Goal: Task Accomplishment & Management: Use online tool/utility

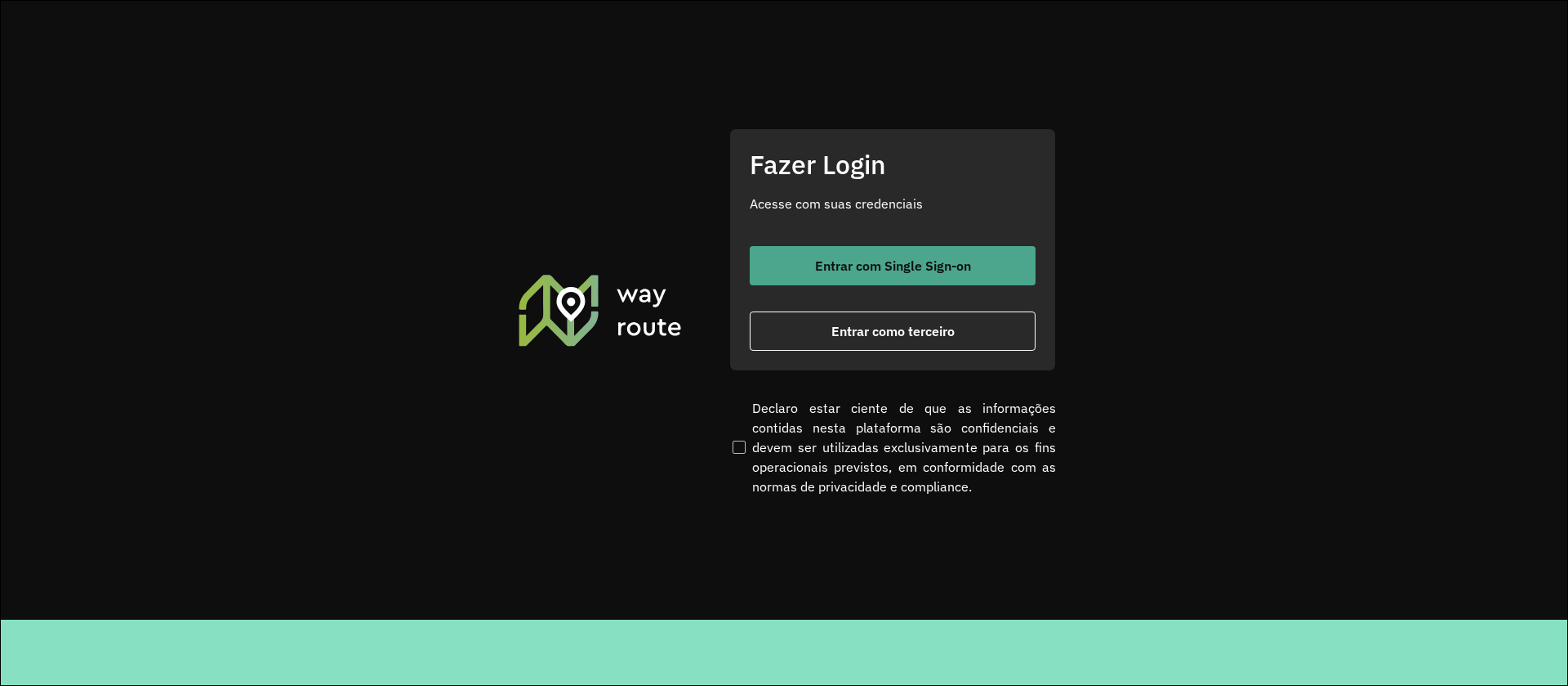
click at [897, 283] on button "Entrar com Single Sign-on" at bounding box center [893, 266] width 286 height 39
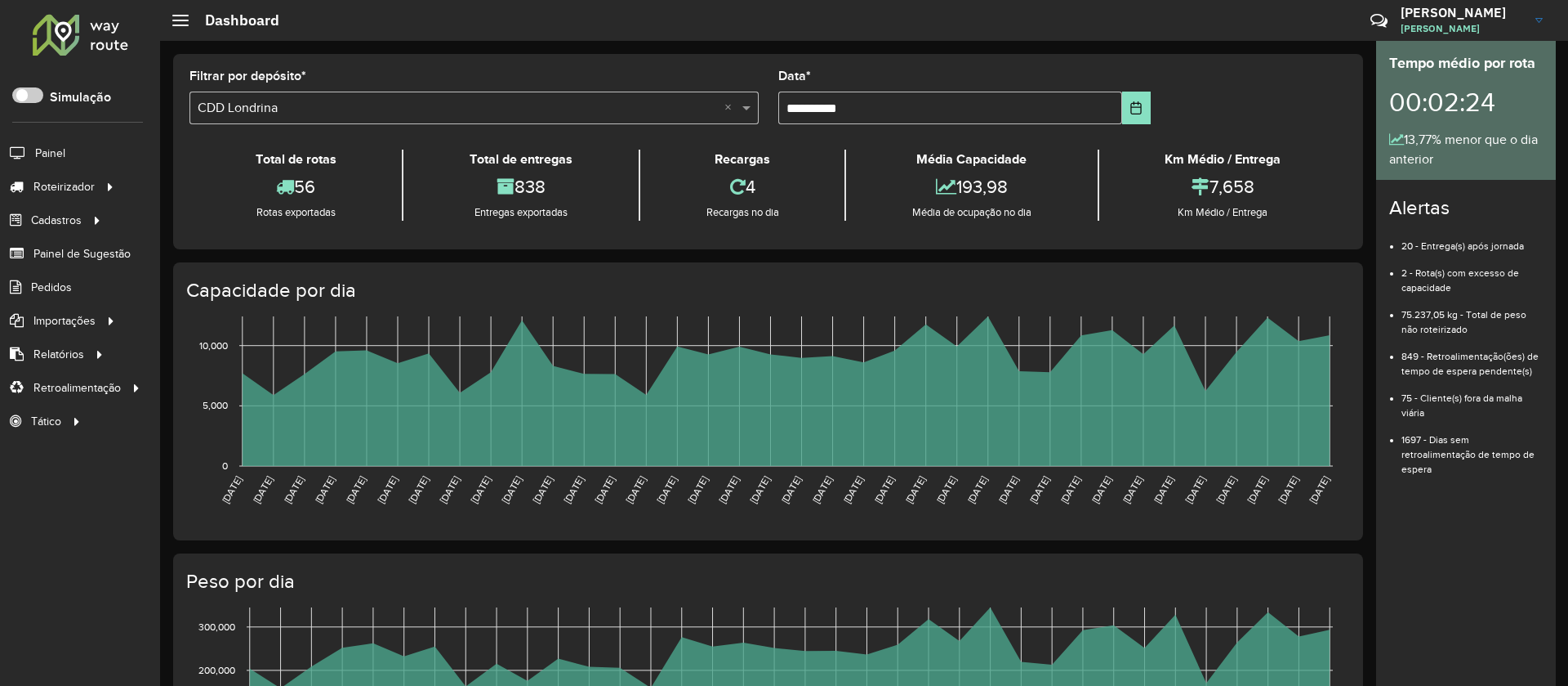
click at [1465, 546] on div "Tempo médio por rota 00:02:24 13,77% menor que o dia anterior Alertas 20 - Entr…" at bounding box center [1467, 363] width 180 height 645
click at [197, 186] on span "Entregas" at bounding box center [208, 186] width 47 height 17
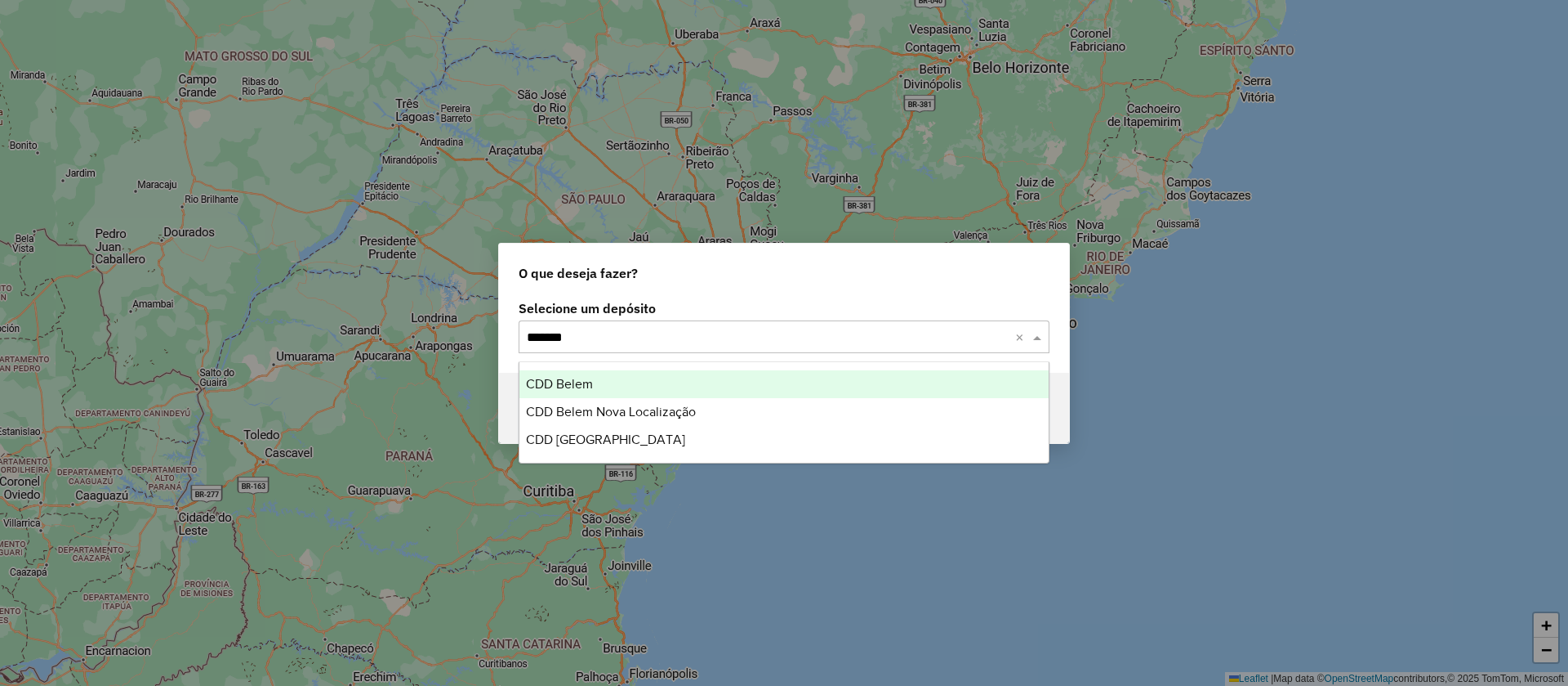
type input "********"
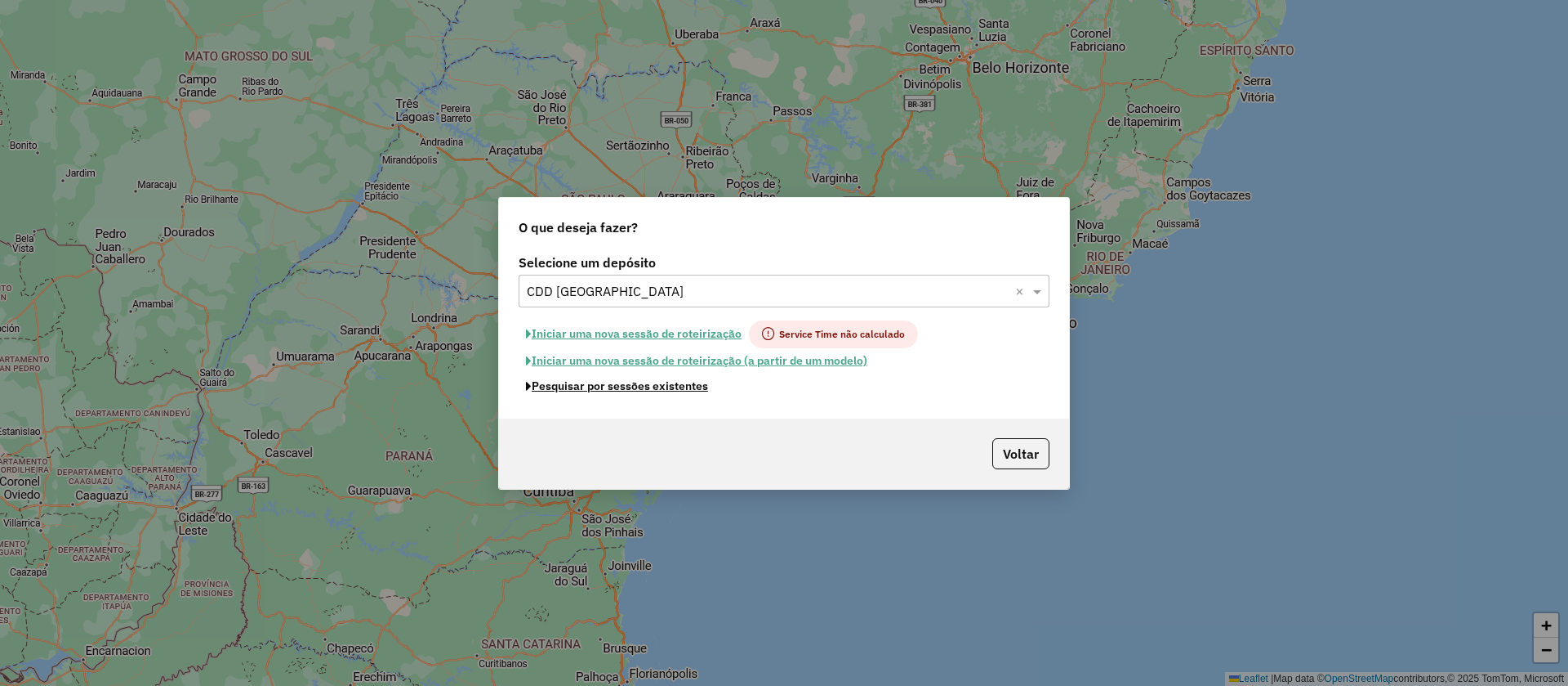
click at [519, 373] on button "Pesquisar por sessões existentes" at bounding box center [617, 386] width 197 height 26
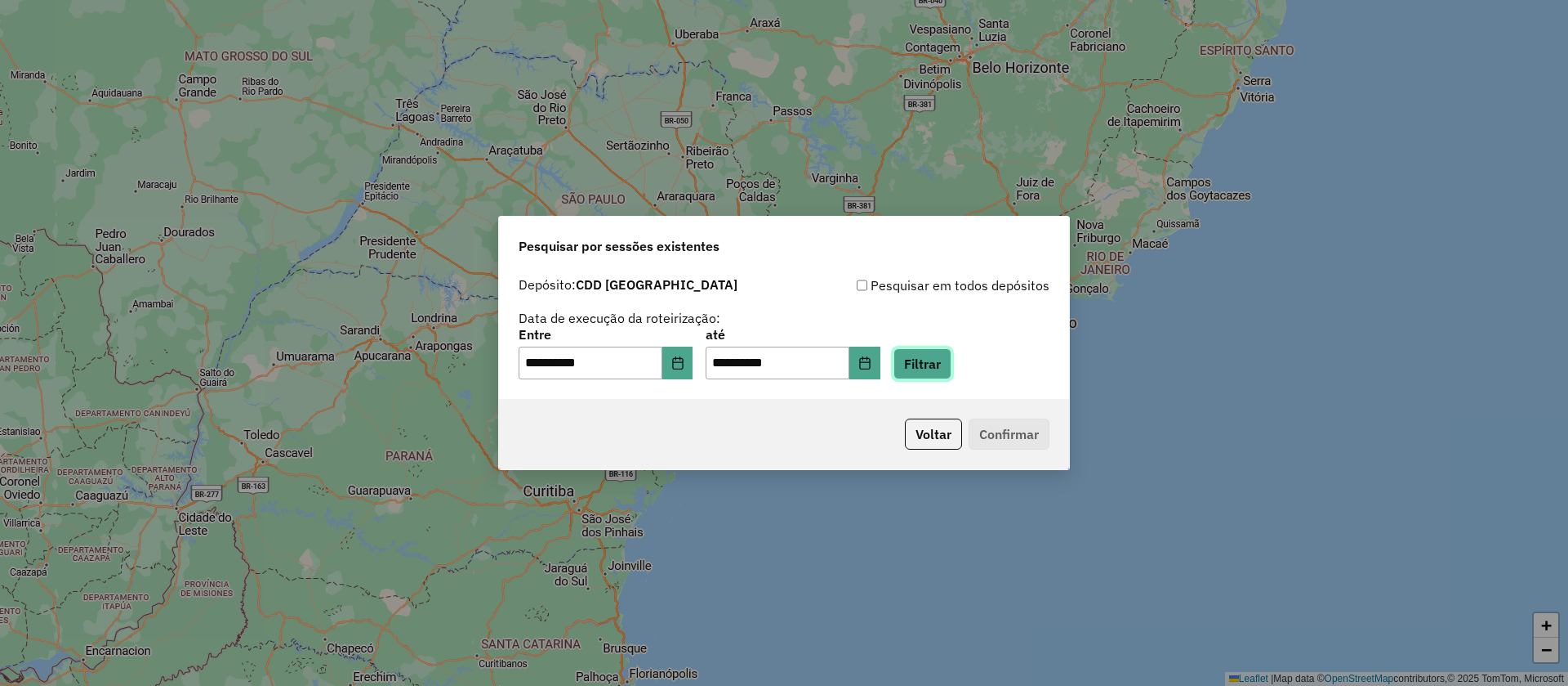
click at [945, 367] on button "Filtrar" at bounding box center [923, 363] width 58 height 31
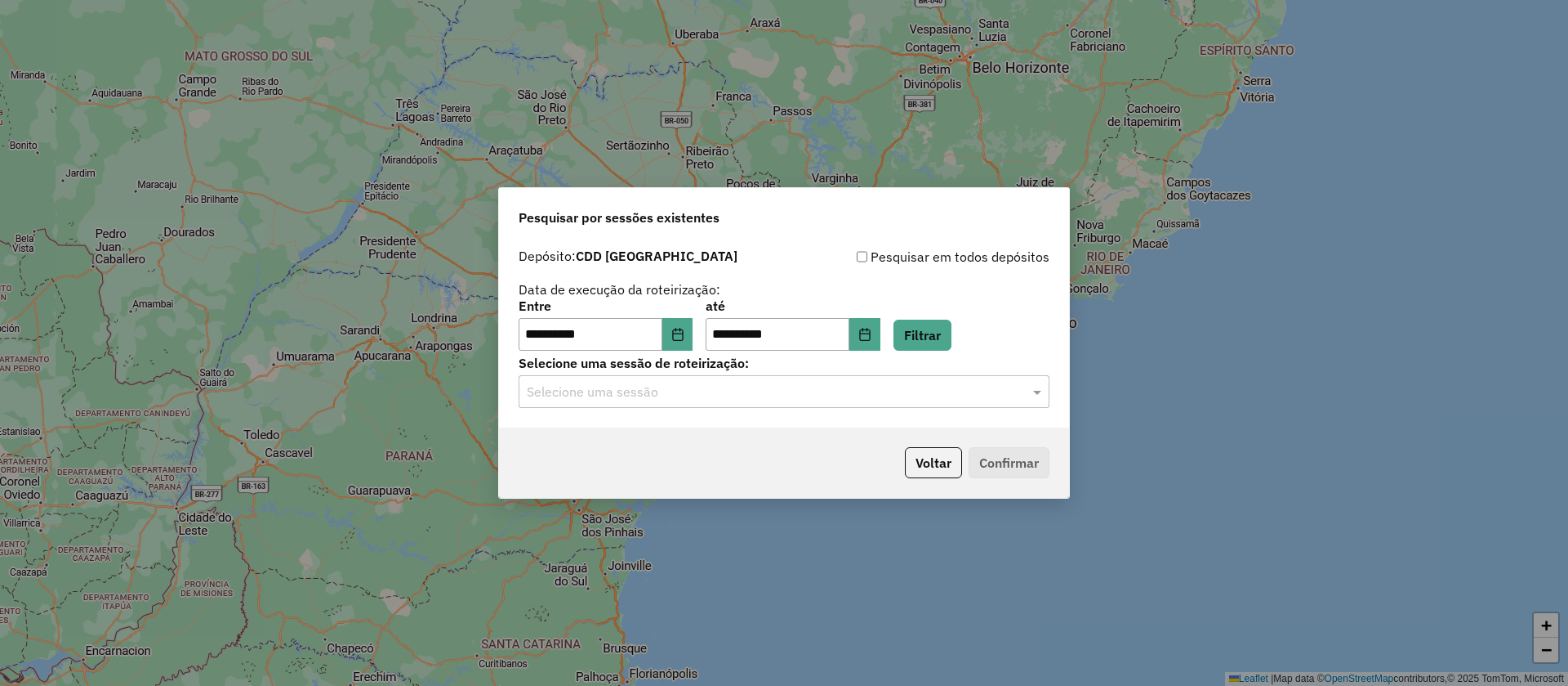
click at [799, 395] on input "text" at bounding box center [768, 392] width 482 height 19
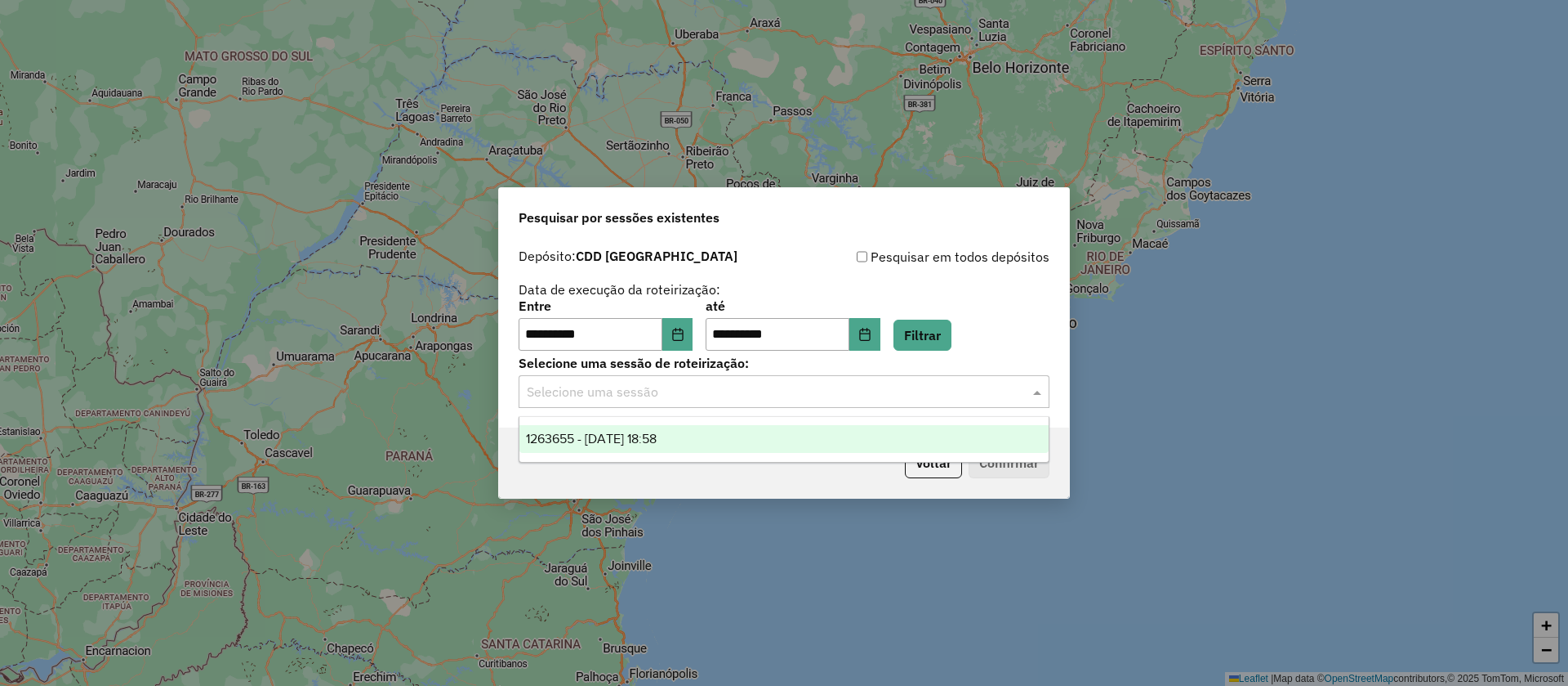
click at [715, 433] on div "1263655 - 11/09/2025 18:58" at bounding box center [784, 438] width 529 height 27
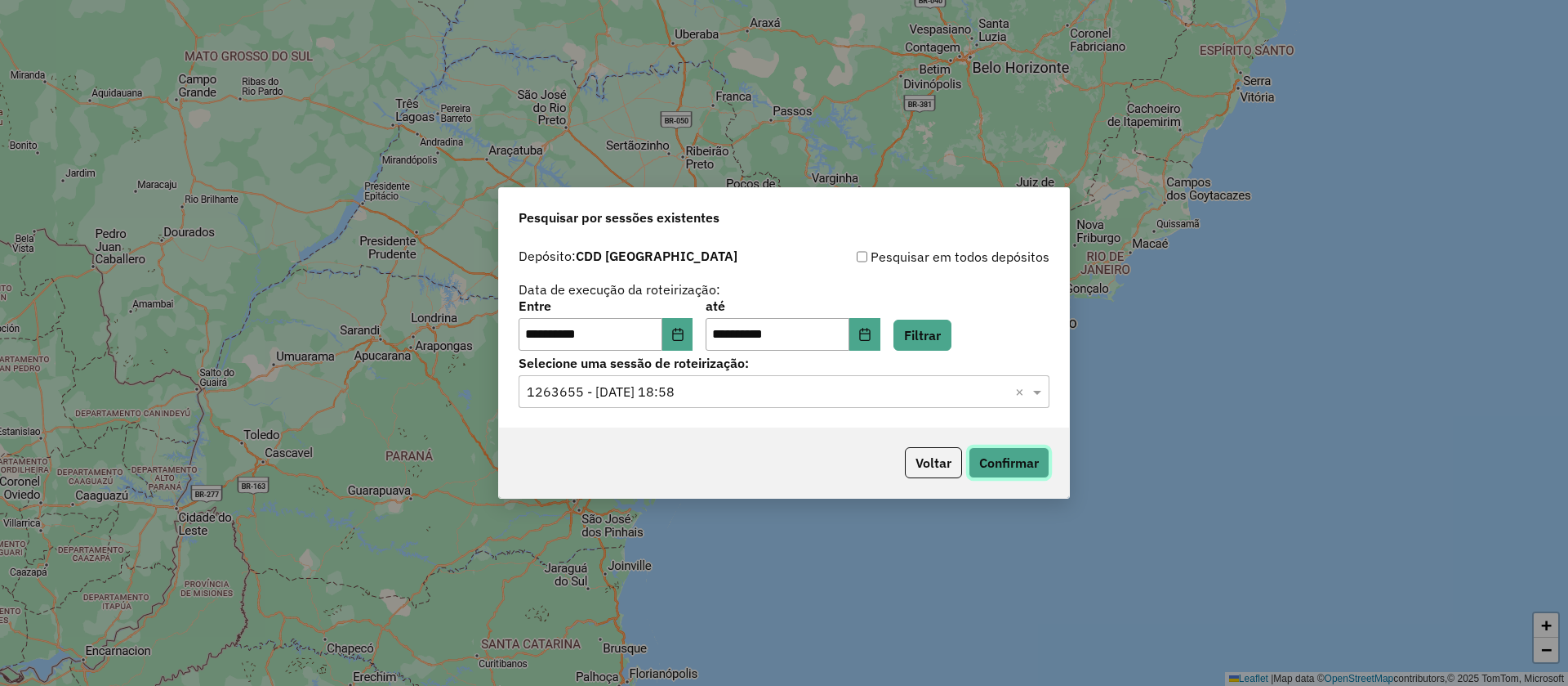
click at [1015, 459] on button "Confirmar" at bounding box center [1009, 462] width 81 height 31
click at [940, 450] on button "Voltar" at bounding box center [934, 462] width 57 height 31
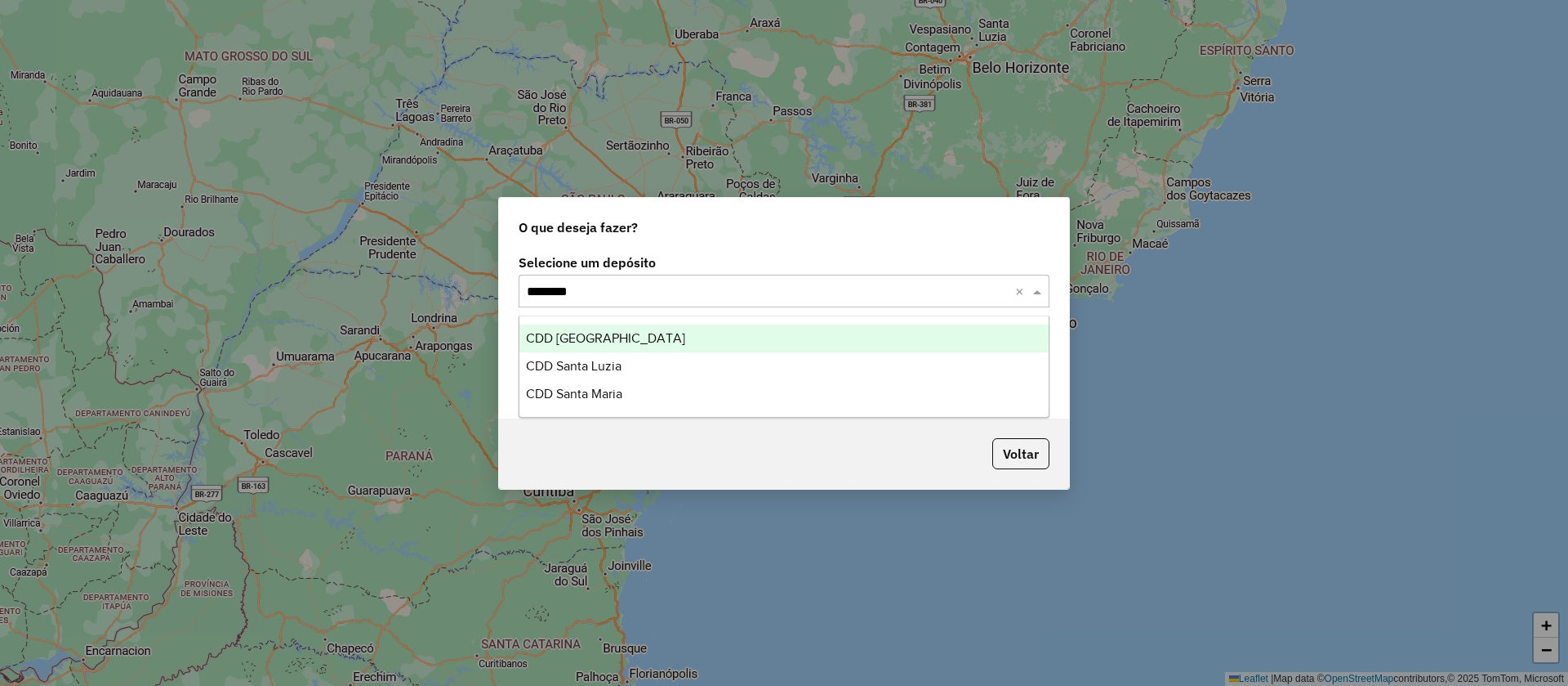
type input "*********"
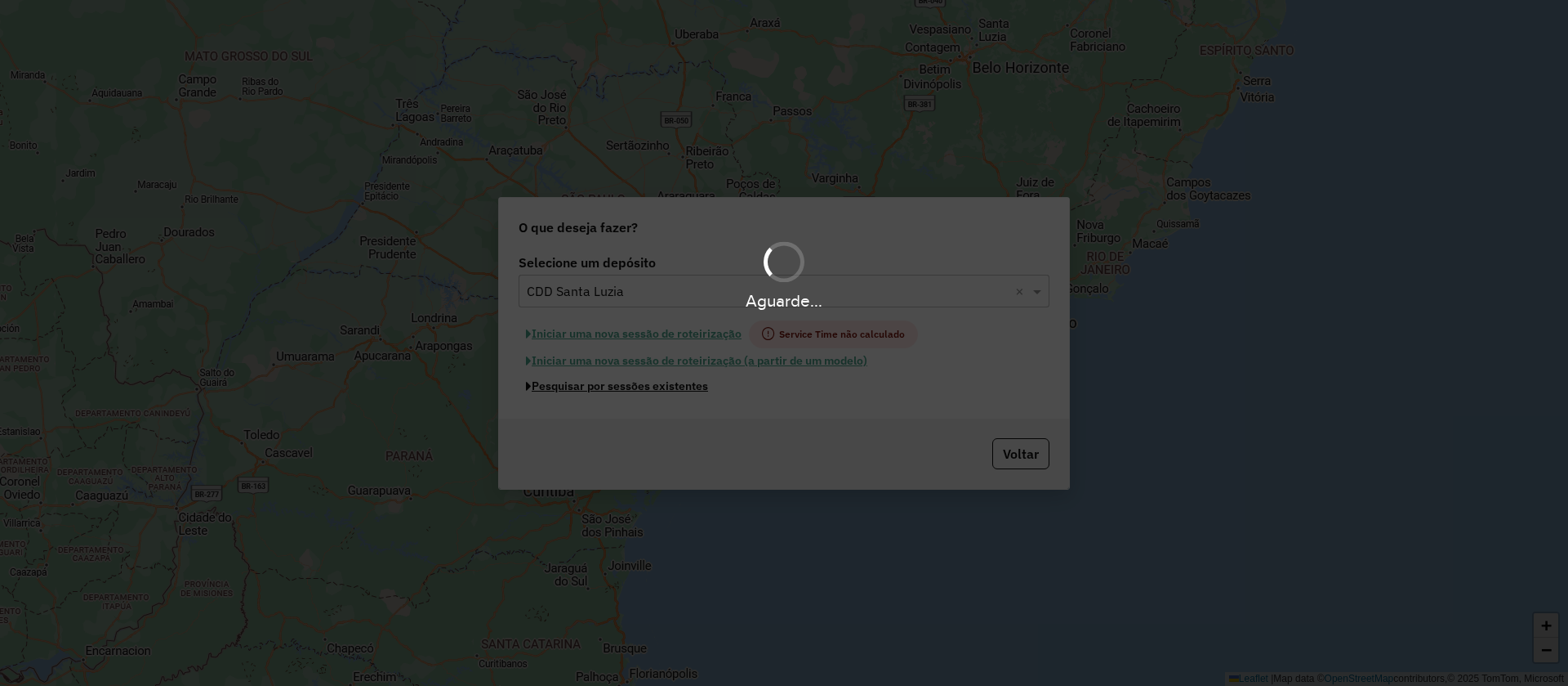
click at [519, 373] on button "Pesquisar por sessões existentes" at bounding box center [617, 386] width 197 height 26
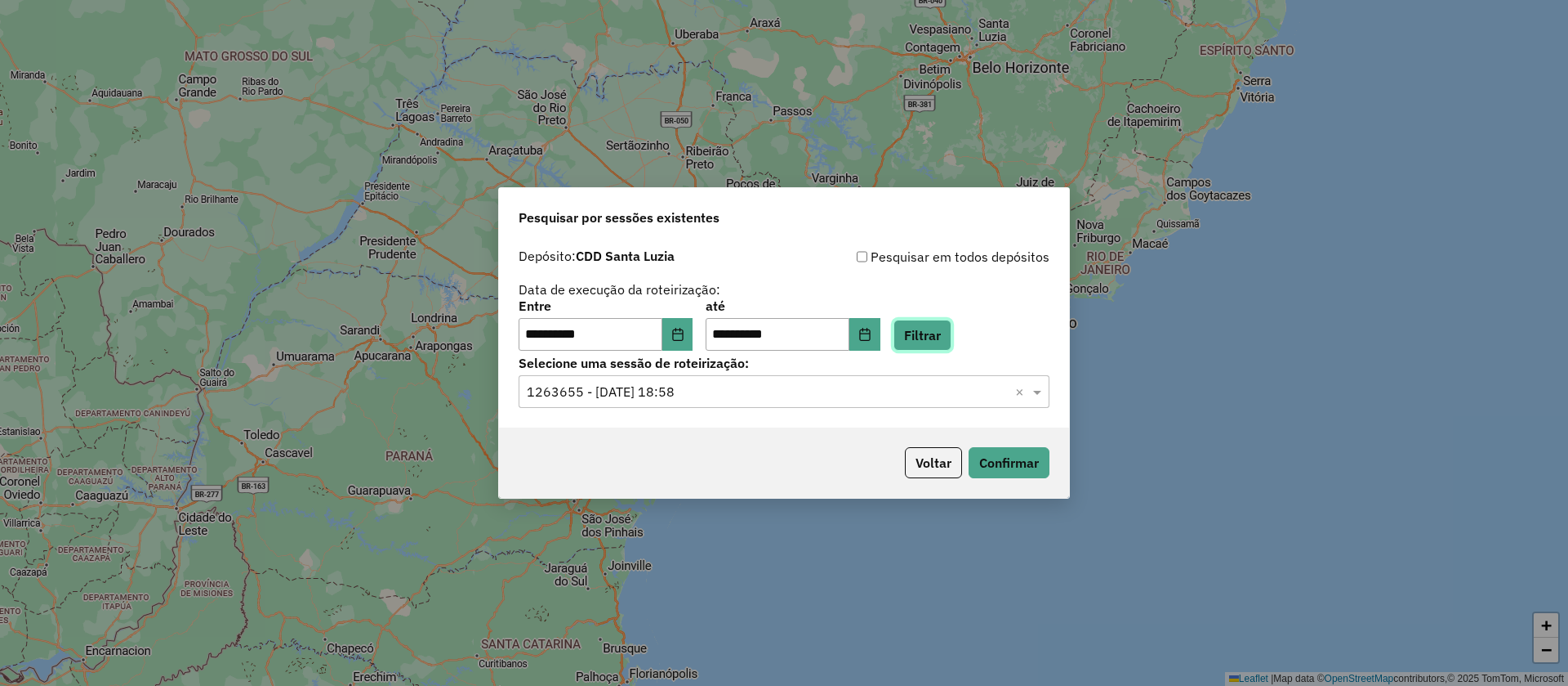
click at [951, 335] on button "Filtrar" at bounding box center [923, 335] width 58 height 31
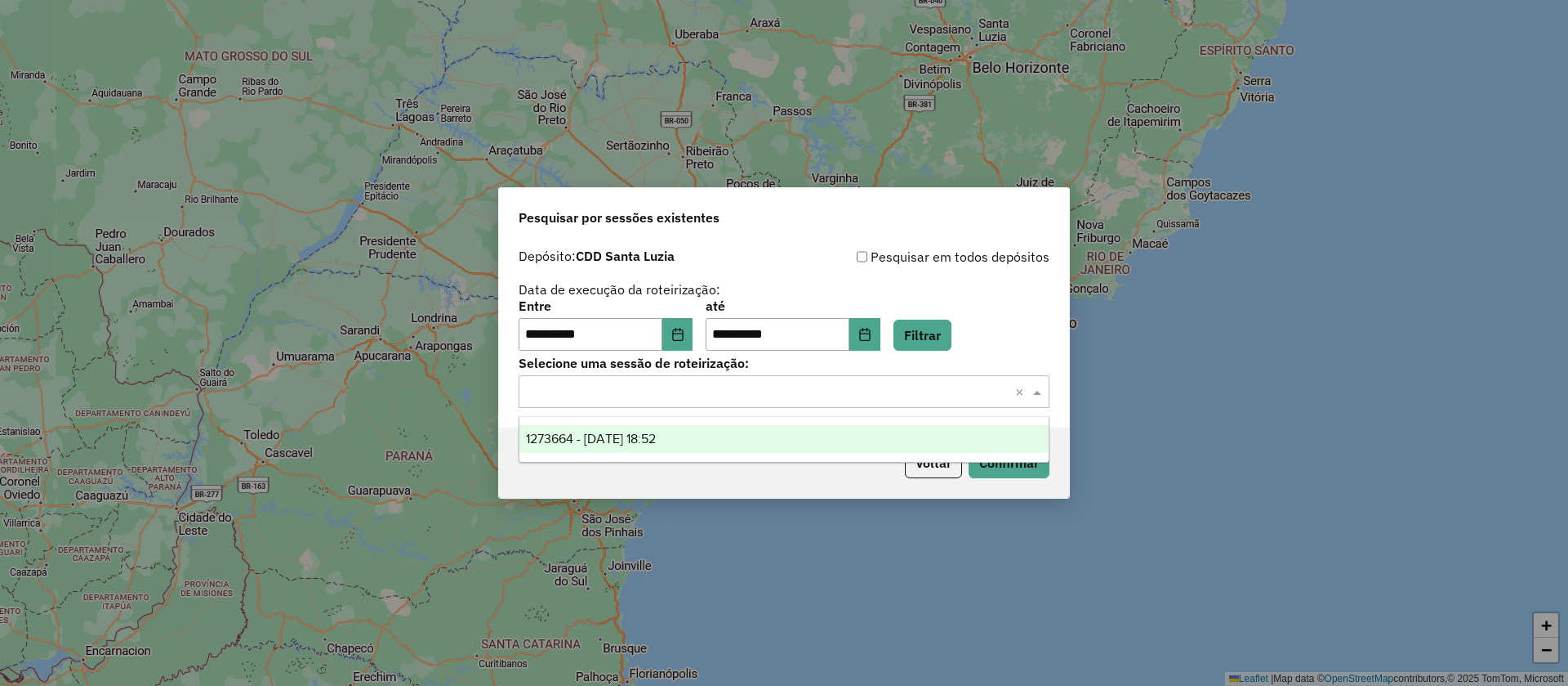
click at [809, 386] on input "text" at bounding box center [768, 392] width 482 height 19
click at [726, 441] on div "1273664 - 11/09/2025 18:52" at bounding box center [784, 438] width 529 height 27
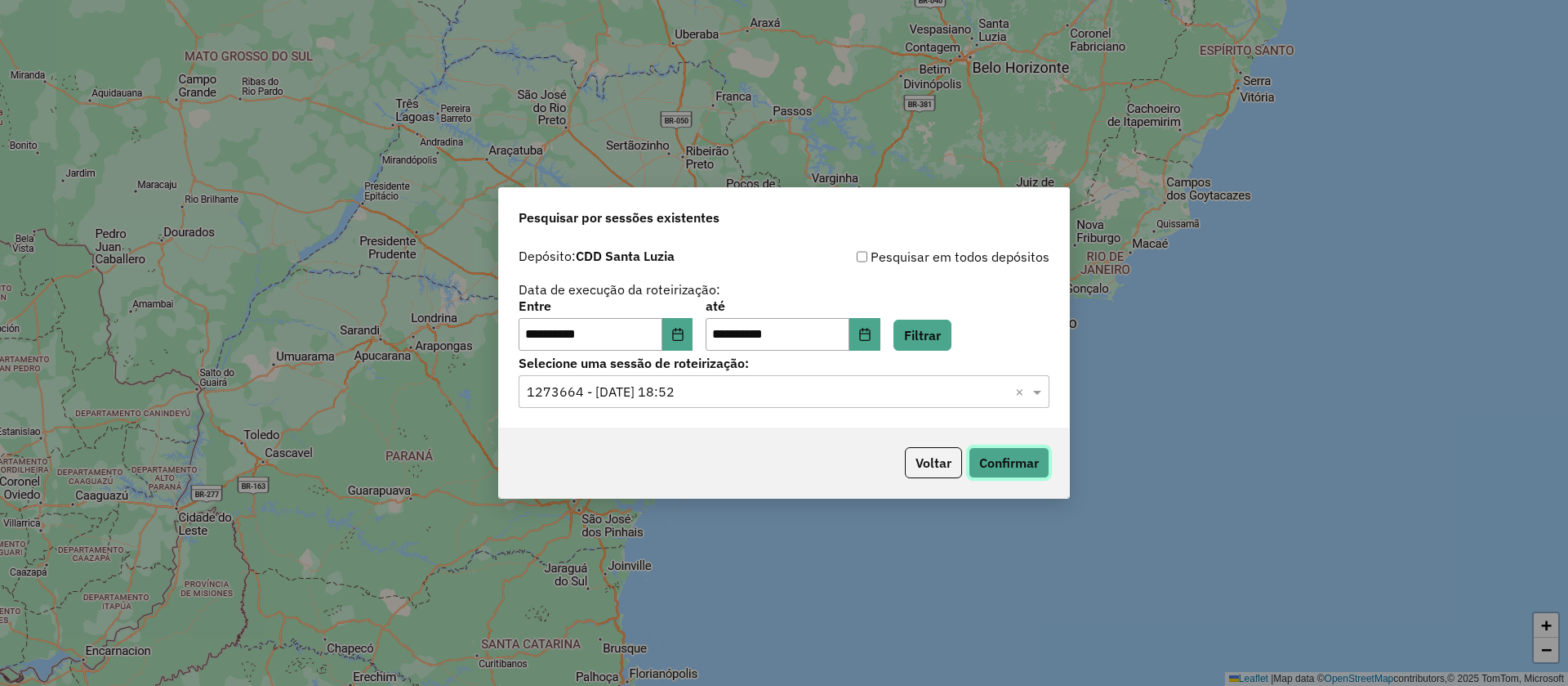
click at [1017, 465] on button "Confirmar" at bounding box center [1009, 462] width 81 height 31
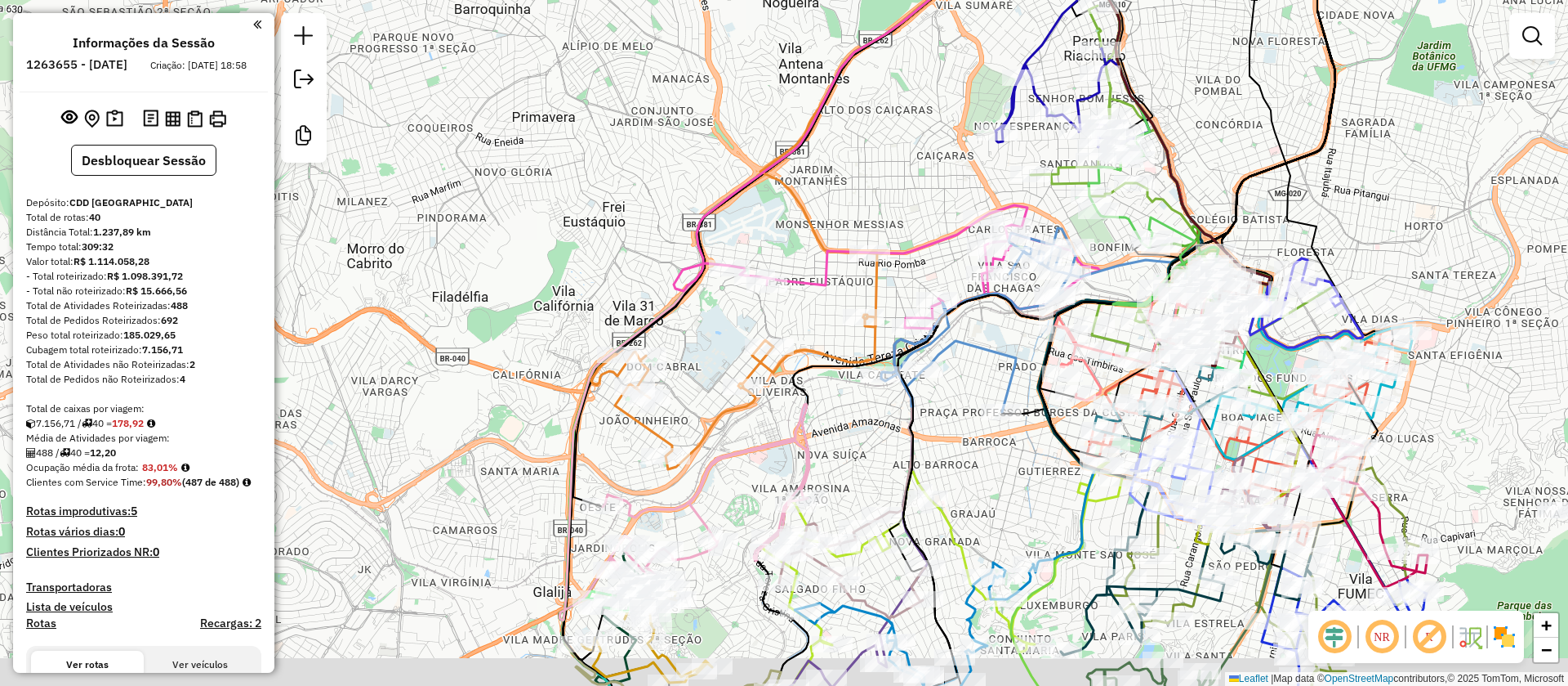
click at [951, 448] on div "Janela de atendimento Grade de atendimento Capacidade Transportadoras Veículos …" at bounding box center [784, 343] width 1568 height 686
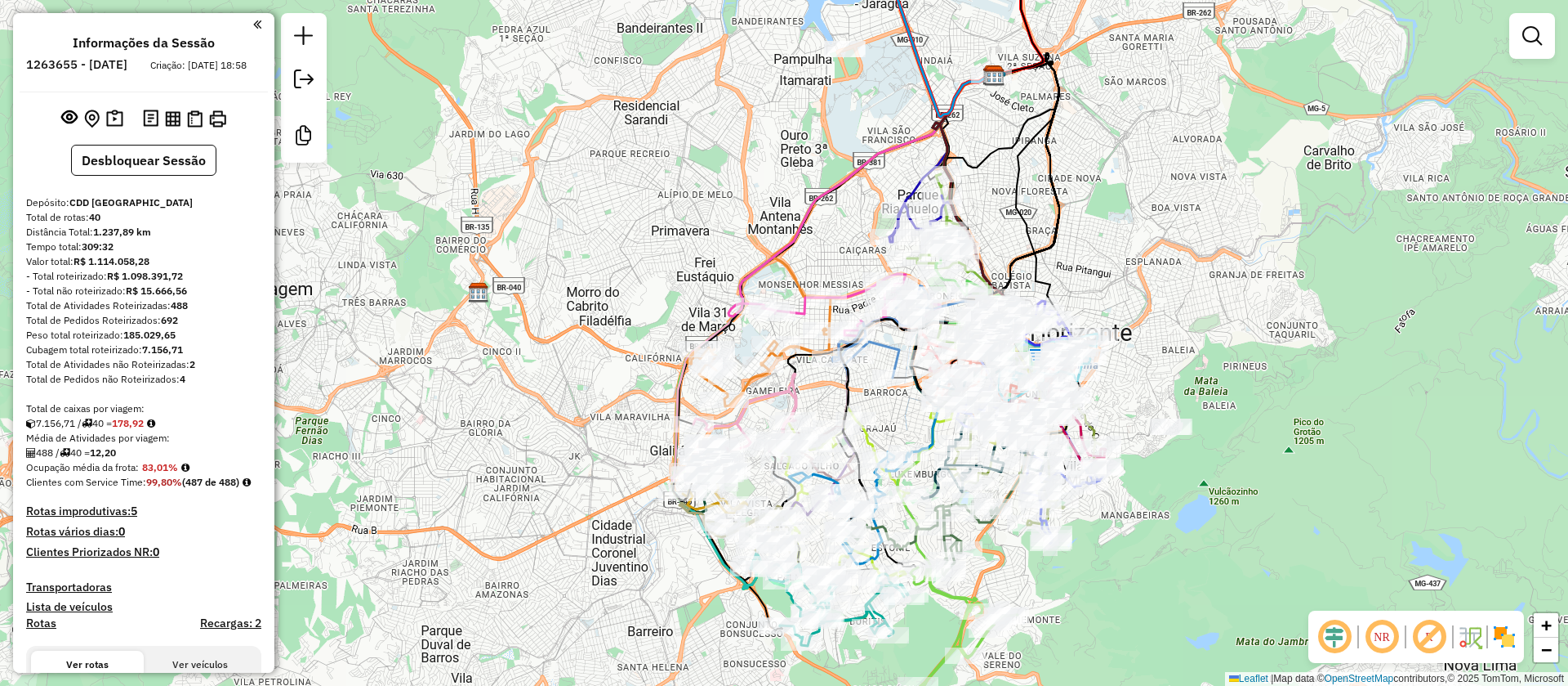
click at [1423, 634] on em at bounding box center [1429, 637] width 39 height 39
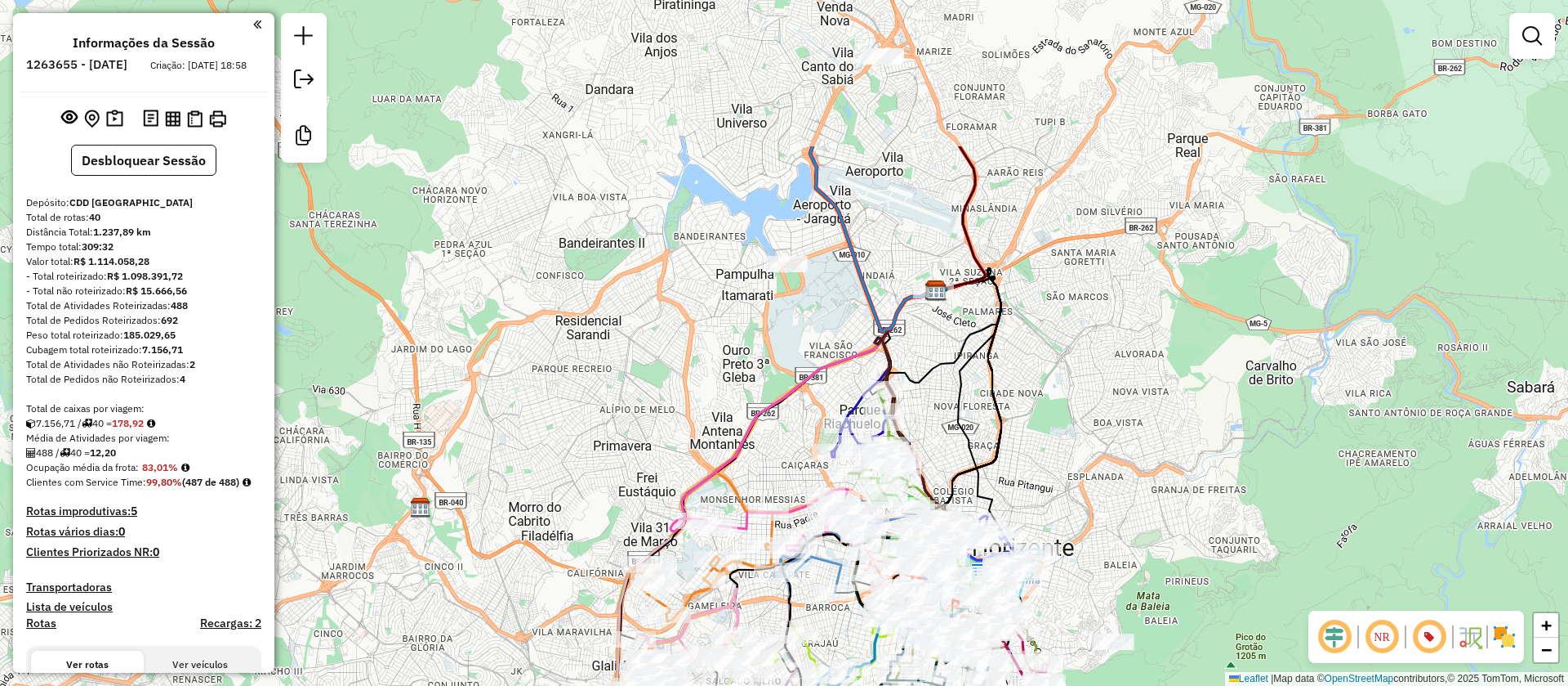
drag, startPoint x: 1006, startPoint y: 190, endPoint x: 951, endPoint y: 402, distance: 219.0
click at [951, 402] on icon at bounding box center [984, 413] width 94 height 290
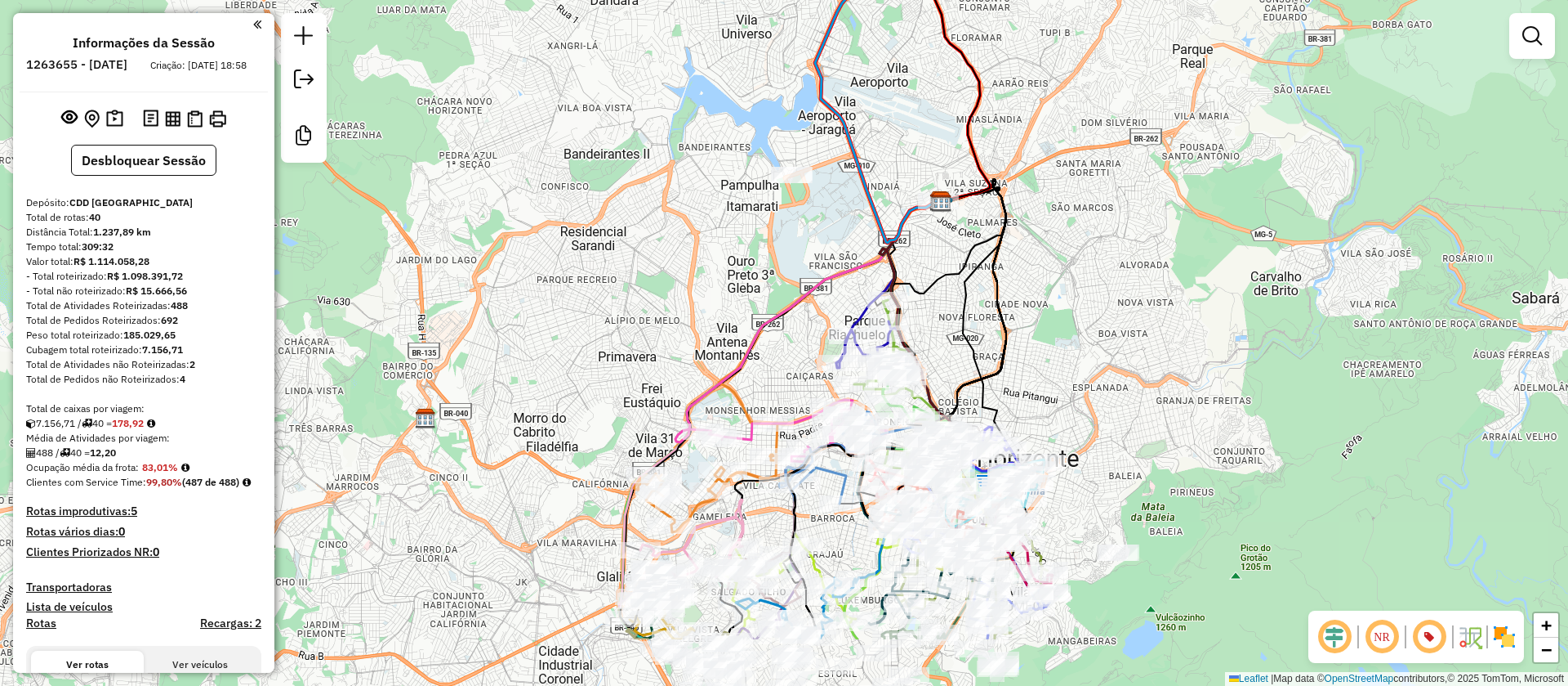
drag, startPoint x: 848, startPoint y: 338, endPoint x: 852, endPoint y: 252, distance: 86.1
click at [852, 253] on div "Janela de atendimento Grade de atendimento Capacidade Transportadoras Veículos …" at bounding box center [784, 343] width 1568 height 686
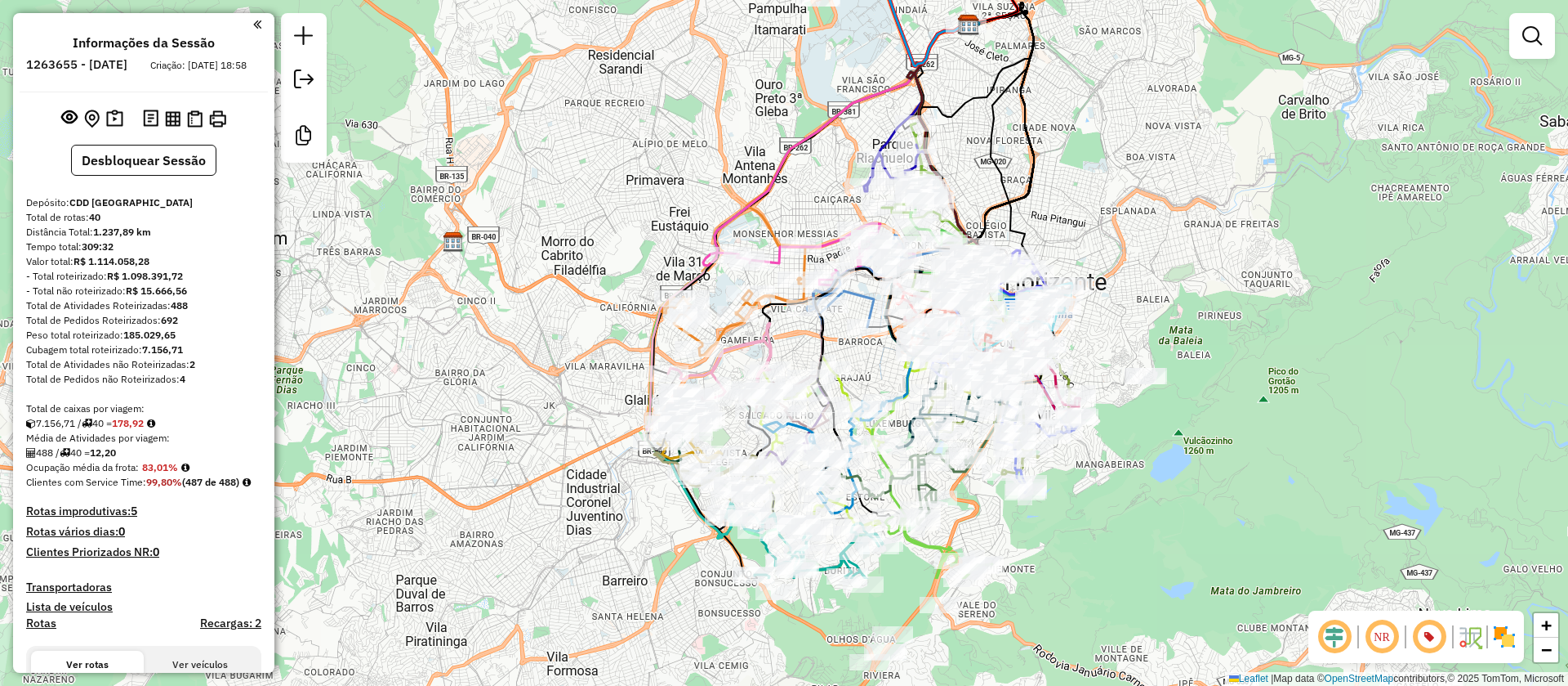
drag, startPoint x: 1050, startPoint y: 341, endPoint x: 1081, endPoint y: 210, distance: 134.6
click at [1081, 210] on div "Janela de atendimento Grade de atendimento Capacidade Transportadoras Veículos …" at bounding box center [784, 343] width 1568 height 686
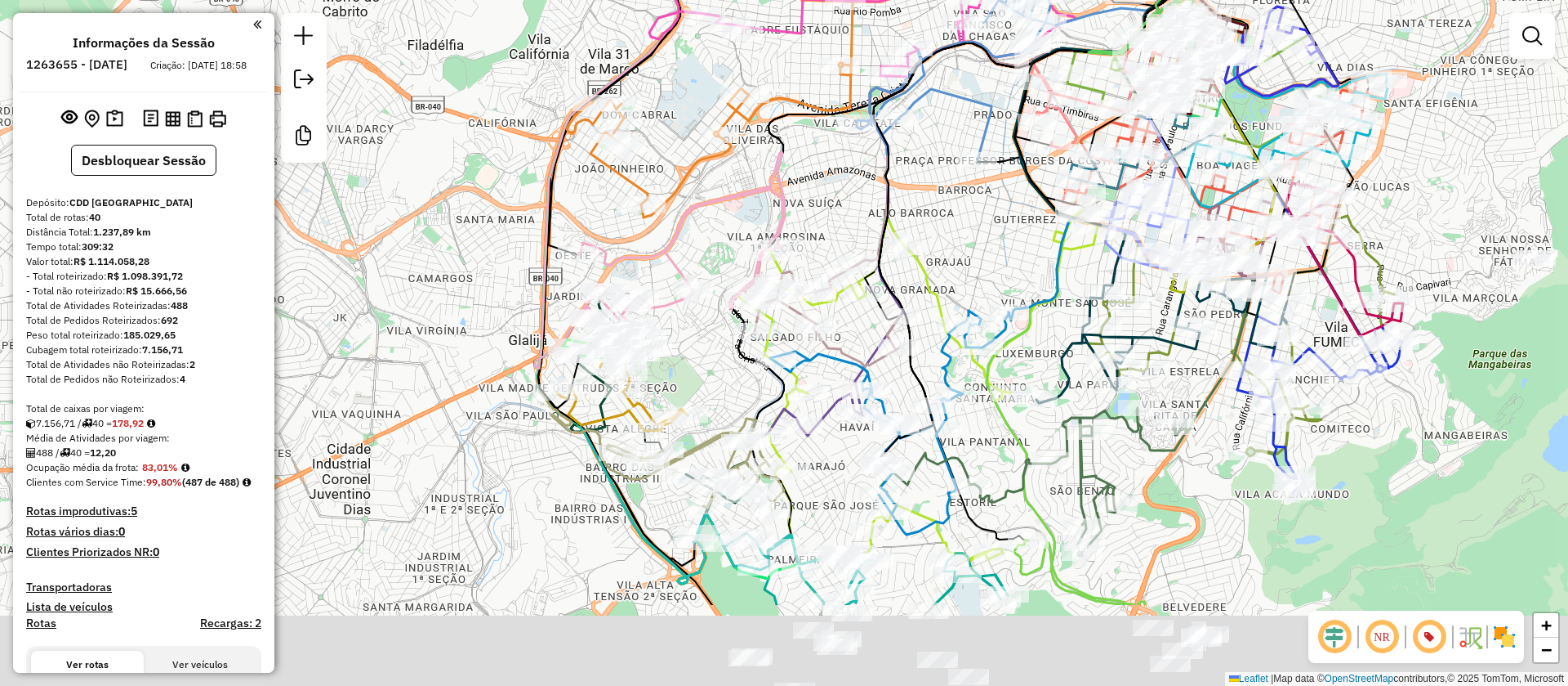
drag, startPoint x: 661, startPoint y: 502, endPoint x: 685, endPoint y: 358, distance: 146.0
click at [685, 358] on div "Janela de atendimento Grade de atendimento Capacidade Transportadoras Veículos …" at bounding box center [784, 343] width 1568 height 686
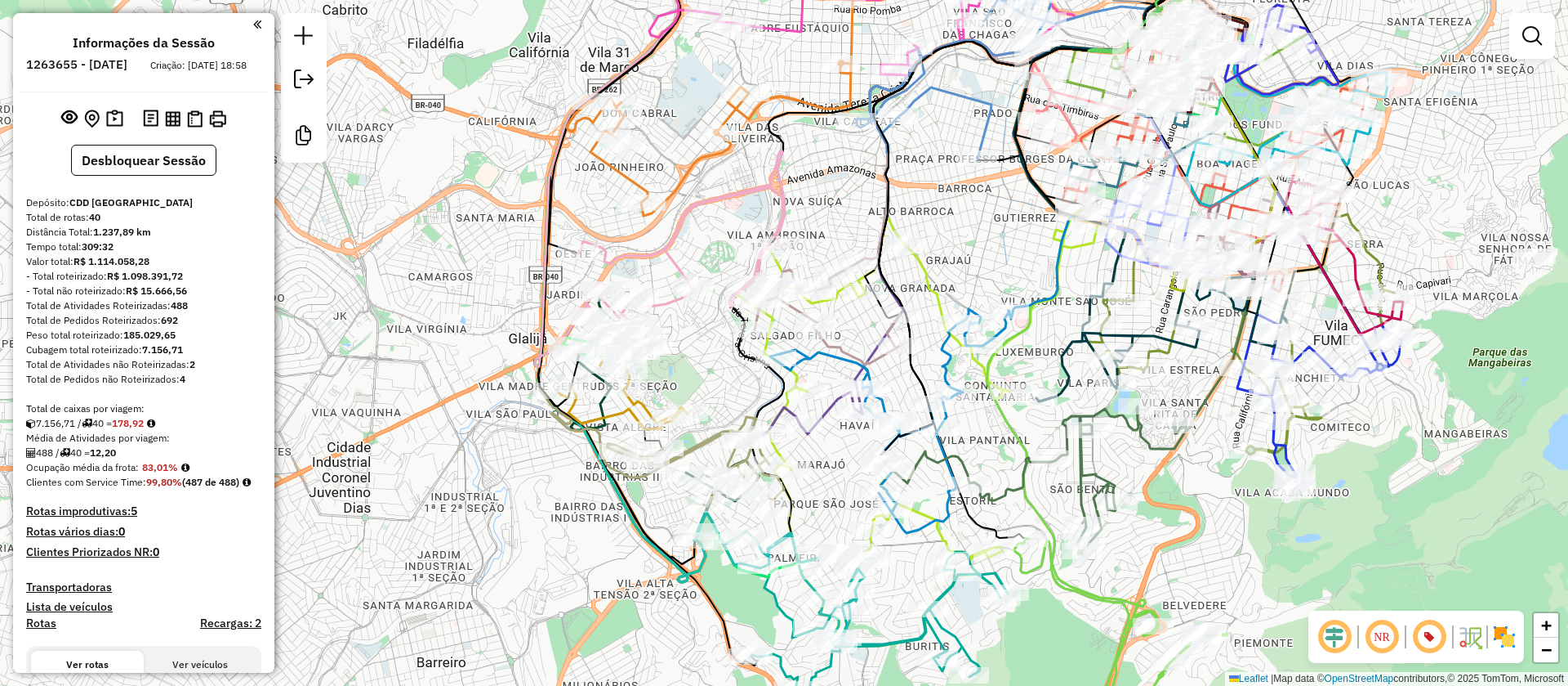
click at [705, 378] on div "Rota 16 - Placa BTG0G37 63200852 - MERCEARIA MANHUMIRIM Janela de atendimento G…" at bounding box center [784, 343] width 1568 height 686
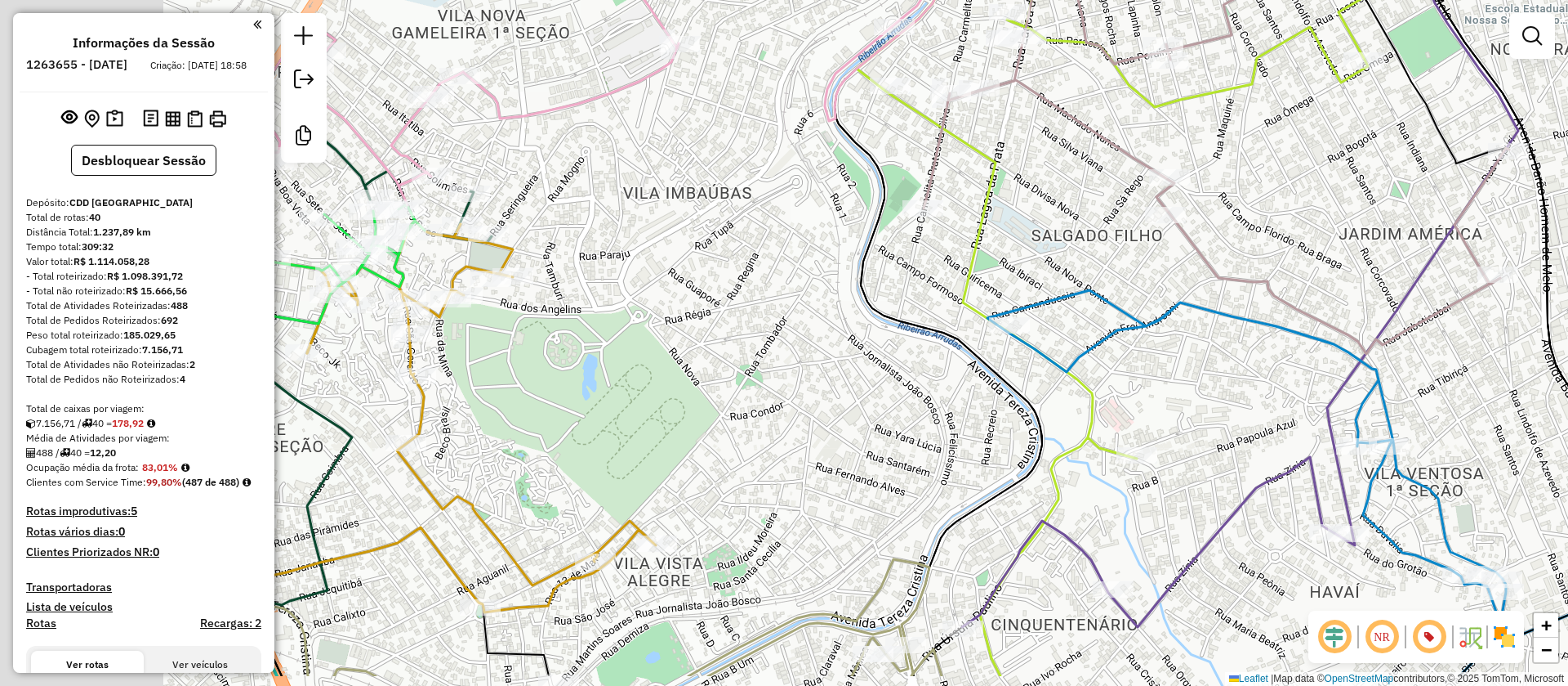
drag, startPoint x: 709, startPoint y: 414, endPoint x: 855, endPoint y: 355, distance: 157.5
click at [855, 355] on div "Janela de atendimento Grade de atendimento Capacidade Transportadoras Veículos …" at bounding box center [784, 343] width 1568 height 686
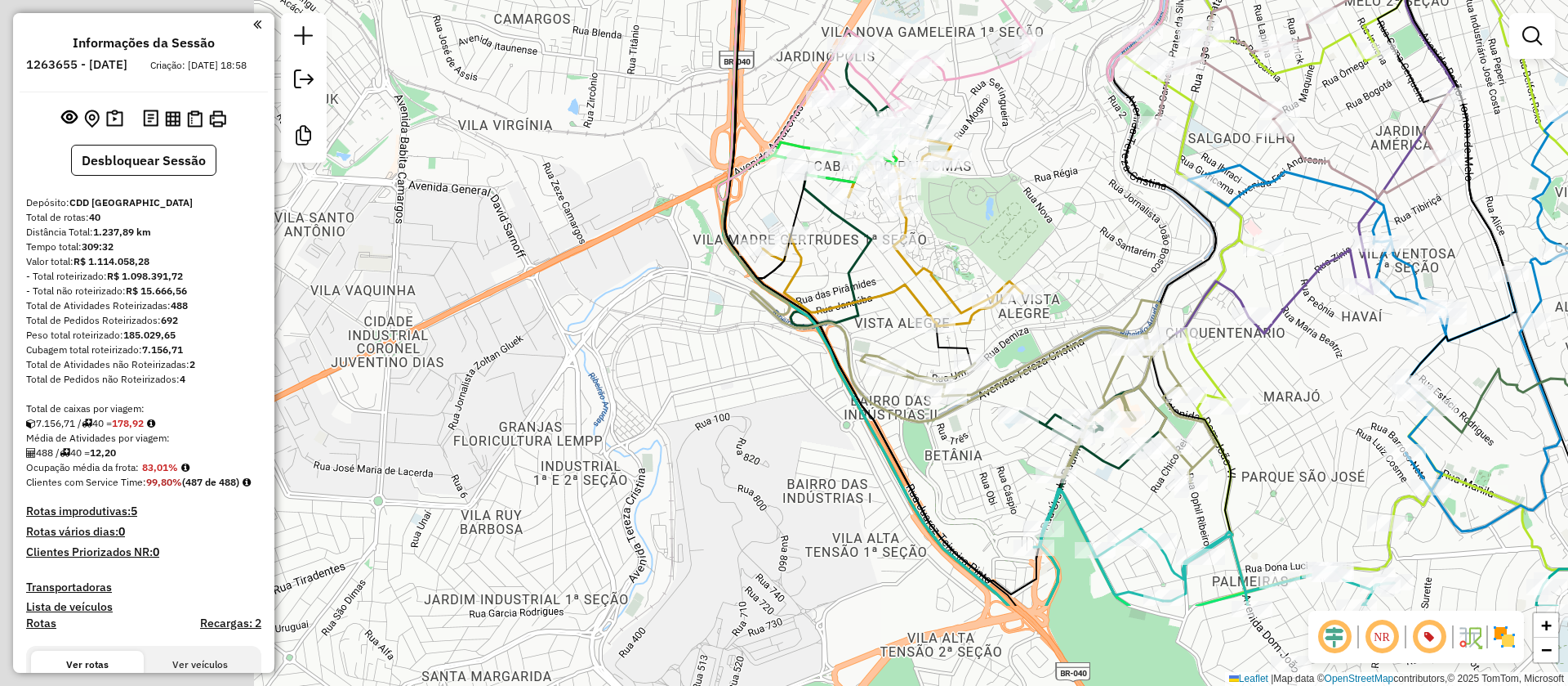
drag, startPoint x: 763, startPoint y: 383, endPoint x: 1024, endPoint y: 240, distance: 297.6
click at [1024, 240] on div "Janela de atendimento Grade de atendimento Capacidade Transportadoras Veículos …" at bounding box center [784, 343] width 1568 height 686
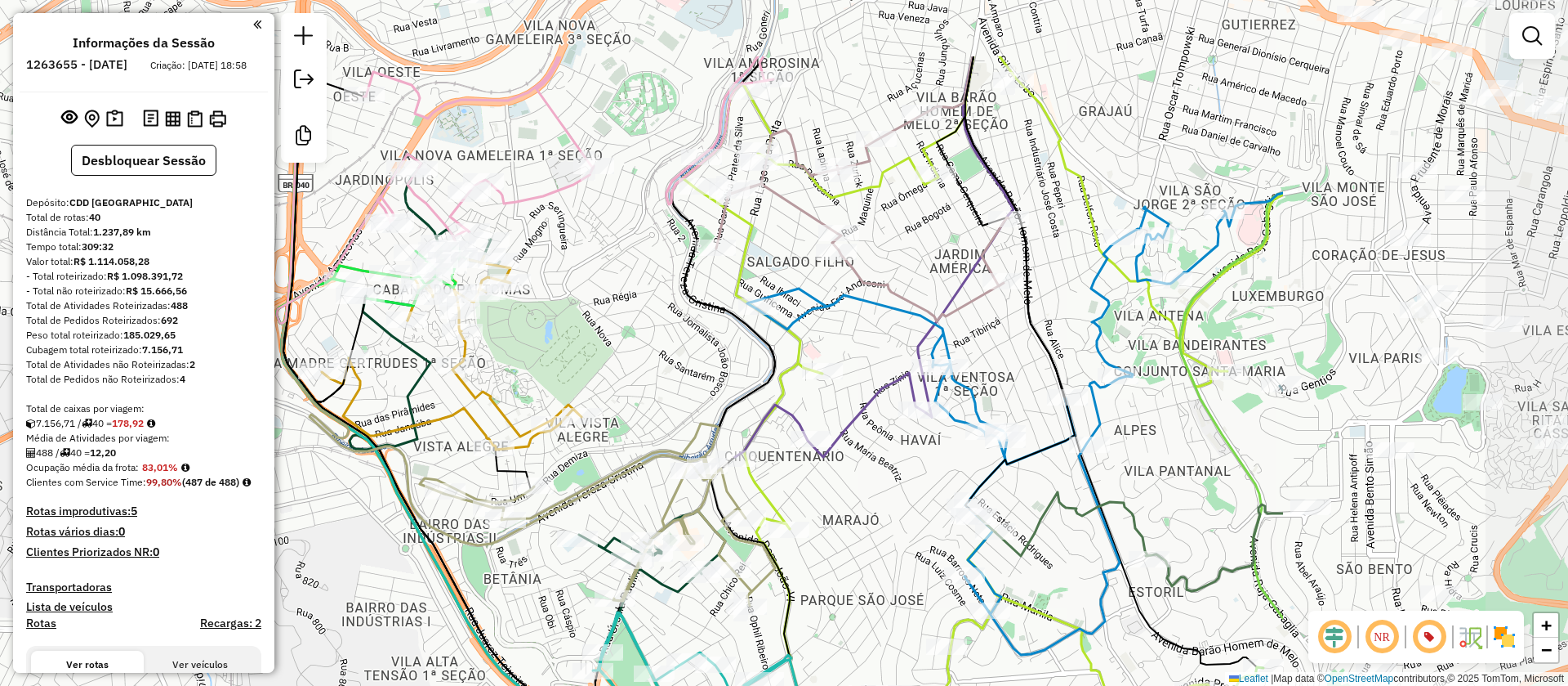
drag, startPoint x: 1080, startPoint y: 236, endPoint x: 638, endPoint y: 360, distance: 459.1
click at [638, 360] on div "Janela de atendimento Grade de atendimento Capacidade Transportadoras Veículos …" at bounding box center [784, 343] width 1568 height 686
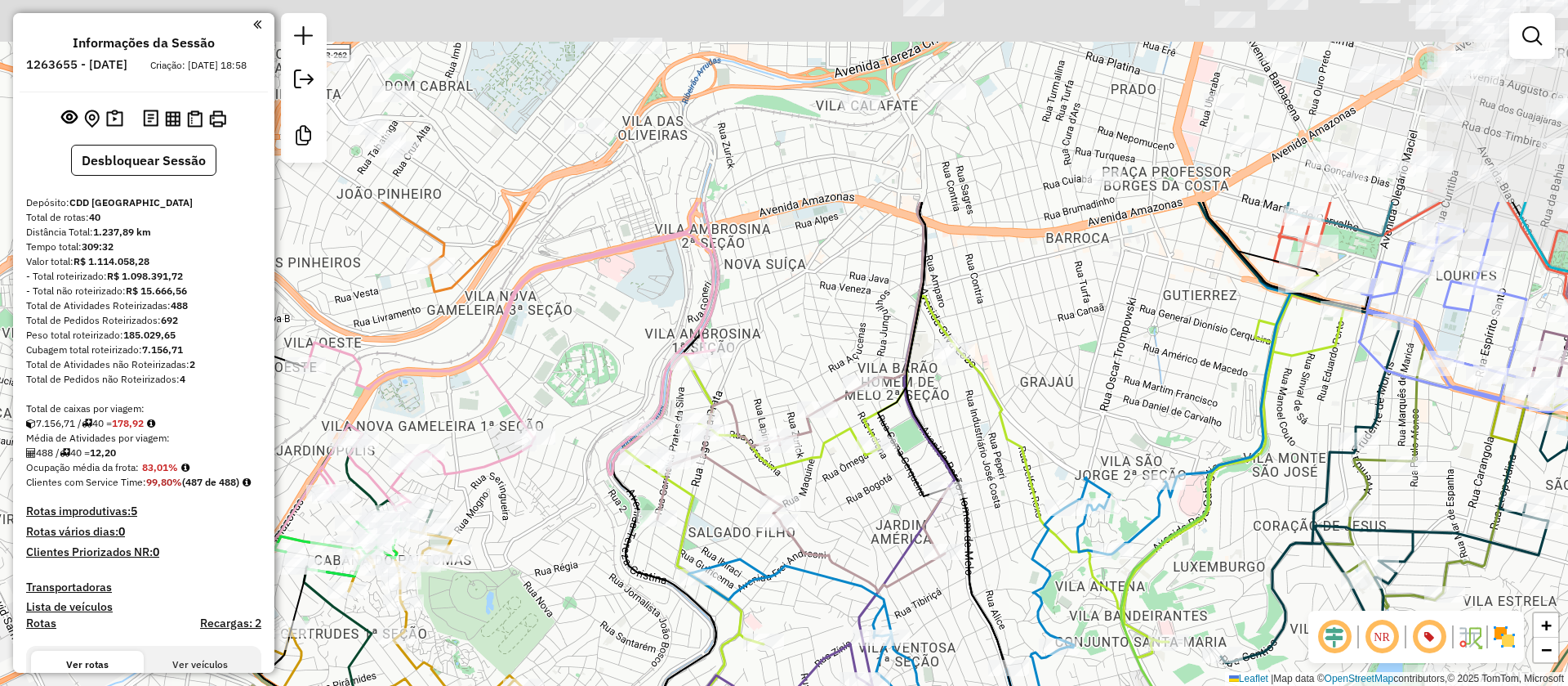
drag, startPoint x: 625, startPoint y: 246, endPoint x: 566, endPoint y: 466, distance: 227.8
click at [566, 466] on div "Janela de atendimento Grade de atendimento Capacidade Transportadoras Veículos …" at bounding box center [784, 343] width 1568 height 686
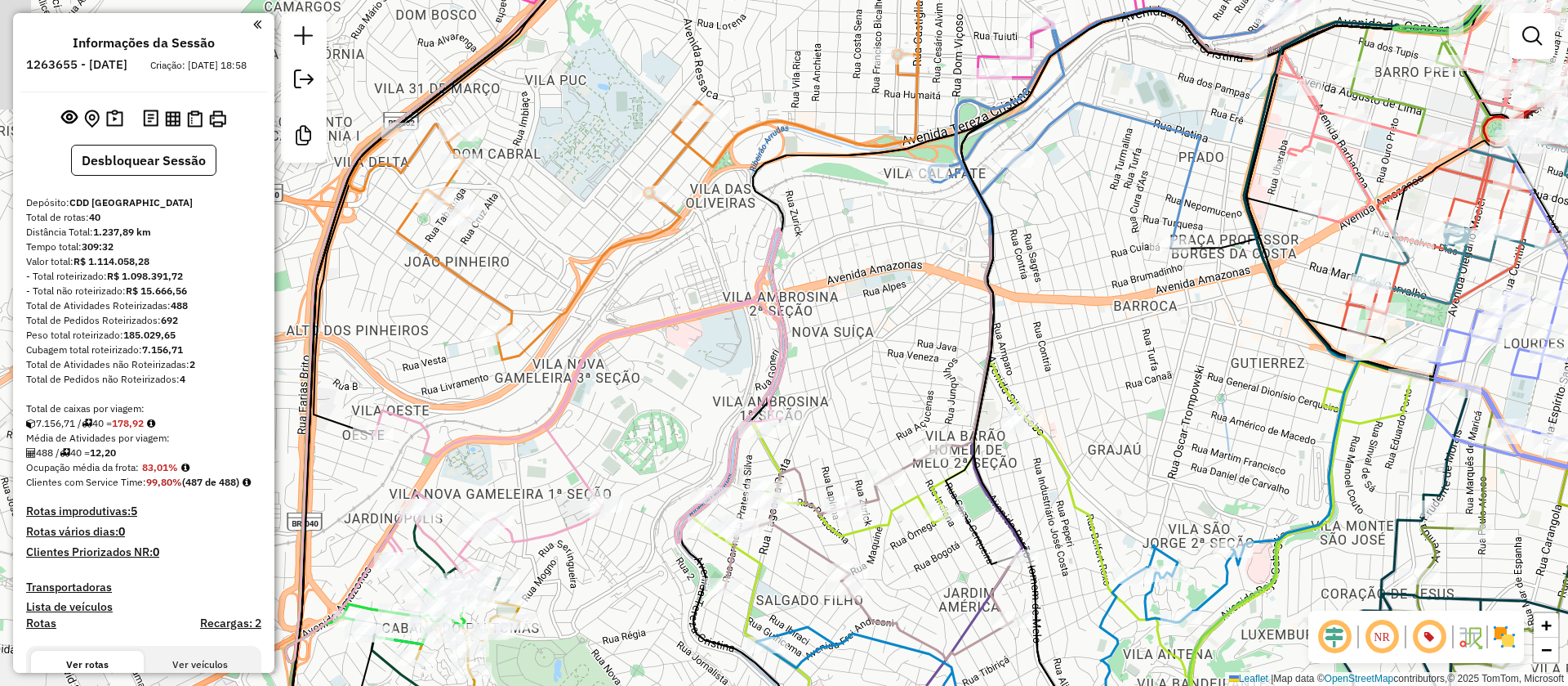
drag, startPoint x: 599, startPoint y: 351, endPoint x: 778, endPoint y: 185, distance: 244.1
click at [806, 136] on div "Janela de atendimento Grade de atendimento Capacidade Transportadoras Veículos …" at bounding box center [784, 343] width 1568 height 686
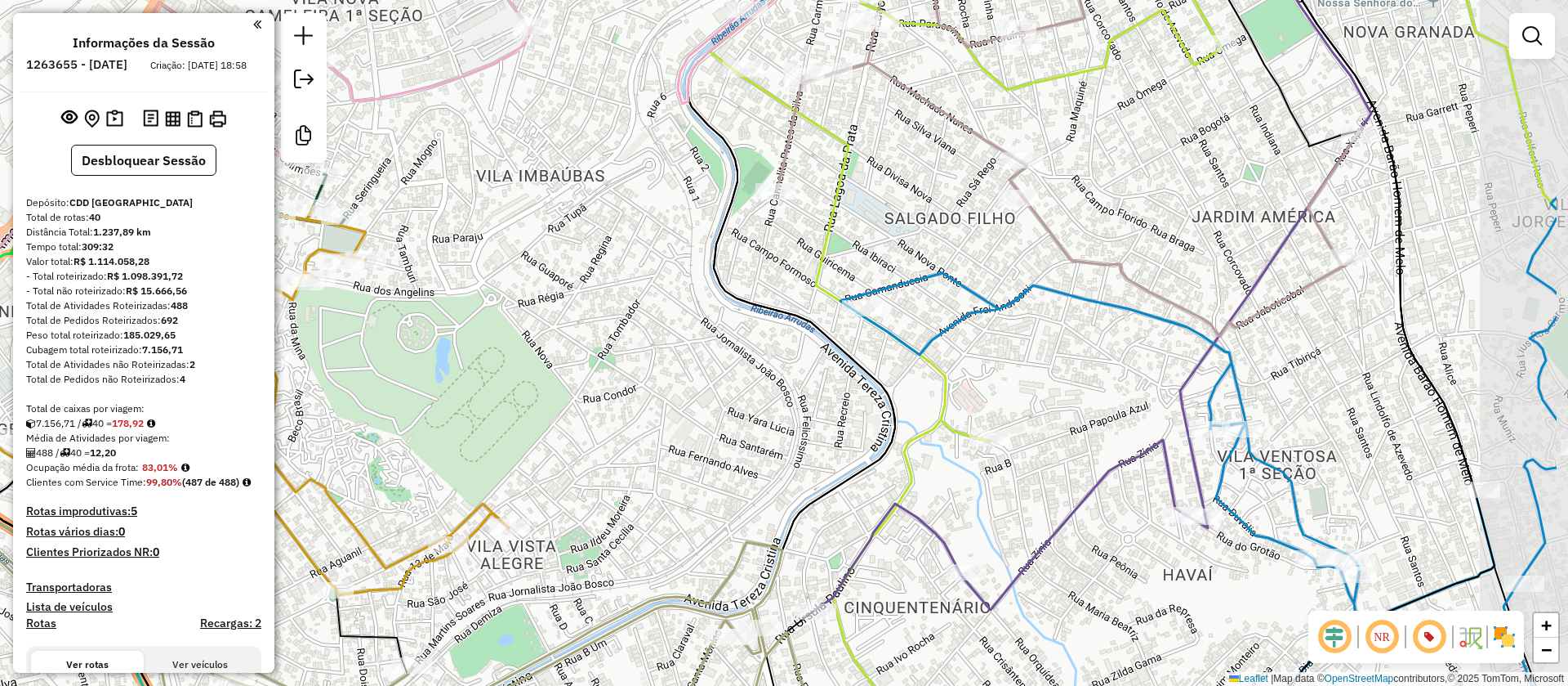
drag, startPoint x: 808, startPoint y: 412, endPoint x: 640, endPoint y: 353, distance: 178.1
click at [640, 353] on div "Janela de atendimento Grade de atendimento Capacidade Transportadoras Veículos …" at bounding box center [784, 343] width 1568 height 686
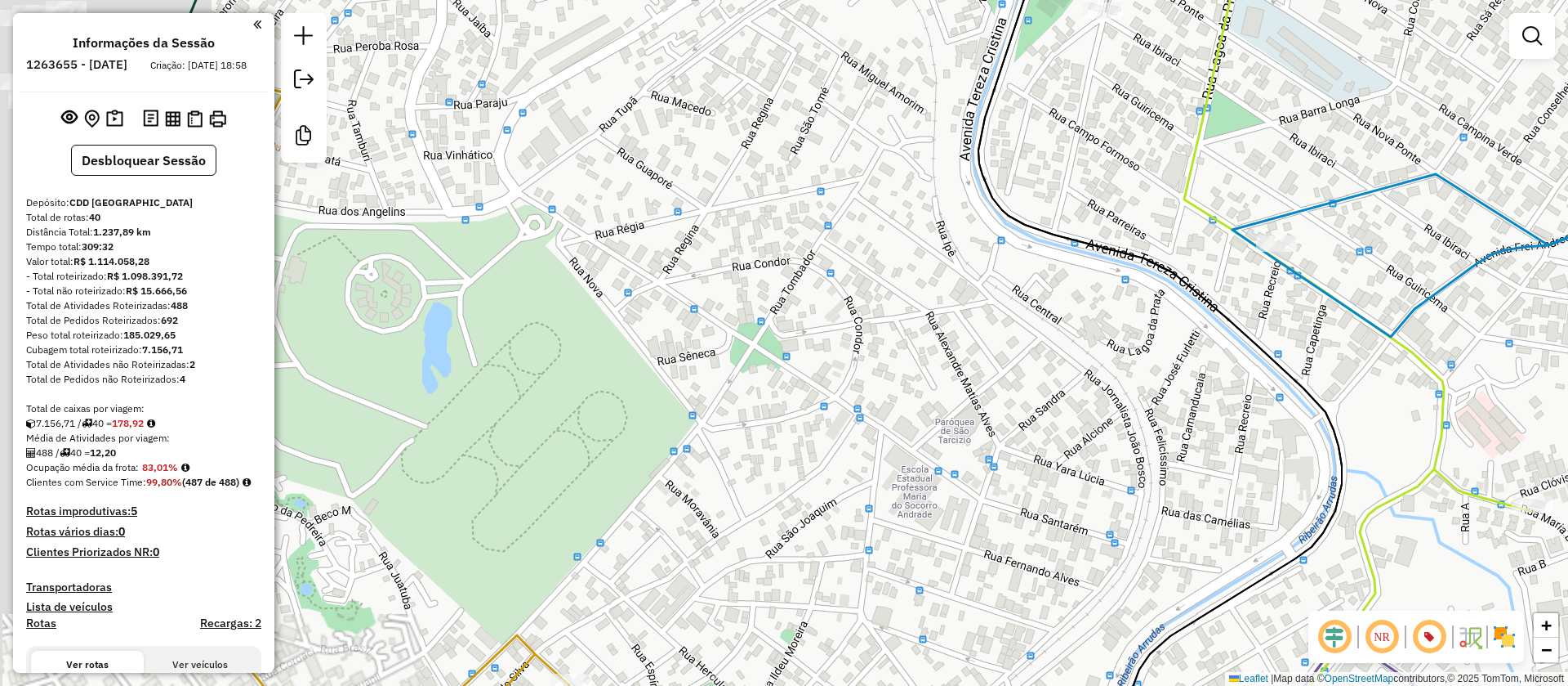
drag, startPoint x: 585, startPoint y: 372, endPoint x: 1024, endPoint y: 322, distance: 441.8
click at [1024, 322] on div "Janela de atendimento Grade de atendimento Capacidade Transportadoras Veículos …" at bounding box center [784, 343] width 1568 height 686
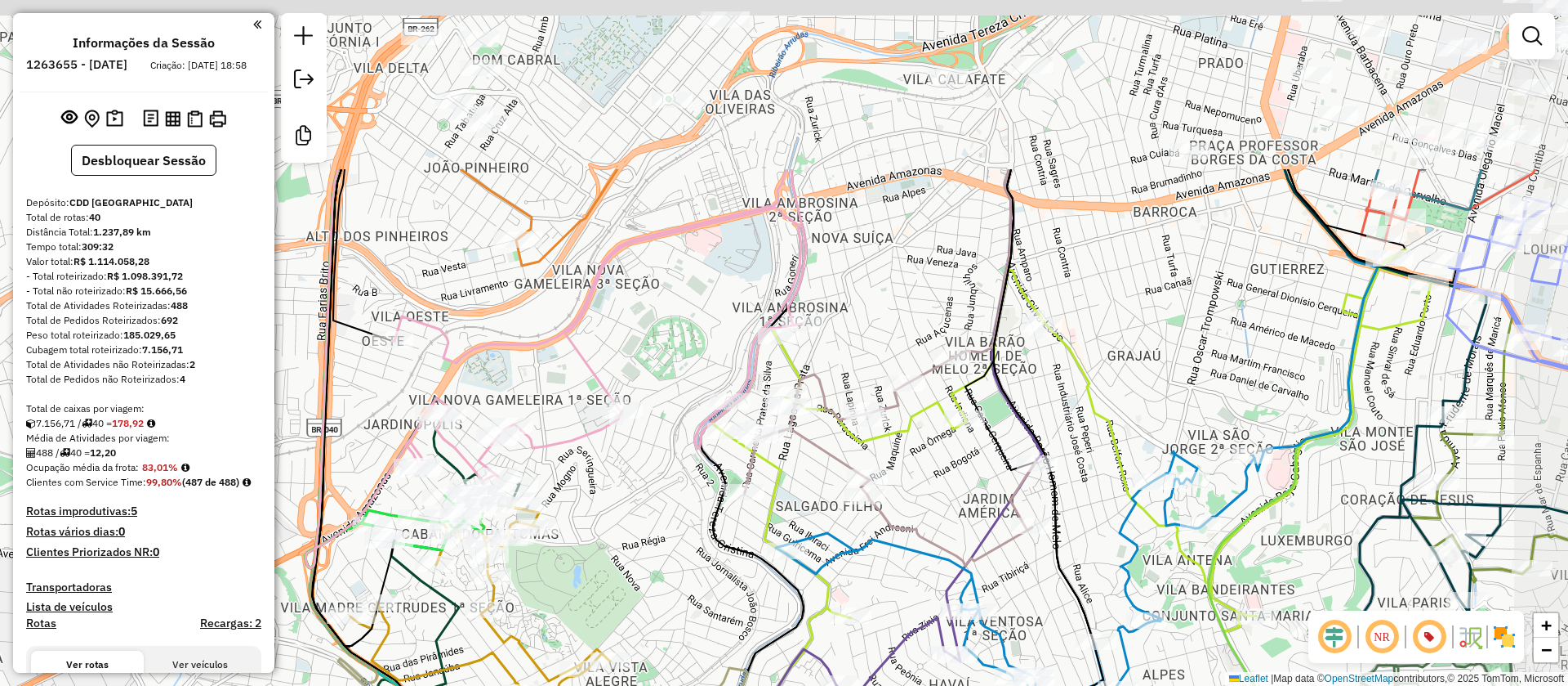
drag, startPoint x: 827, startPoint y: 205, endPoint x: 667, endPoint y: 451, distance: 293.5
click at [665, 471] on div "Janela de atendimento Grade de atendimento Capacidade Transportadoras Veículos …" at bounding box center [784, 343] width 1568 height 686
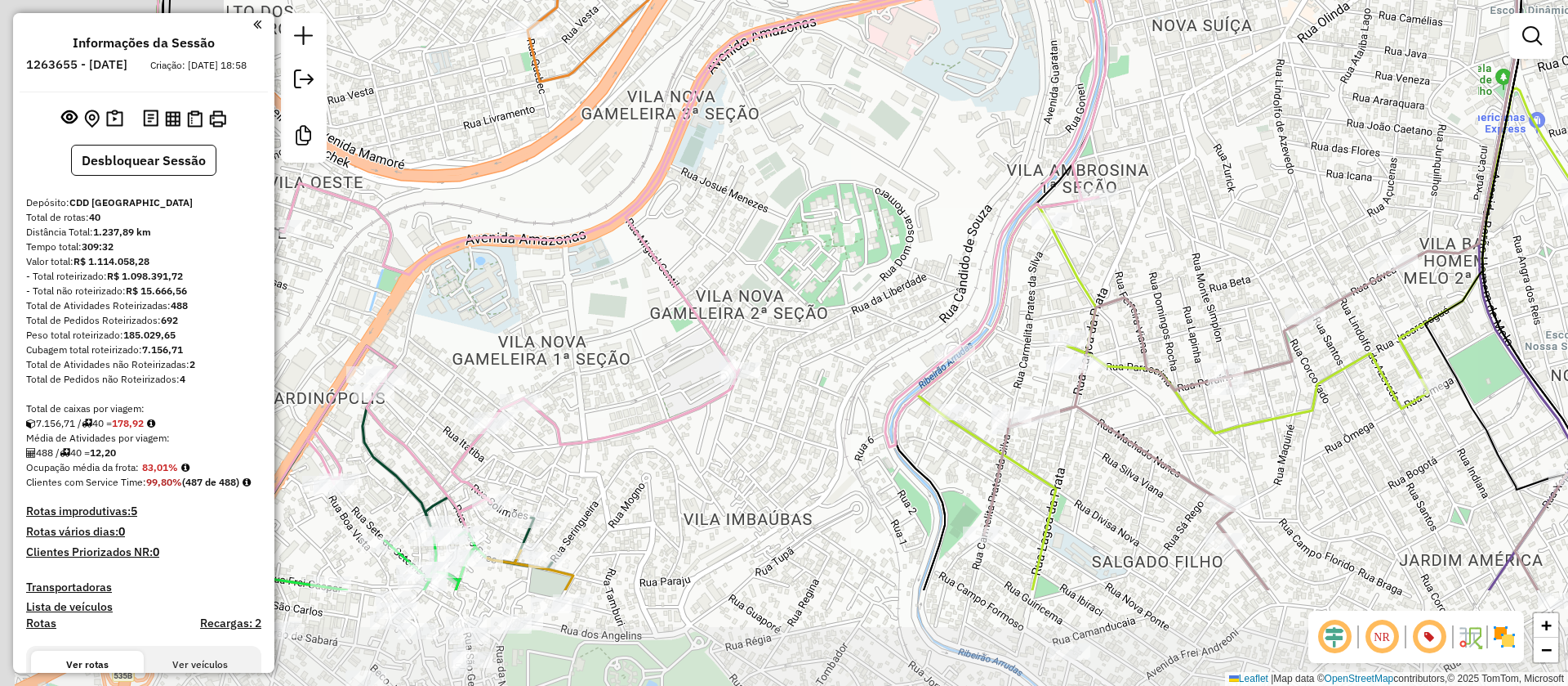
drag, startPoint x: 667, startPoint y: 313, endPoint x: 979, endPoint y: 149, distance: 352.5
click at [979, 149] on div "Janela de atendimento Grade de atendimento Capacidade Transportadoras Veículos …" at bounding box center [784, 343] width 1568 height 686
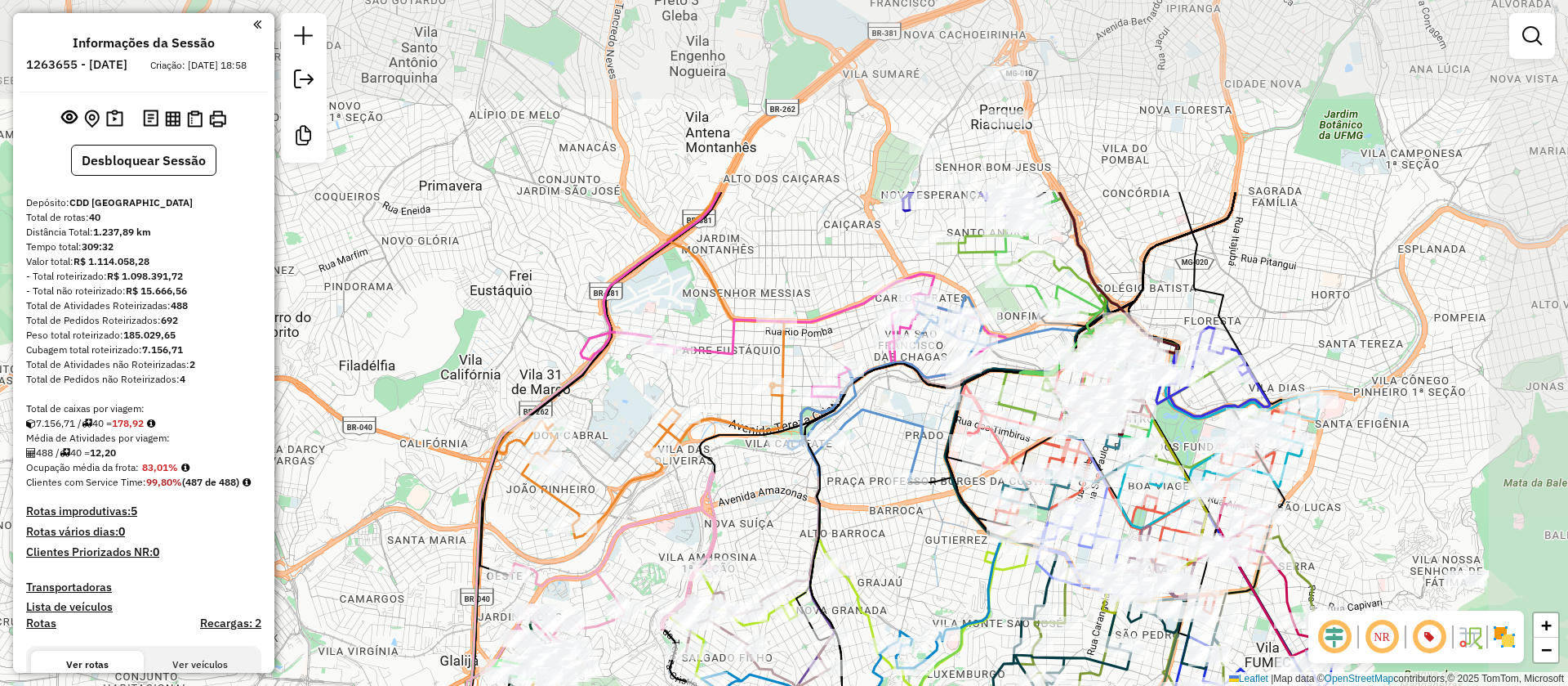
drag, startPoint x: 911, startPoint y: 229, endPoint x: 759, endPoint y: 501, distance: 311.6
click at [759, 501] on div "Janela de atendimento Grade de atendimento Capacidade Transportadoras Veículos …" at bounding box center [784, 343] width 1568 height 686
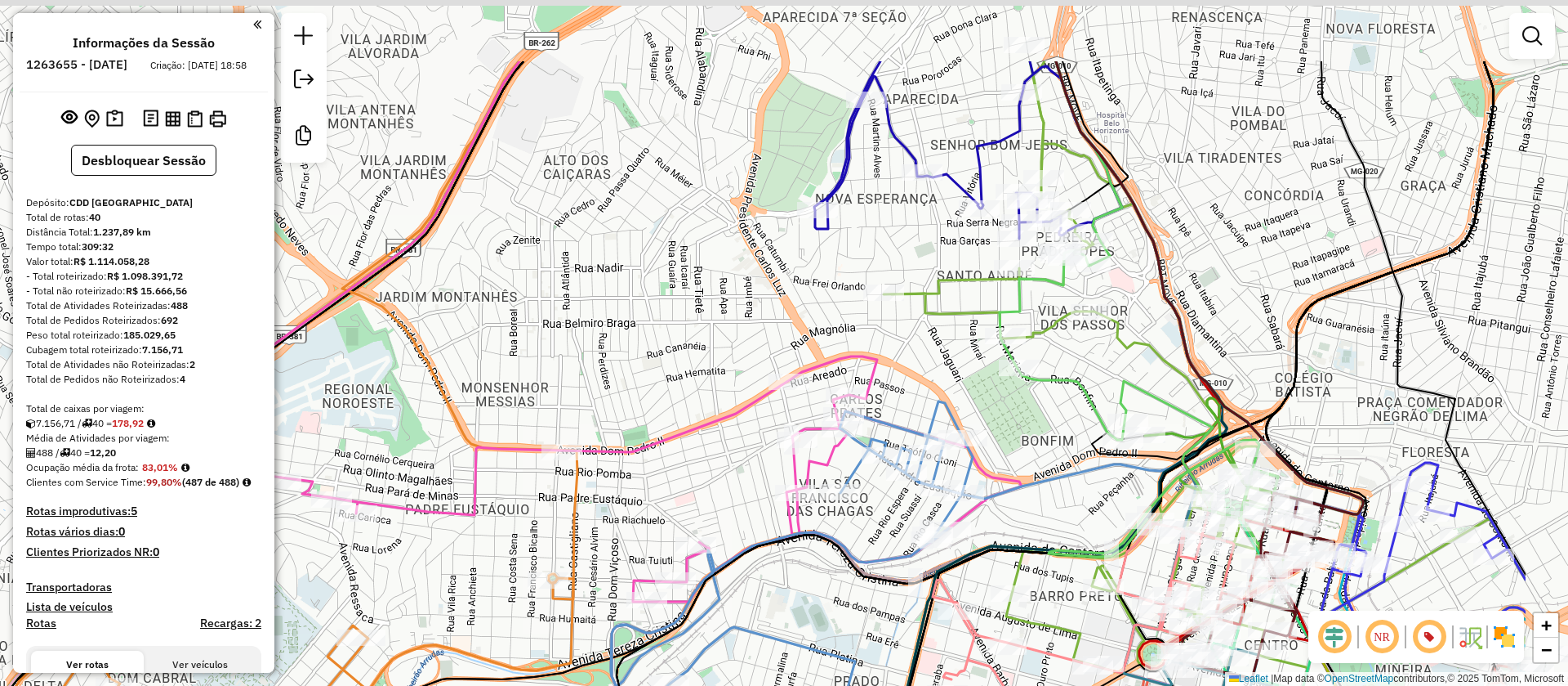
drag, startPoint x: 962, startPoint y: 184, endPoint x: 744, endPoint y: 328, distance: 261.3
click at [744, 328] on div "Janela de atendimento Grade de atendimento Capacidade Transportadoras Veículos …" at bounding box center [784, 343] width 1568 height 686
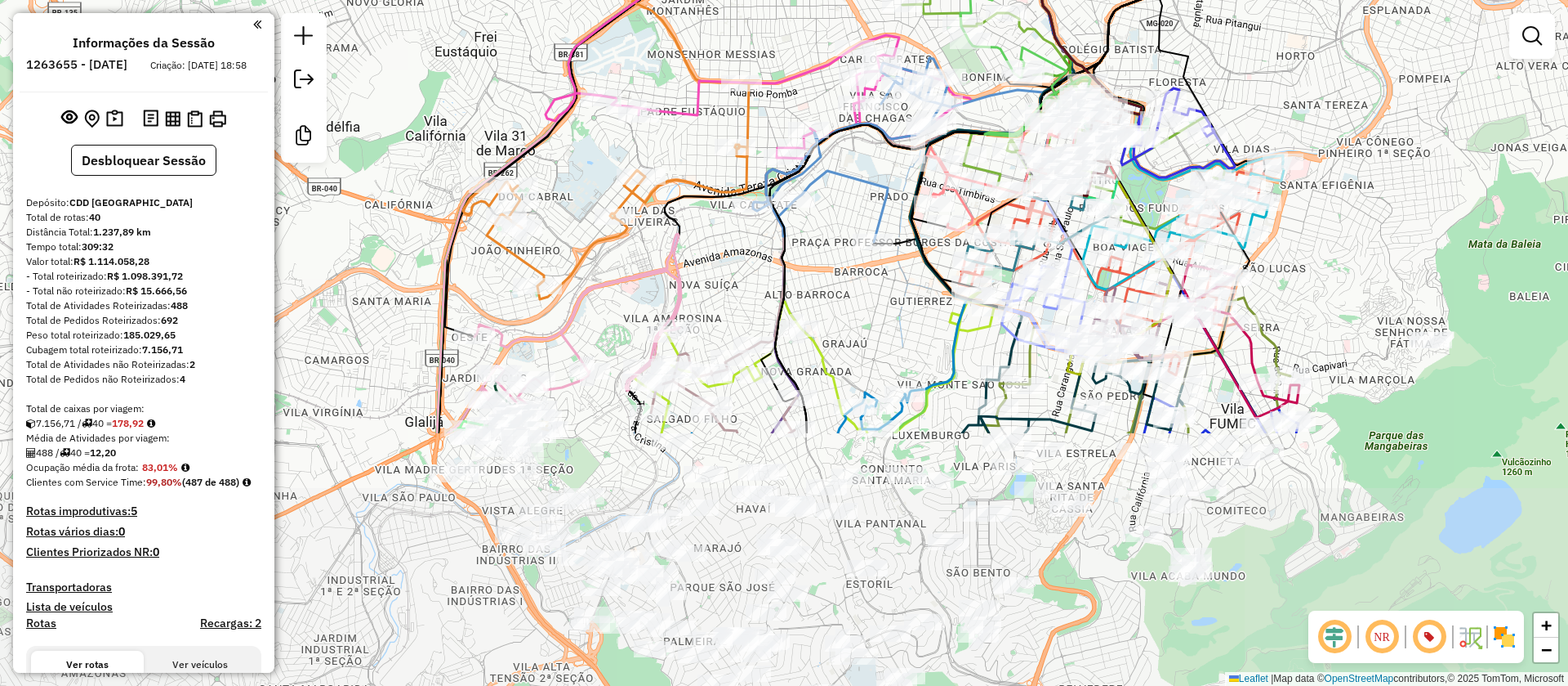
drag, startPoint x: 747, startPoint y: 268, endPoint x: 808, endPoint y: 24, distance: 251.5
click at [807, 26] on div "Janela de atendimento Grade de atendimento Capacidade Transportadoras Veículos …" at bounding box center [784, 343] width 1568 height 686
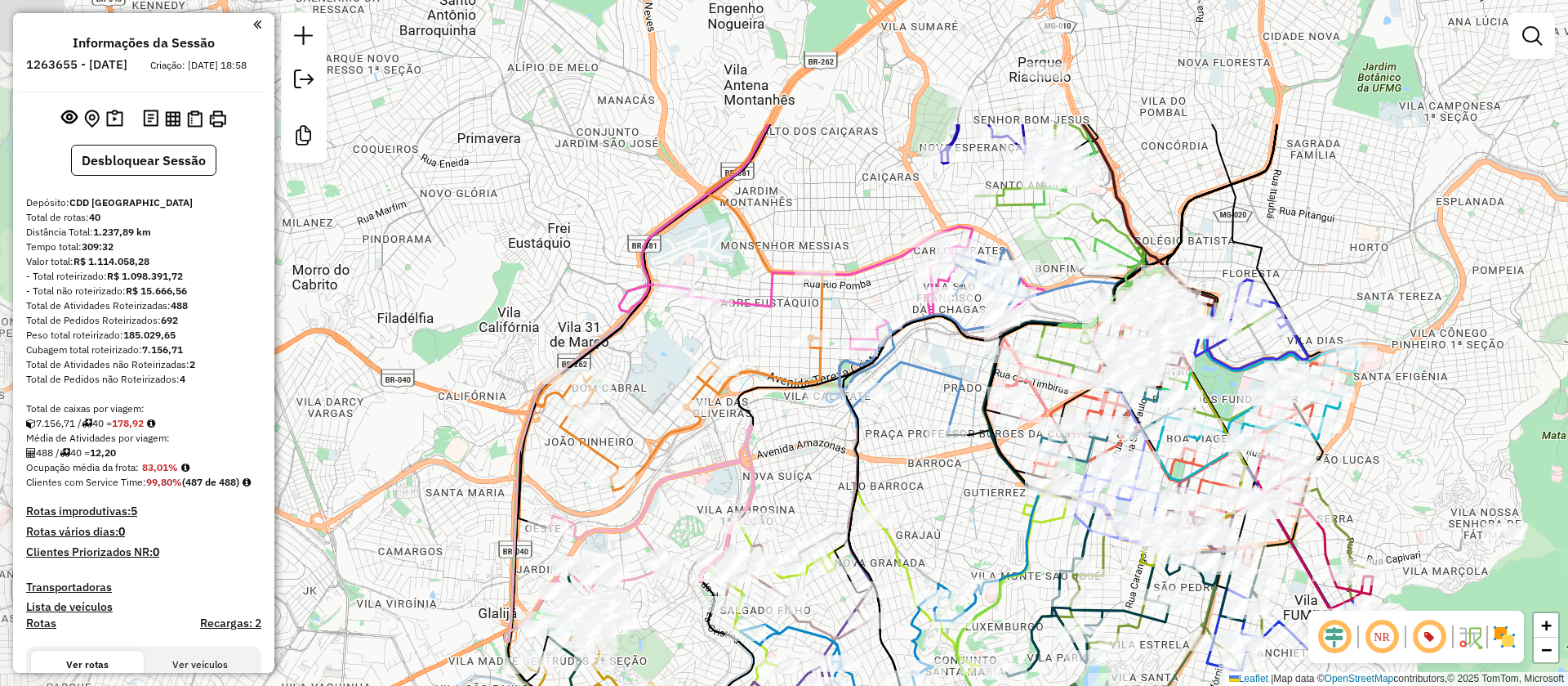
drag, startPoint x: 724, startPoint y: 259, endPoint x: 797, endPoint y: 455, distance: 209.2
click at [797, 455] on div "Janela de atendimento Grade de atendimento Capacidade Transportadoras Veículos …" at bounding box center [784, 343] width 1568 height 686
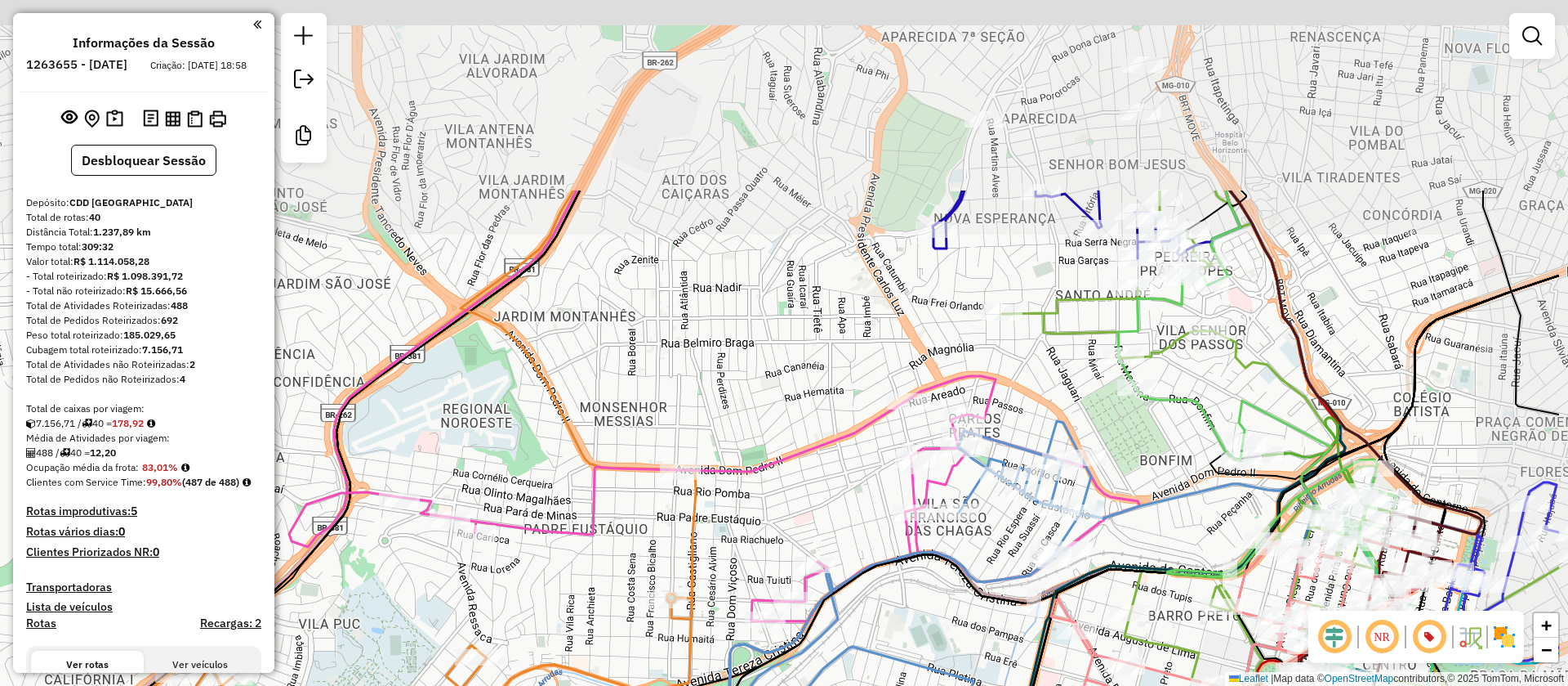
drag, startPoint x: 842, startPoint y: 237, endPoint x: 664, endPoint y: 501, distance: 318.4
click at [666, 505] on div "Janela de atendimento Grade de atendimento Capacidade Transportadoras Veículos …" at bounding box center [784, 343] width 1568 height 686
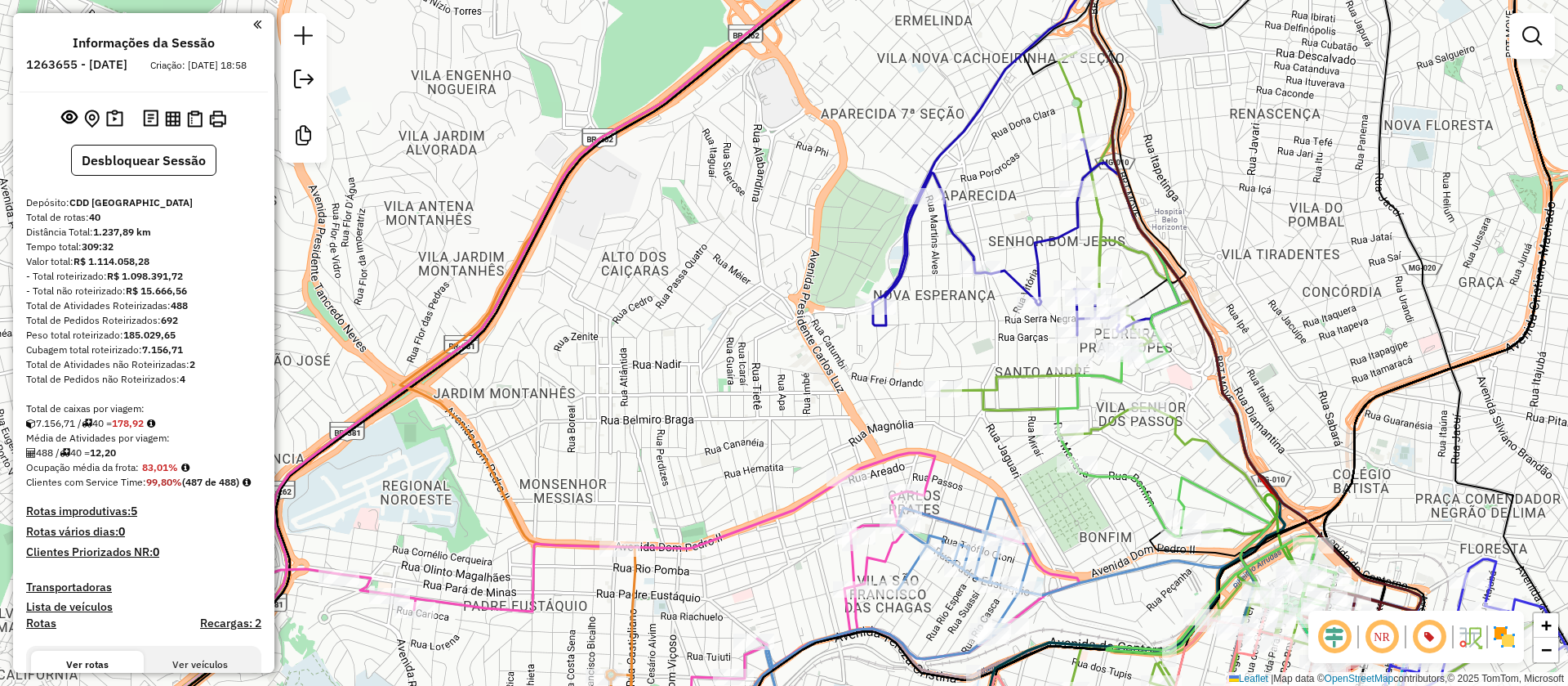
drag, startPoint x: 683, startPoint y: 391, endPoint x: 611, endPoint y: 480, distance: 114.5
click at [611, 480] on div "Janela de atendimento Grade de atendimento Capacidade Transportadoras Veículos …" at bounding box center [784, 343] width 1568 height 686
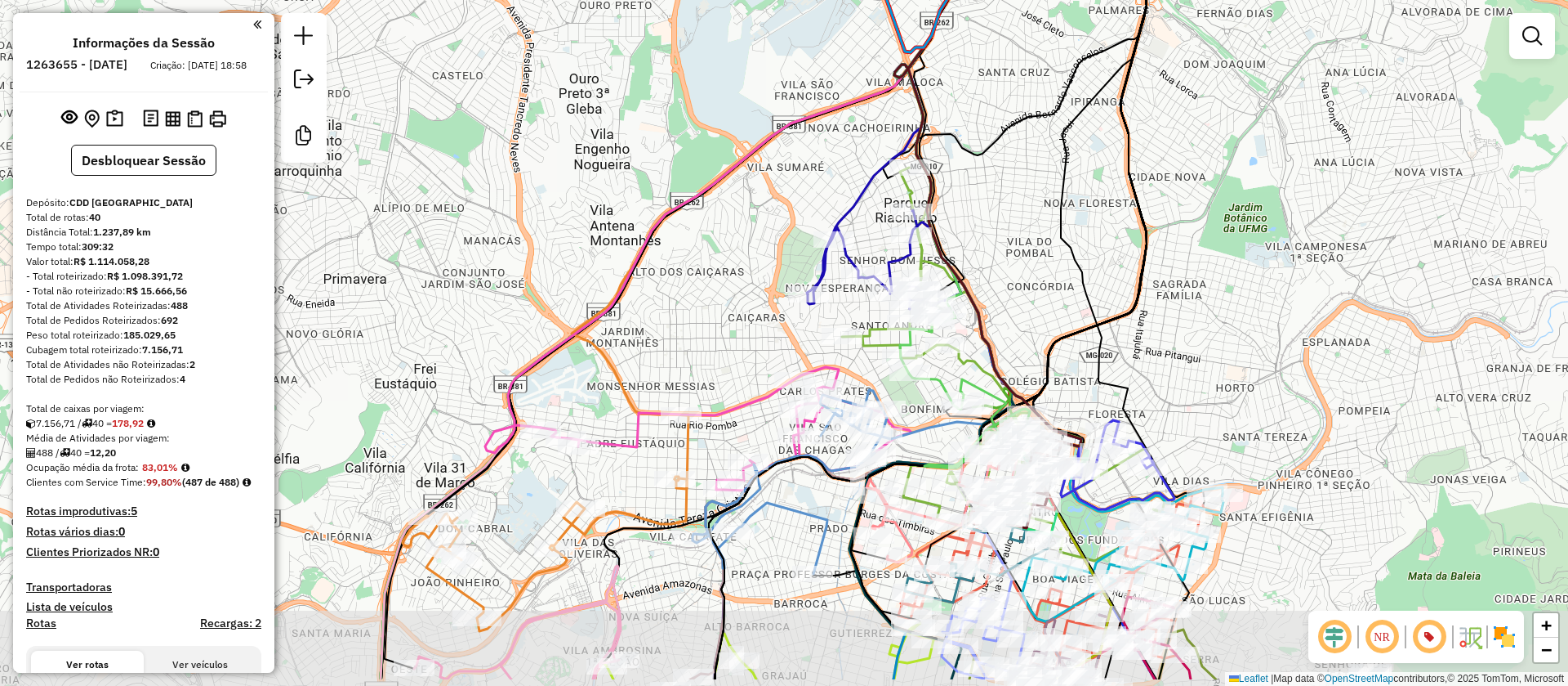
drag, startPoint x: 675, startPoint y: 435, endPoint x: 731, endPoint y: 157, distance: 283.6
click at [731, 162] on div "Janela de atendimento Grade de atendimento Capacidade Transportadoras Veículos …" at bounding box center [784, 343] width 1568 height 686
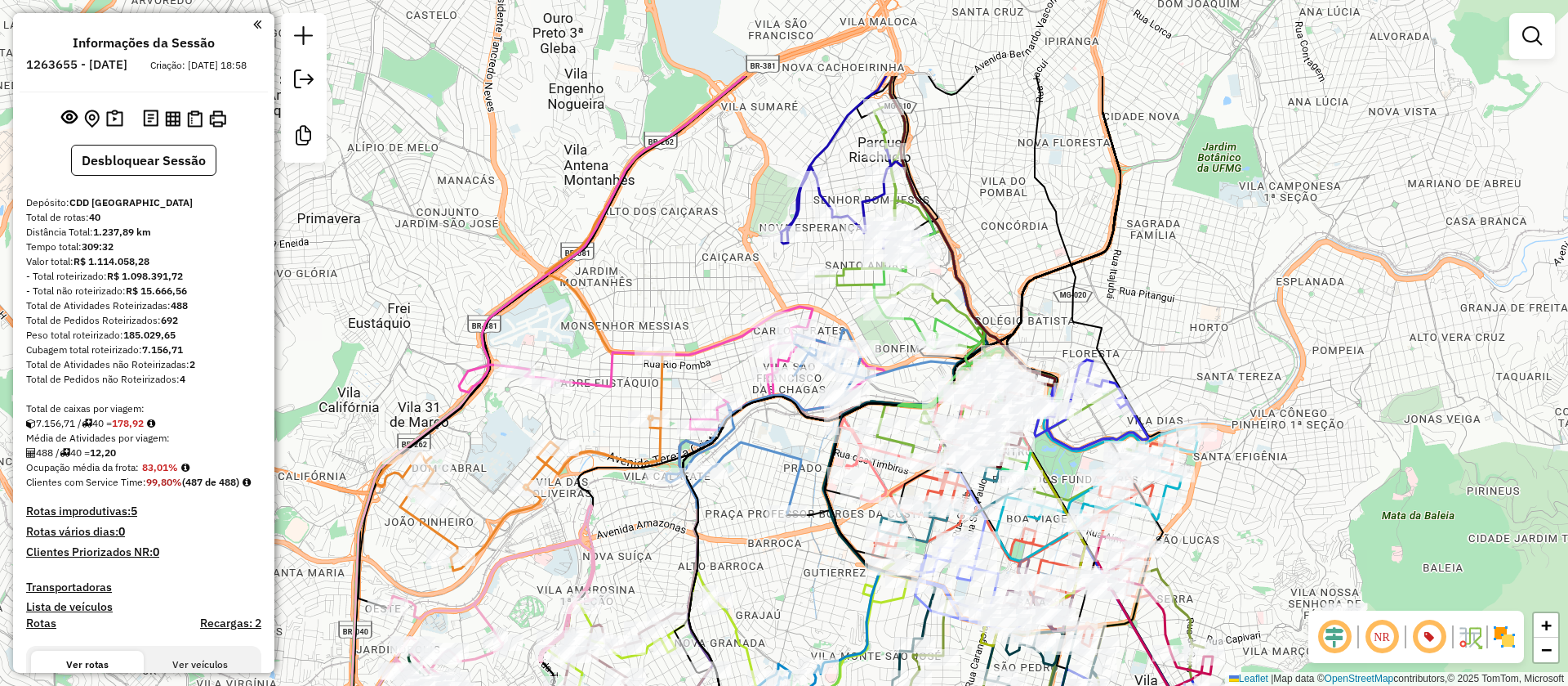
drag, startPoint x: 799, startPoint y: 145, endPoint x: 722, endPoint y: 309, distance: 181.2
click at [722, 309] on div "Janela de atendimento Grade de atendimento Capacidade Transportadoras Veículos …" at bounding box center [784, 343] width 1568 height 686
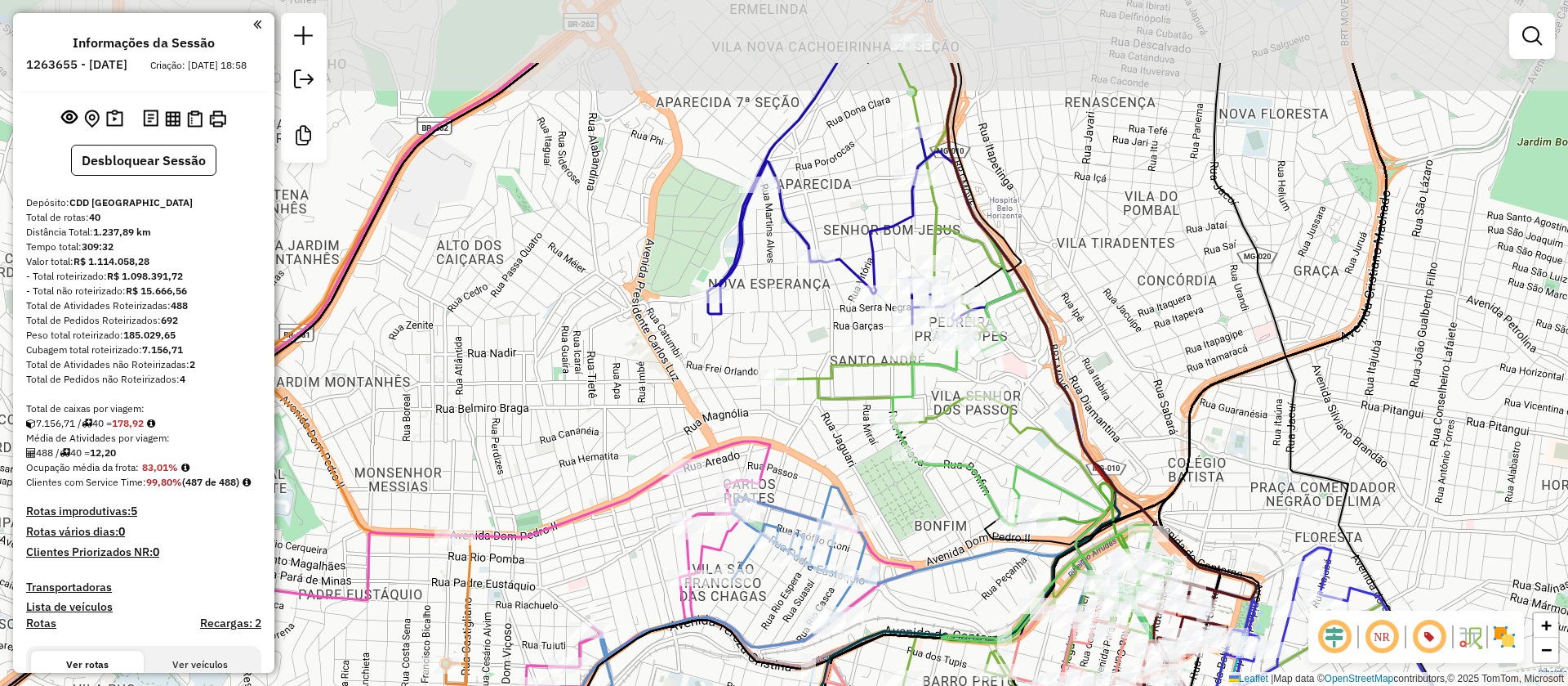
drag, startPoint x: 816, startPoint y: 215, endPoint x: 776, endPoint y: 308, distance: 101.2
click at [776, 308] on div "Janela de atendimento Grade de atendimento Capacidade Transportadoras Veículos …" at bounding box center [784, 343] width 1568 height 686
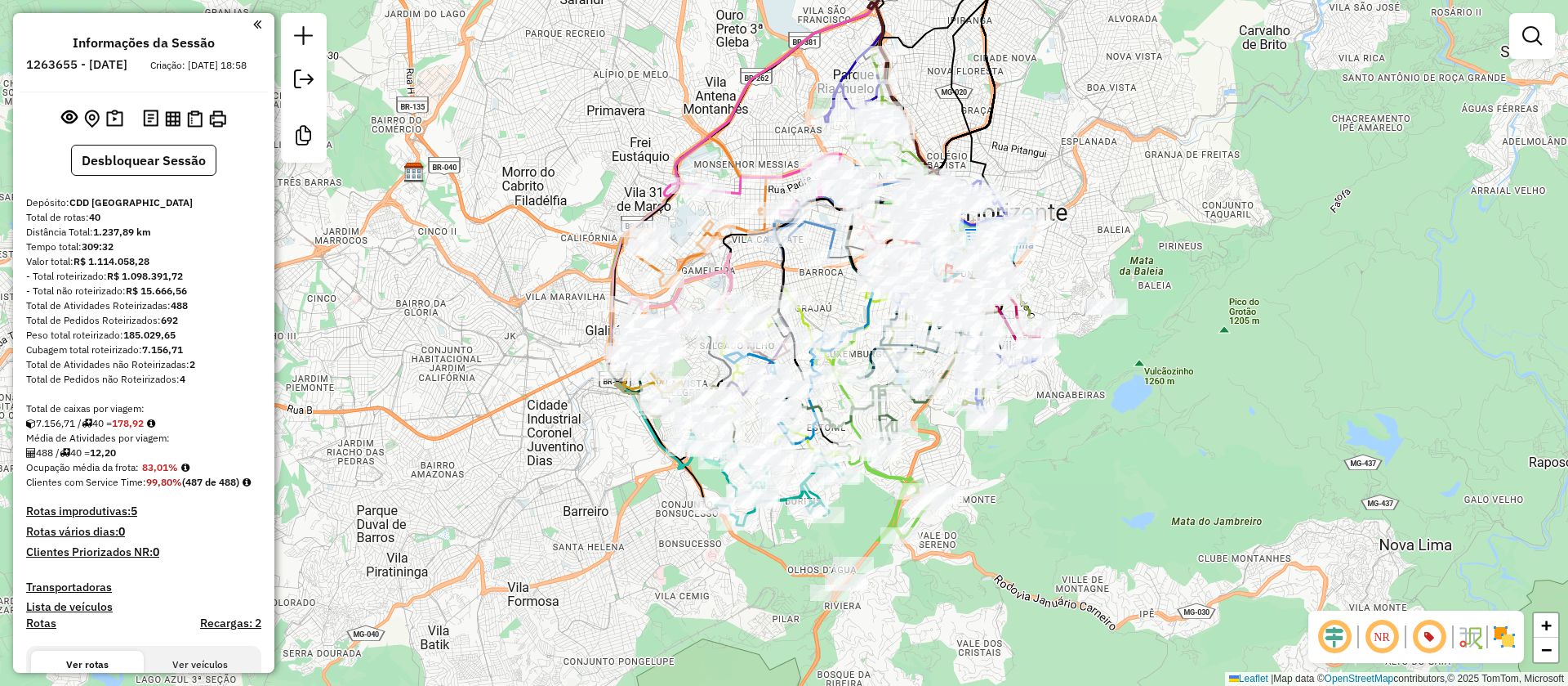
drag, startPoint x: 721, startPoint y: 313, endPoint x: 767, endPoint y: 135, distance: 183.8
click at [767, 135] on div "Janela de atendimento Grade de atendimento Capacidade Transportadoras Veículos …" at bounding box center [784, 343] width 1568 height 686
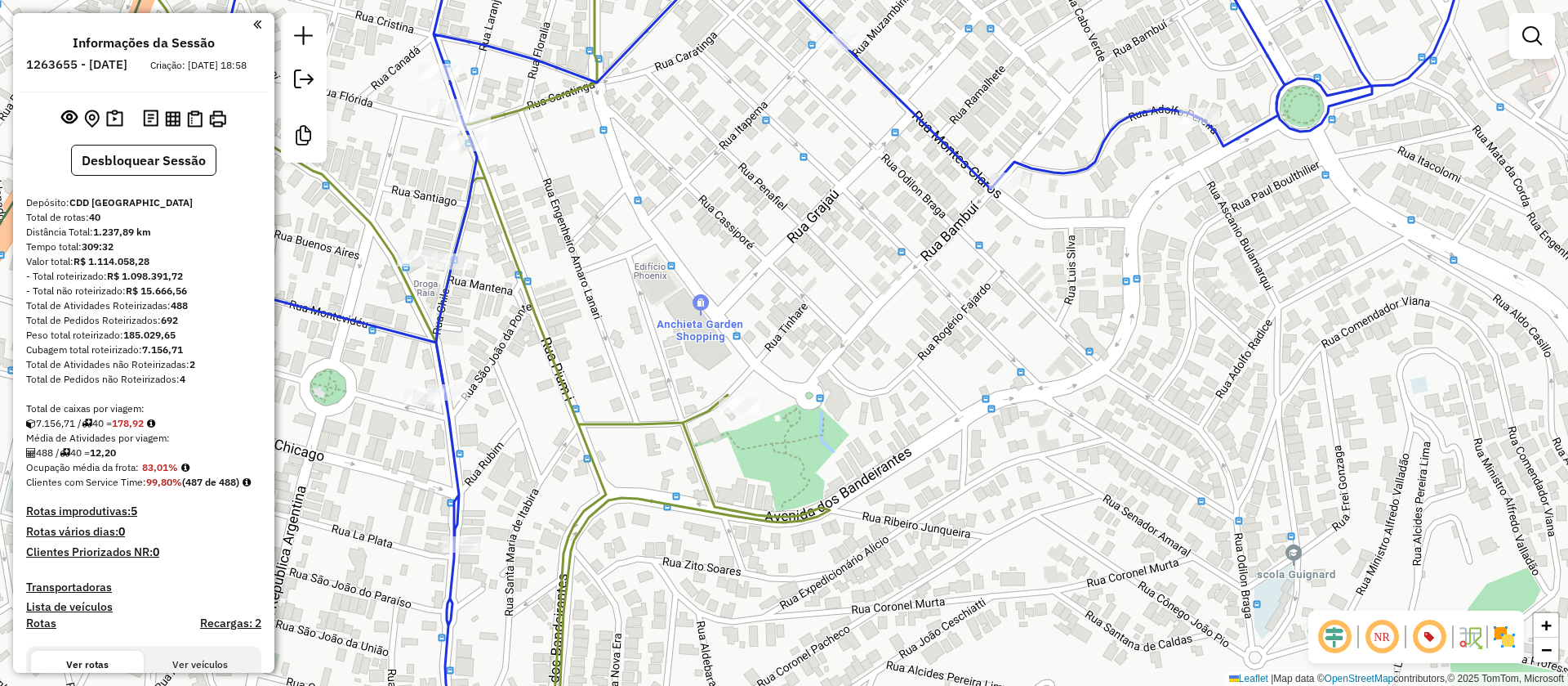
drag, startPoint x: 1080, startPoint y: 340, endPoint x: 973, endPoint y: 341, distance: 107.0
click at [973, 341] on div "Janela de atendimento Grade de atendimento Capacidade Transportadoras Veículos …" at bounding box center [784, 343] width 1568 height 686
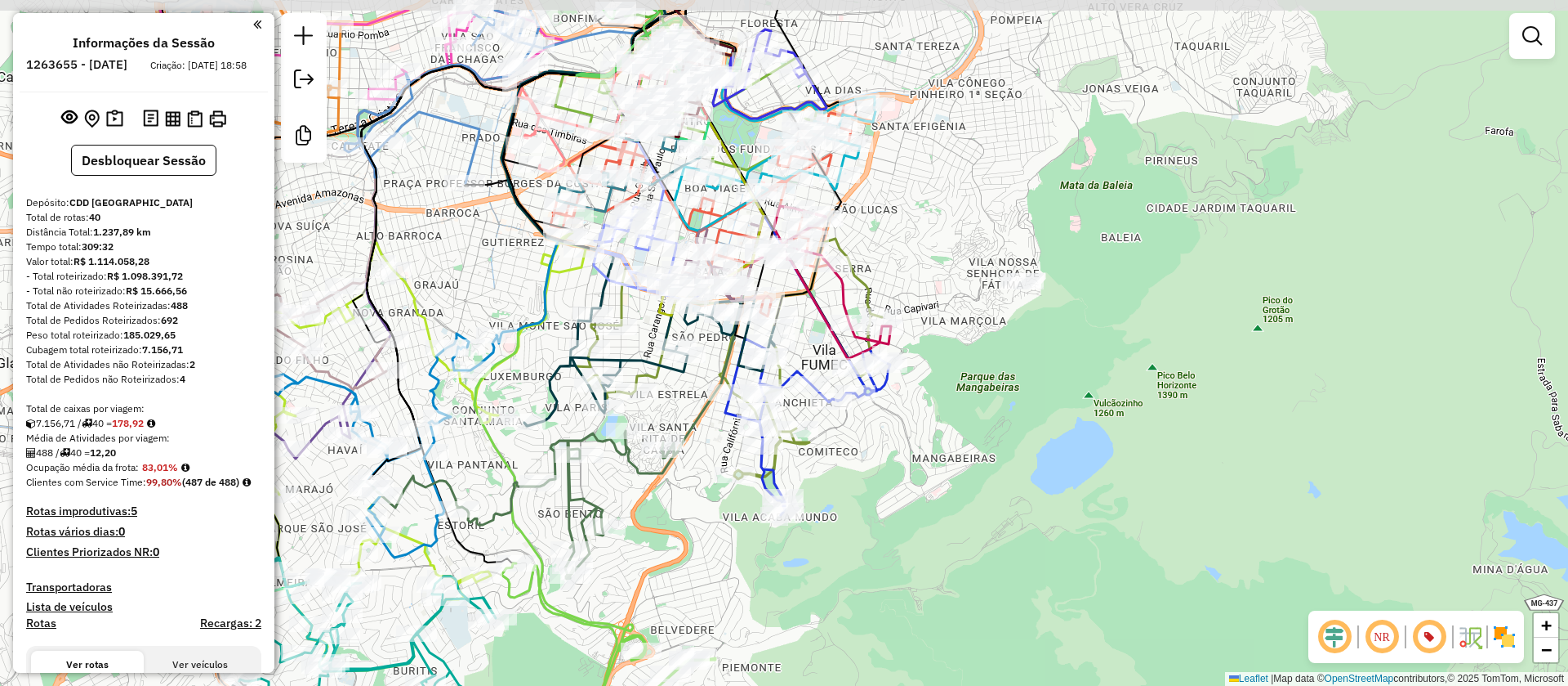
drag, startPoint x: 945, startPoint y: 228, endPoint x: 965, endPoint y: 306, distance: 80.5
click at [965, 306] on div "Janela de atendimento Grade de atendimento Capacidade Transportadoras Veículos …" at bounding box center [784, 343] width 1568 height 686
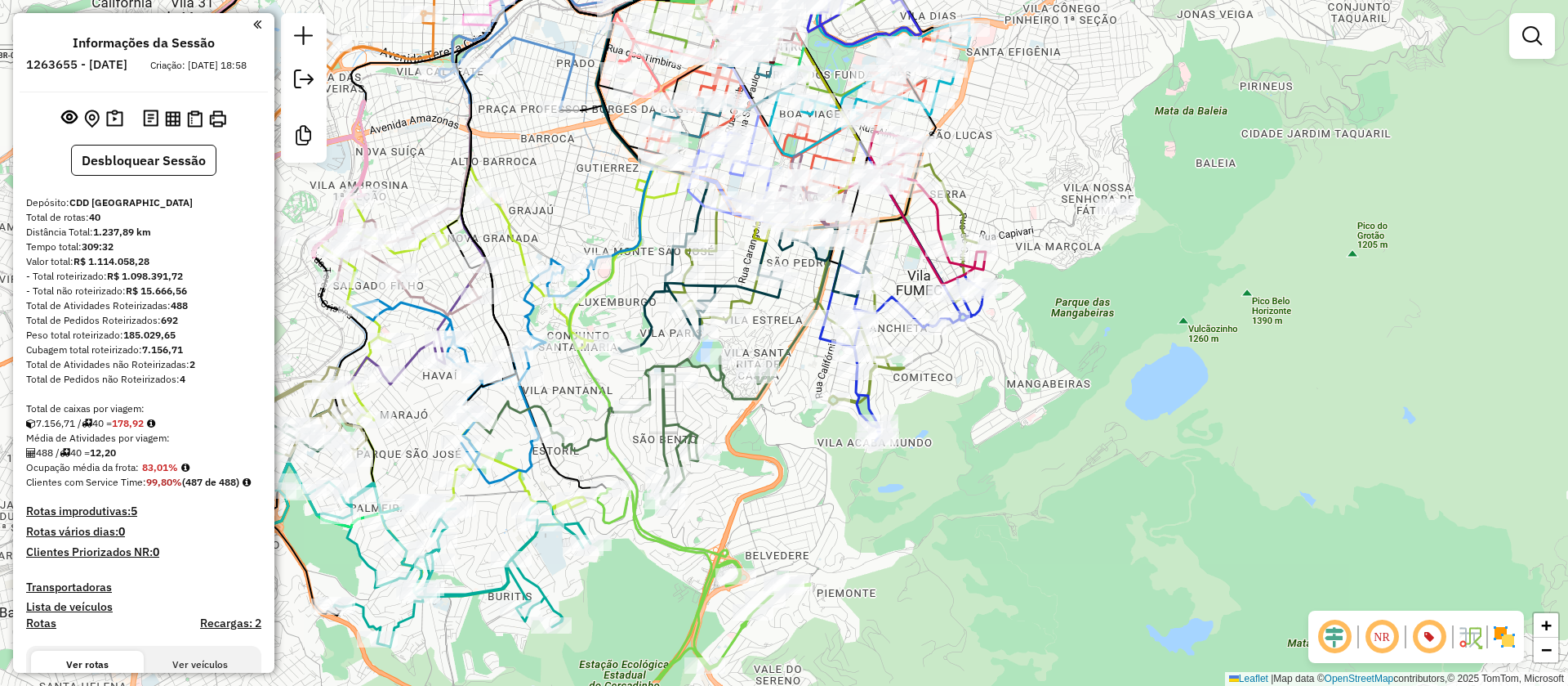
drag, startPoint x: 928, startPoint y: 266, endPoint x: 1028, endPoint y: 185, distance: 128.7
click at [1028, 185] on div "Janela de atendimento Grade de atendimento Capacidade Transportadoras Veículos …" at bounding box center [784, 343] width 1568 height 686
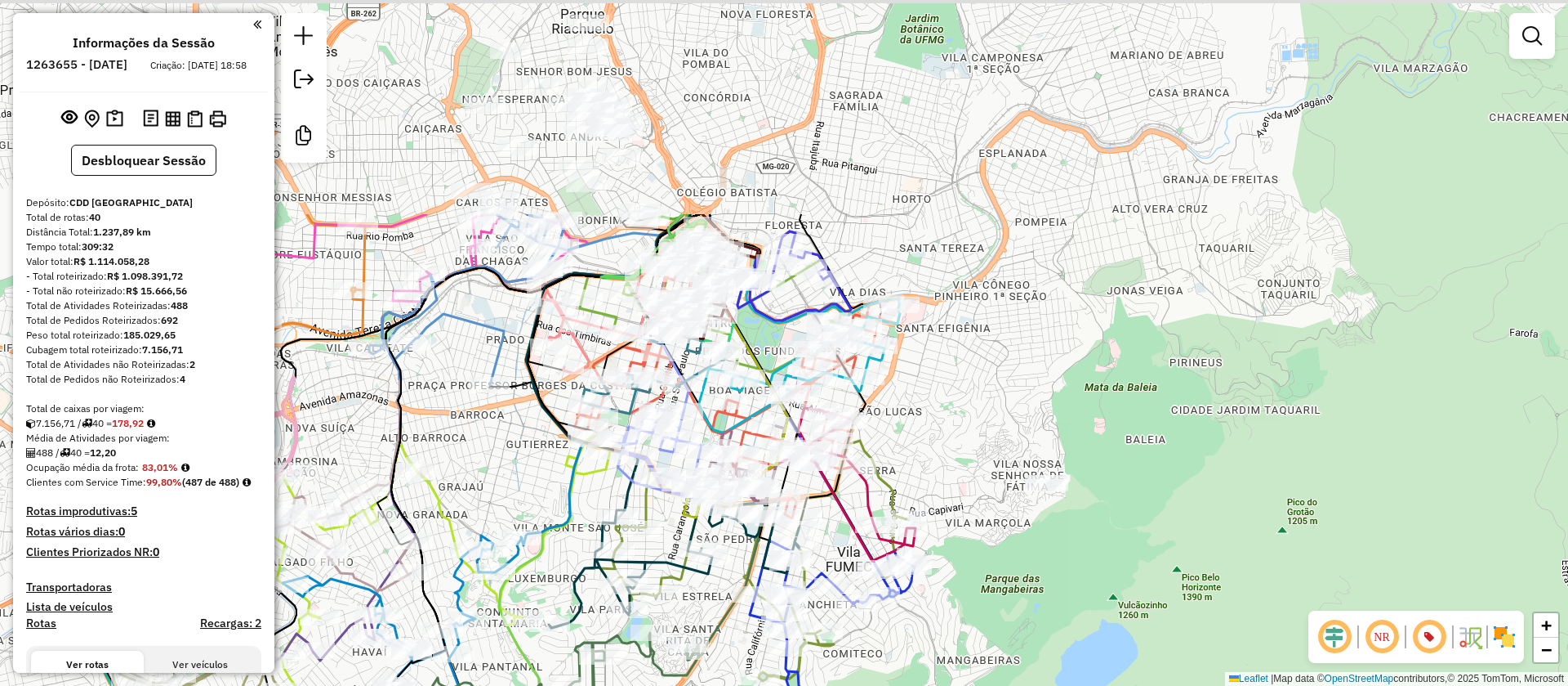
drag, startPoint x: 1028, startPoint y: 192, endPoint x: 951, endPoint y: 474, distance: 292.3
click at [951, 474] on div "Janela de atendimento Grade de atendimento Capacidade Transportadoras Veículos …" at bounding box center [784, 343] width 1568 height 686
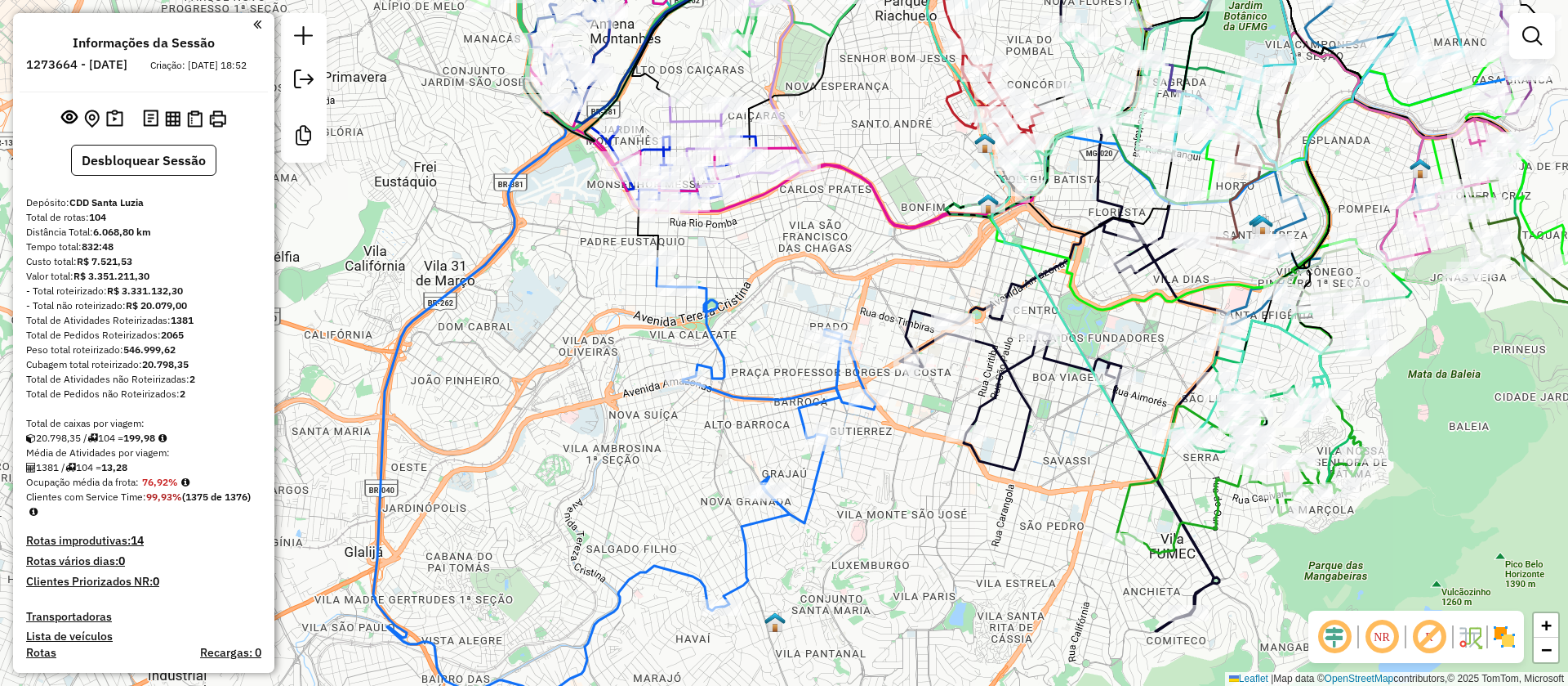
click at [1434, 642] on em at bounding box center [1429, 637] width 39 height 39
select select "**********"
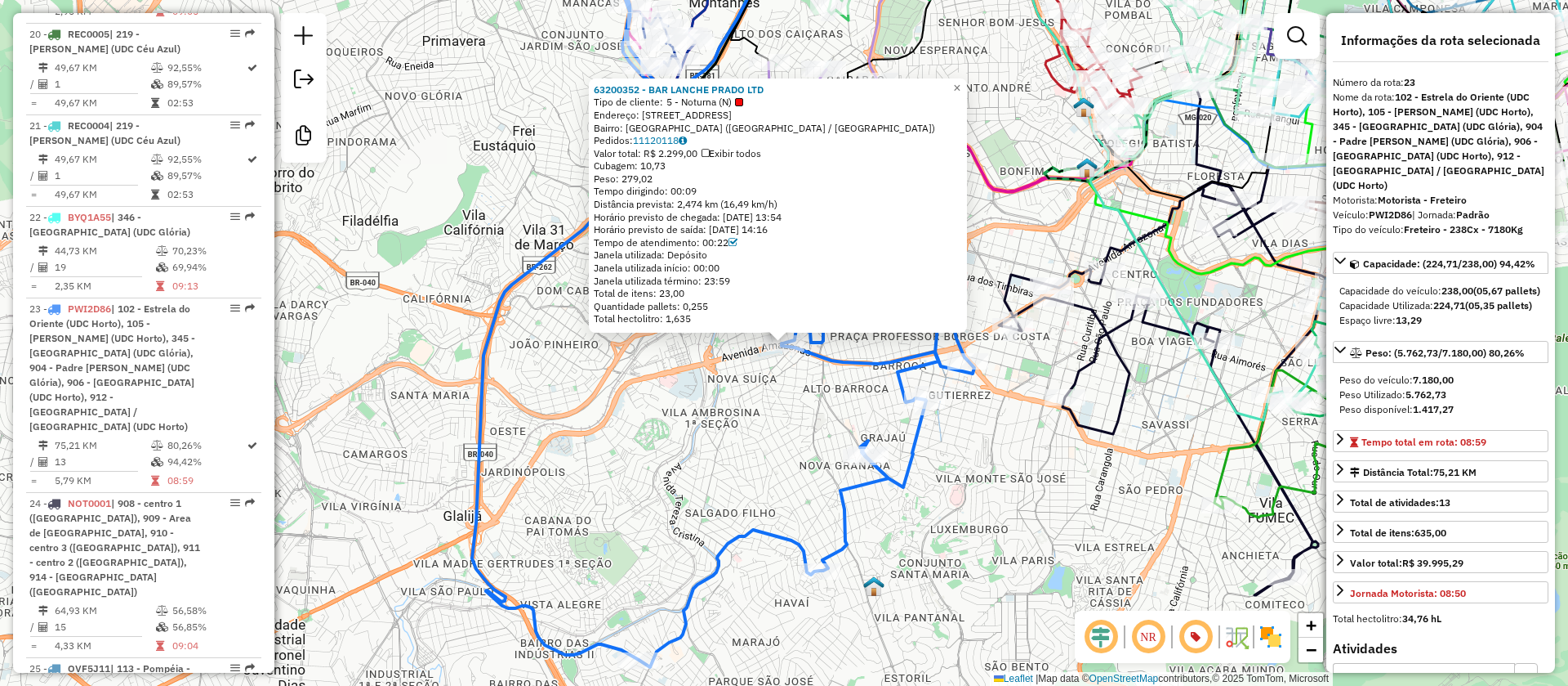
scroll to position [2699, 0]
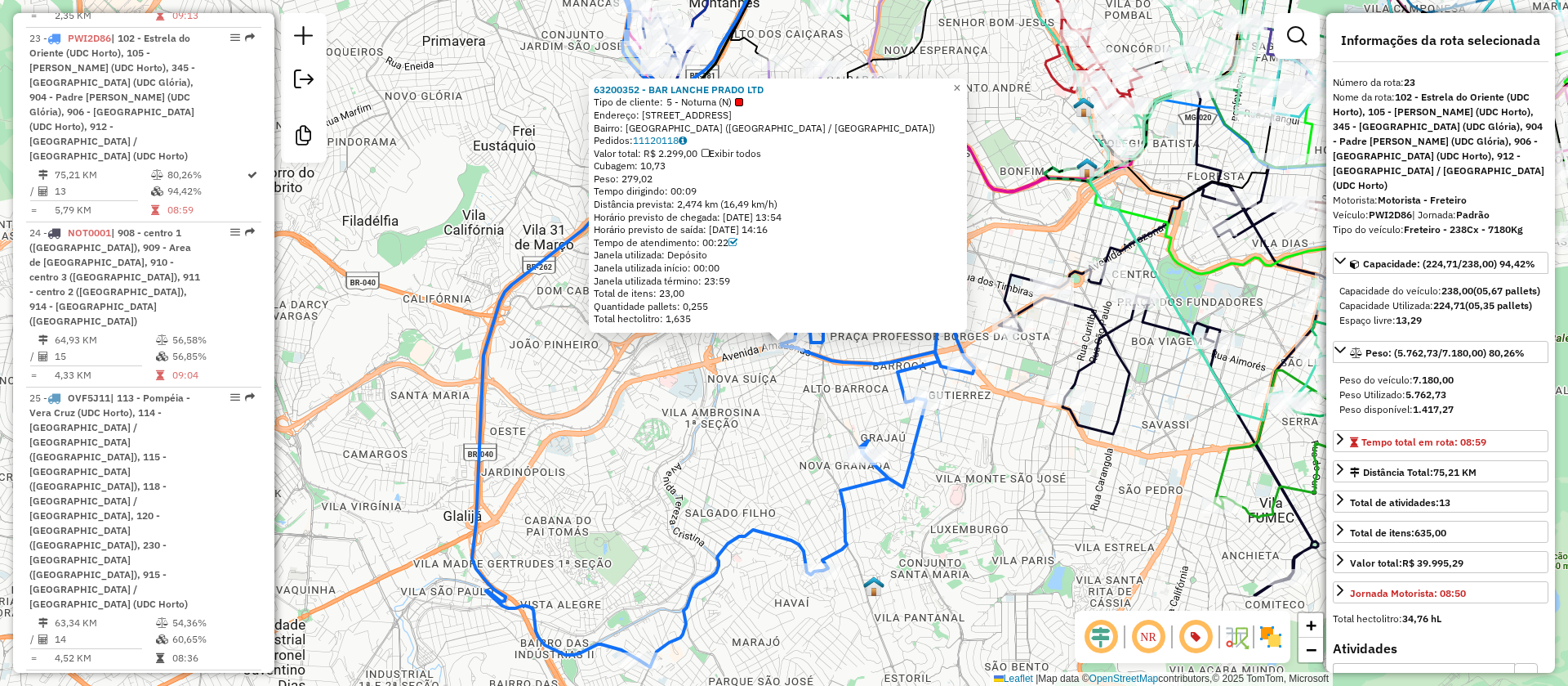
click at [832, 382] on div "63200352 - BAR LANCHE PRADO LTD Tipo de cliente: 5 - Noturna (N) Endereço: AV A…" at bounding box center [784, 343] width 1568 height 686
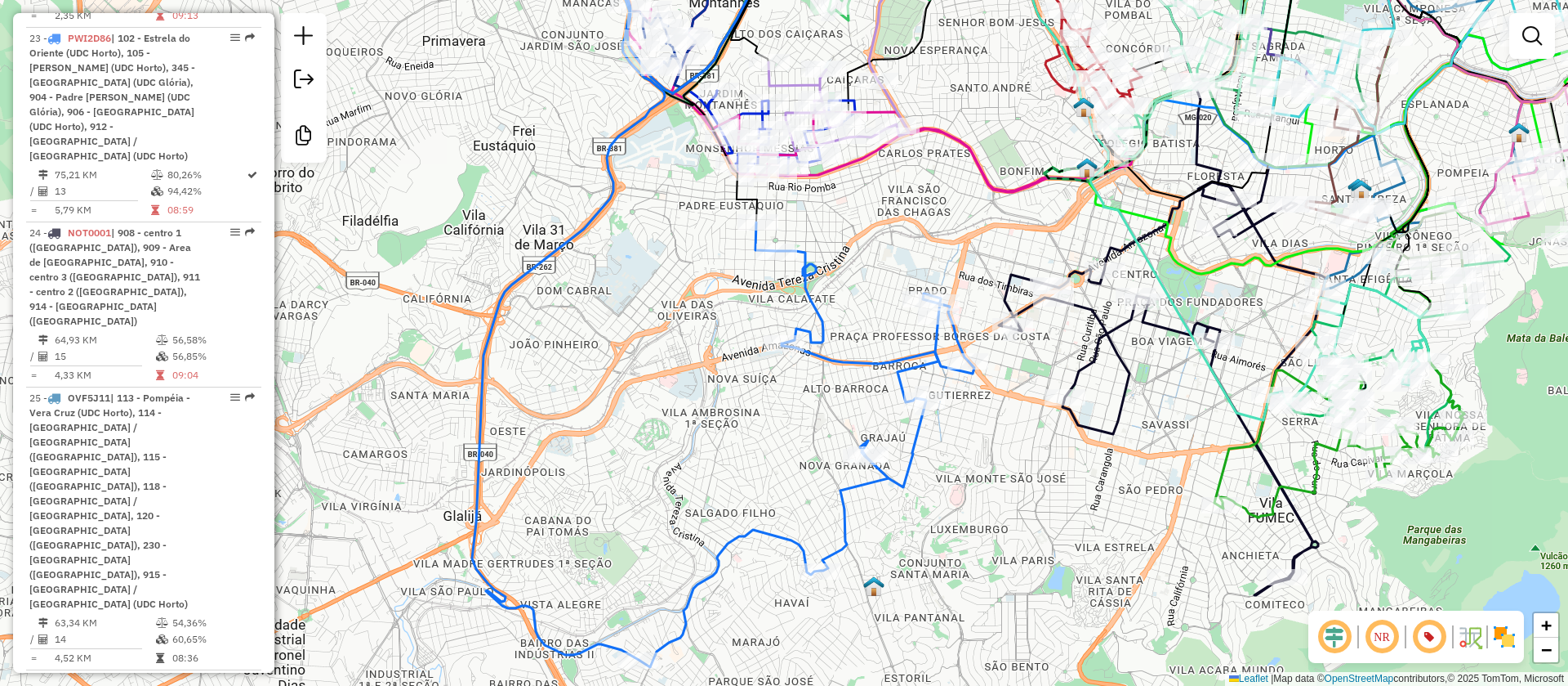
click at [1119, 351] on icon at bounding box center [1162, 378] width 326 height 433
select select "**********"
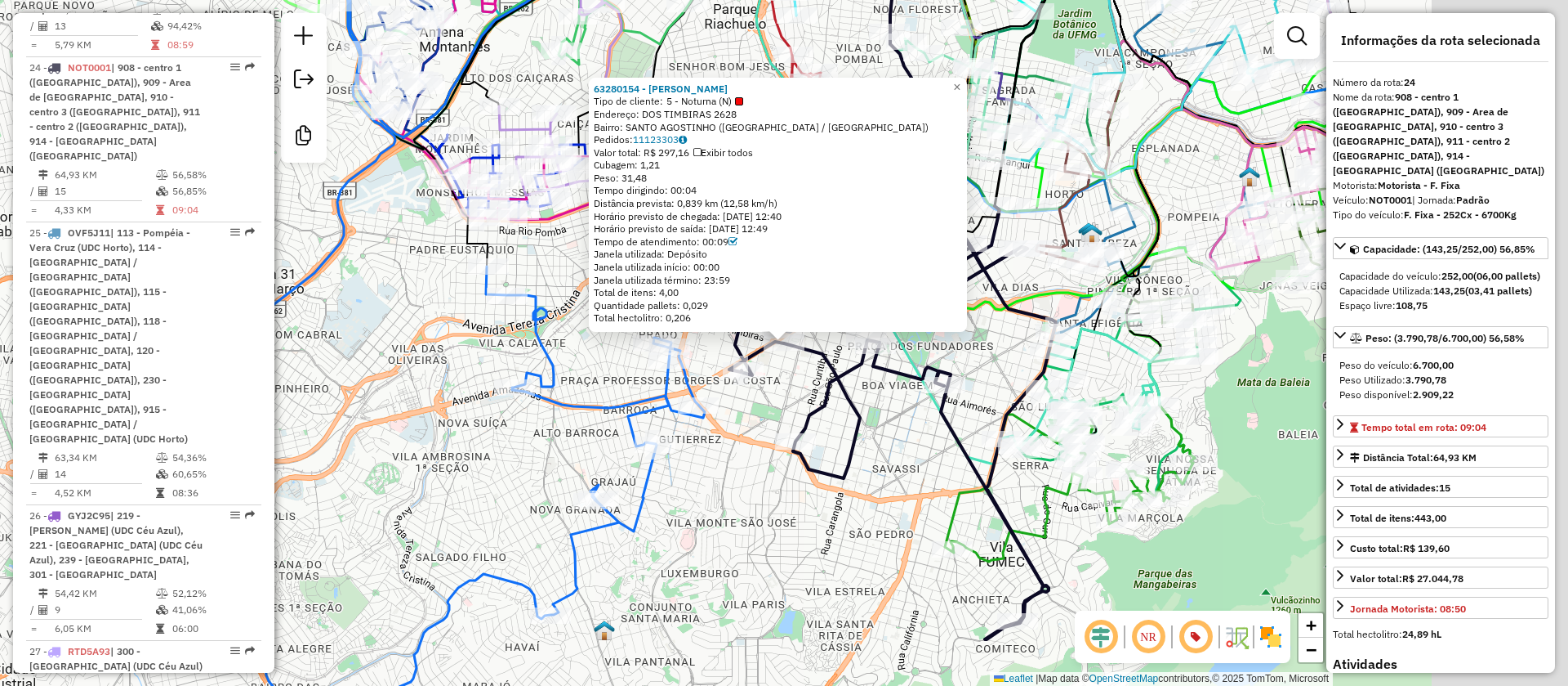
scroll to position [2864, 0]
click at [896, 452] on div "63280154 - RAFAEL RODRIGUES MAR Tipo de cliente: 5 - Noturna (N) Endereço: DOS …" at bounding box center [784, 343] width 1568 height 686
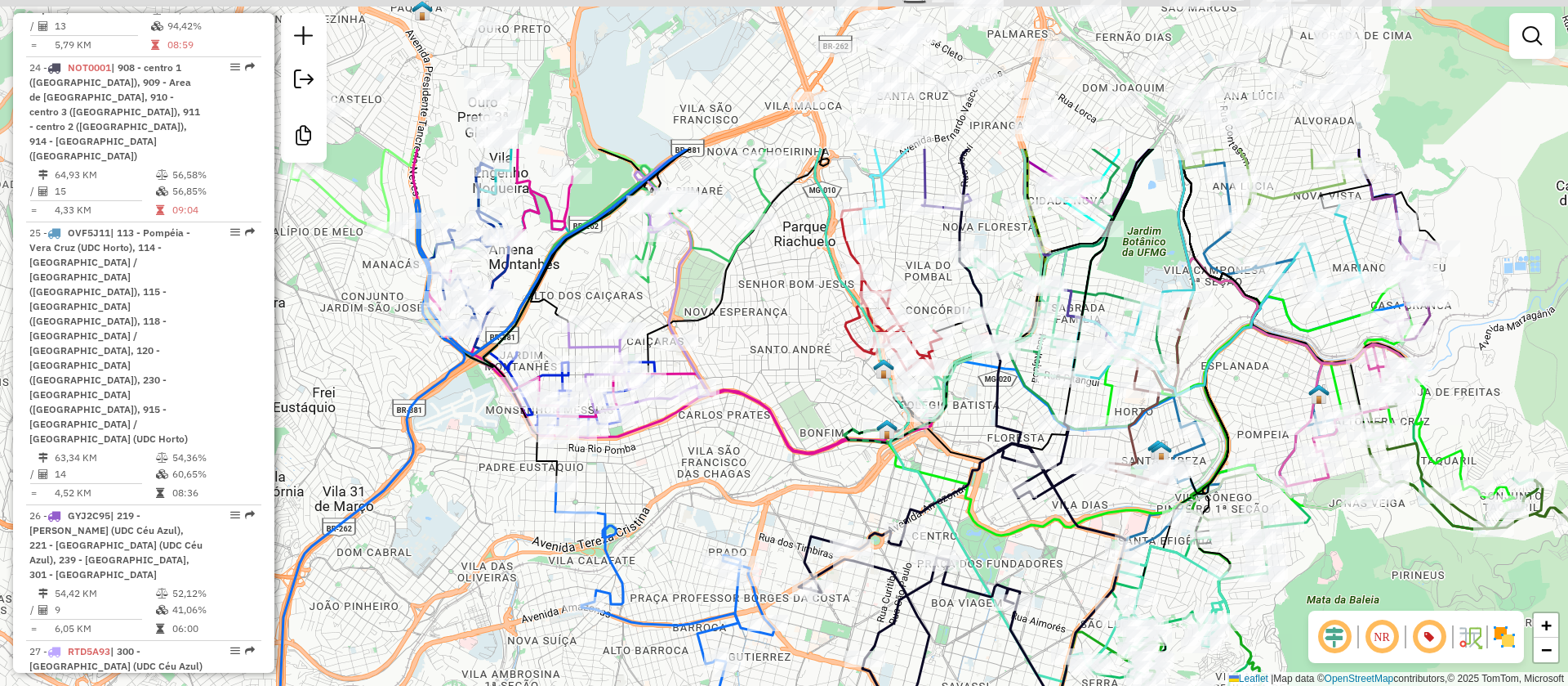
drag, startPoint x: 728, startPoint y: 138, endPoint x: 797, endPoint y: 355, distance: 227.7
click at [797, 355] on div "Janela de atendimento Grade de atendimento Capacidade Transportadoras Veículos …" at bounding box center [784, 343] width 1568 height 686
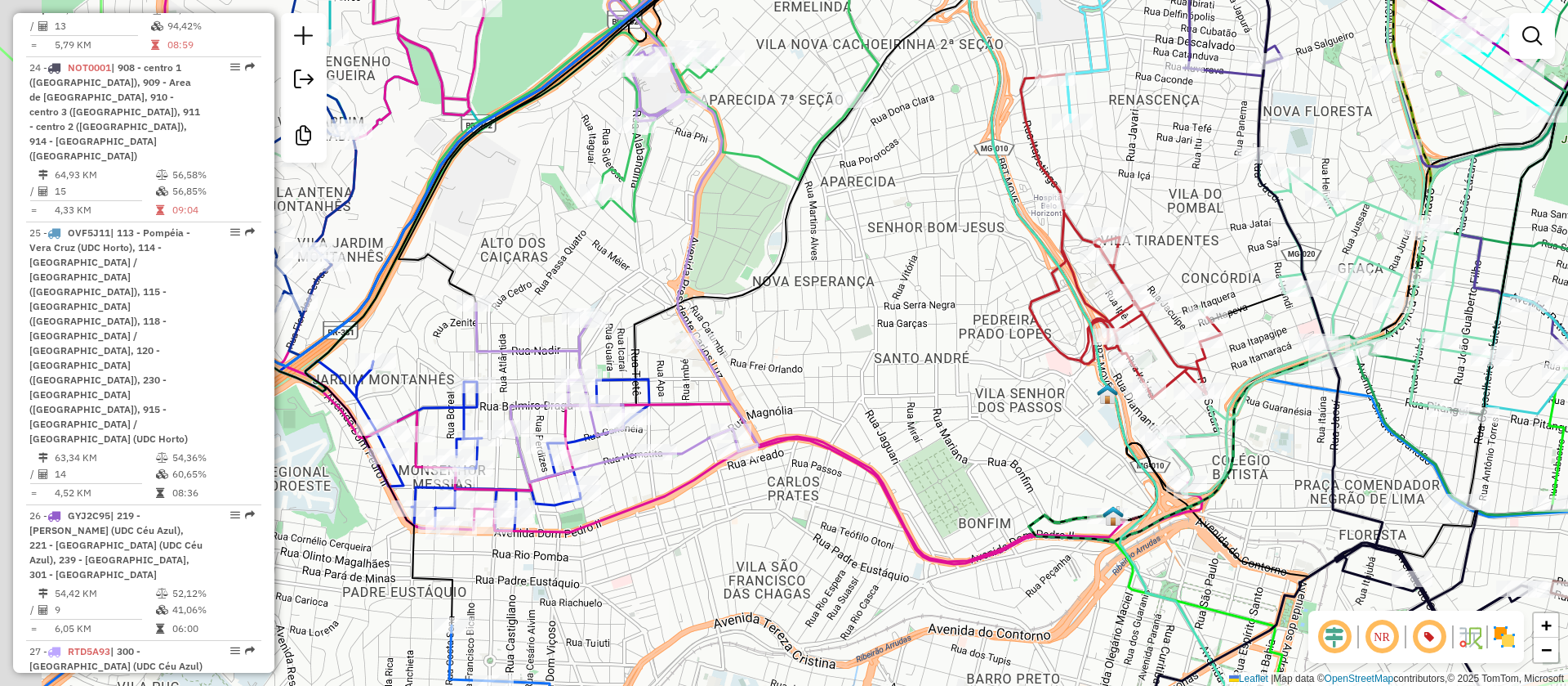
drag, startPoint x: 713, startPoint y: 357, endPoint x: 861, endPoint y: 357, distance: 148.0
click at [861, 357] on div "Janela de atendimento Grade de atendimento Capacidade Transportadoras Veículos …" at bounding box center [784, 343] width 1568 height 686
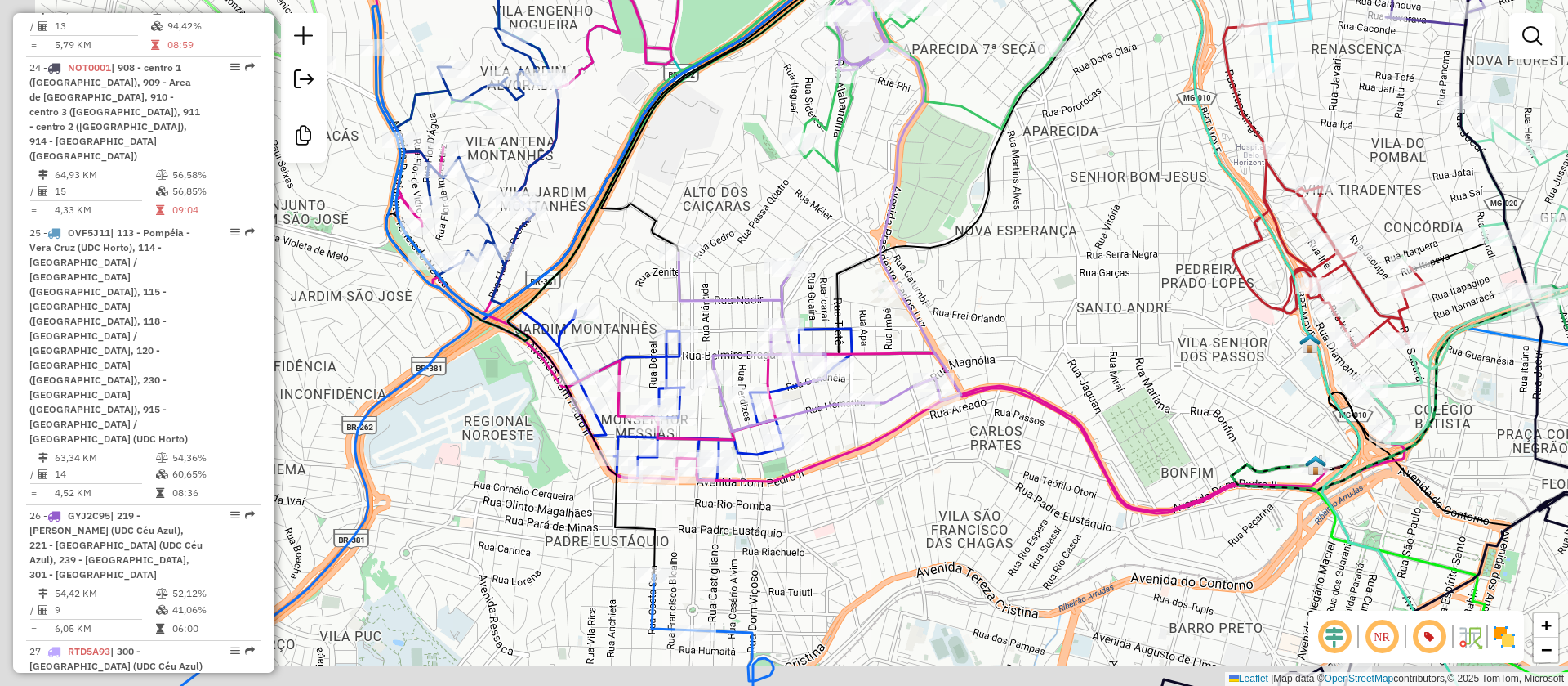
drag, startPoint x: 984, startPoint y: 347, endPoint x: 1054, endPoint y: 325, distance: 73.4
click at [1054, 325] on div "Janela de atendimento Grade de atendimento Capacidade Transportadoras Veículos …" at bounding box center [784, 343] width 1568 height 686
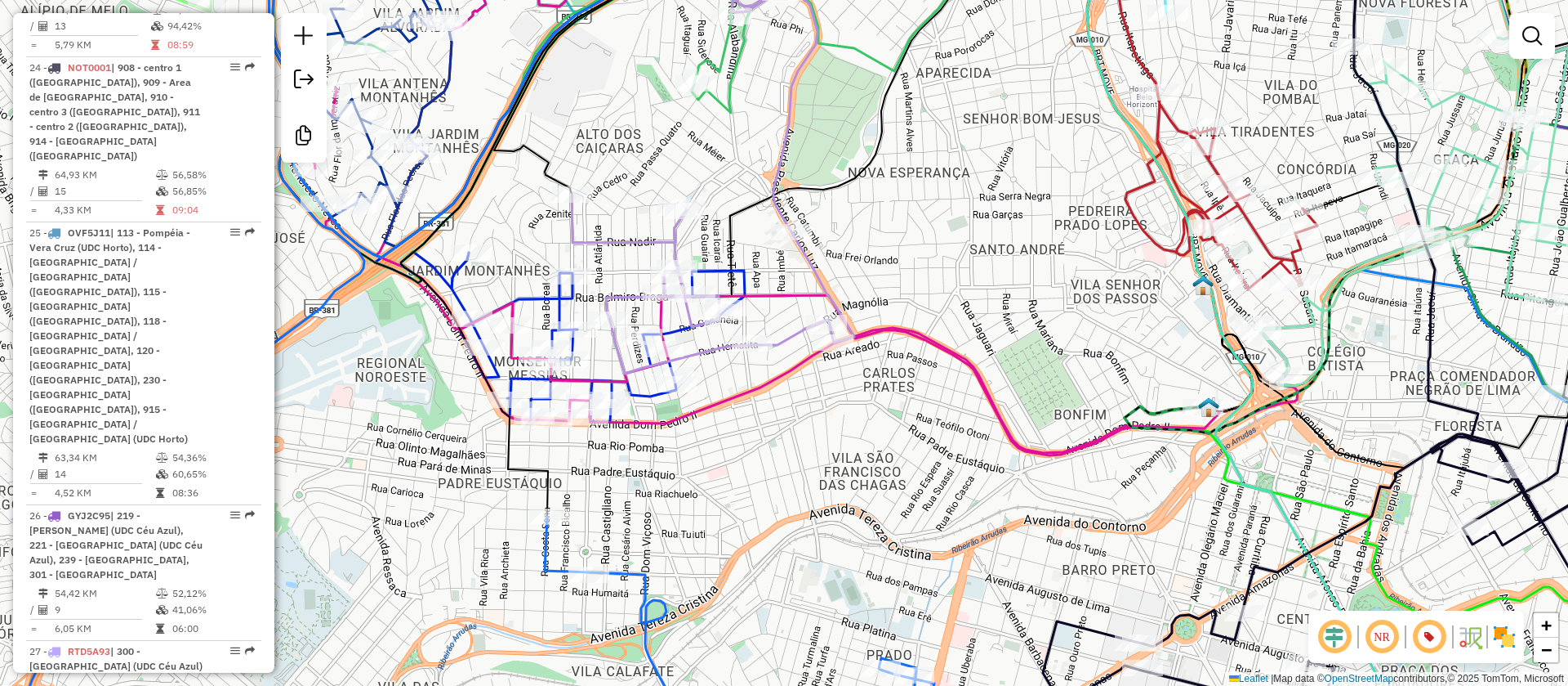
drag, startPoint x: 829, startPoint y: 216, endPoint x: 718, endPoint y: 161, distance: 123.9
click at [718, 161] on div "Janela de atendimento Grade de atendimento Capacidade Transportadoras Veículos …" at bounding box center [784, 343] width 1568 height 686
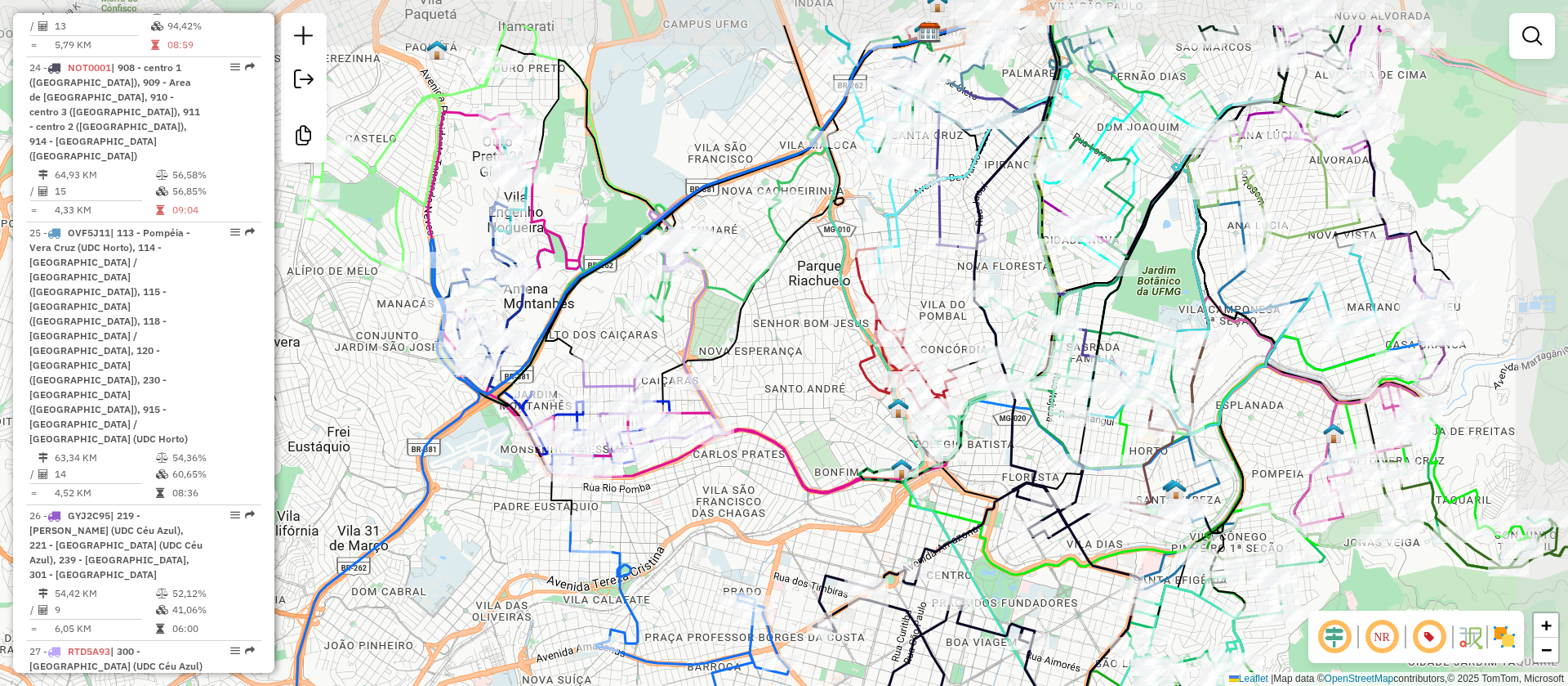
drag, startPoint x: 892, startPoint y: 300, endPoint x: 797, endPoint y: 394, distance: 133.6
click at [797, 394] on div "Janela de atendimento Grade de atendimento Capacidade Transportadoras Veículos …" at bounding box center [784, 343] width 1568 height 686
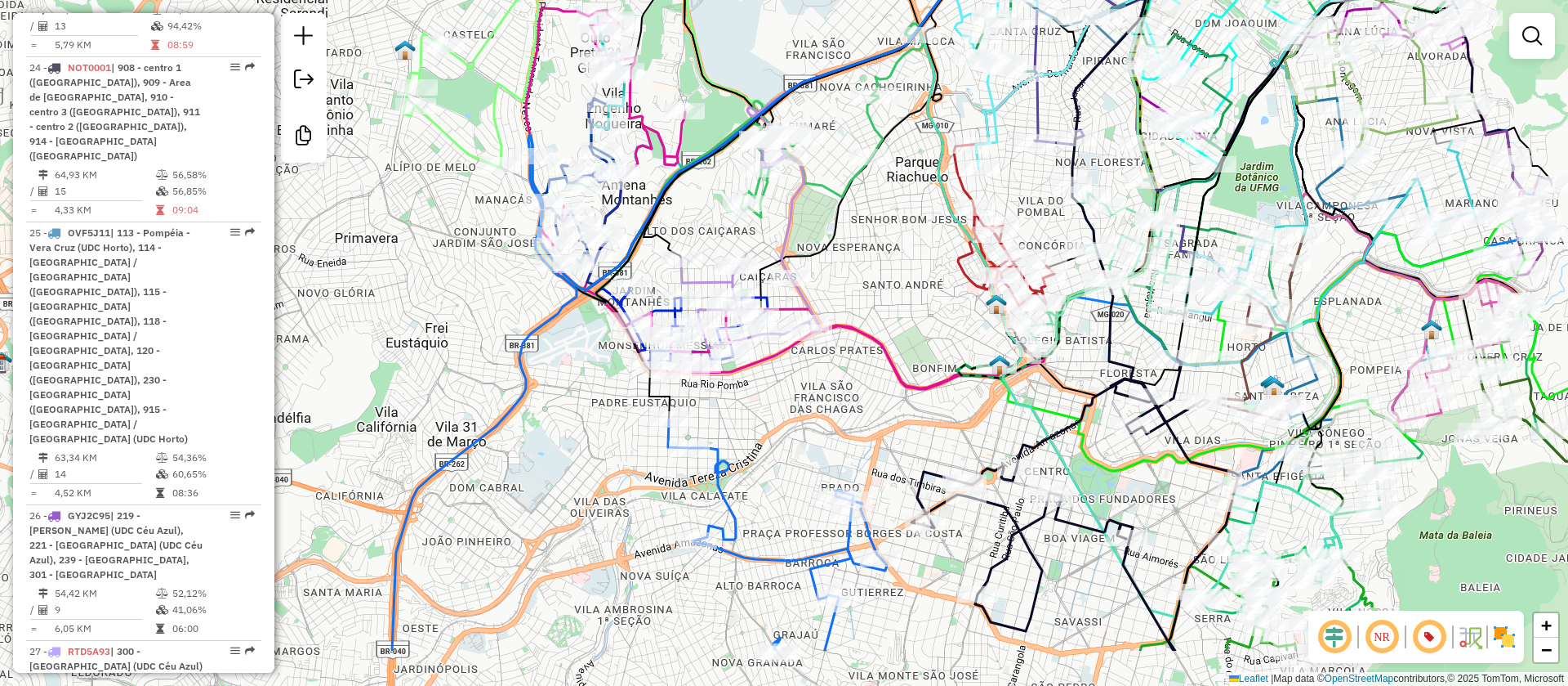
drag, startPoint x: 629, startPoint y: 310, endPoint x: 704, endPoint y: 225, distance: 113.4
click at [704, 225] on div "Janela de atendimento Grade de atendimento Capacidade Transportadoras Veículos …" at bounding box center [784, 343] width 1568 height 686
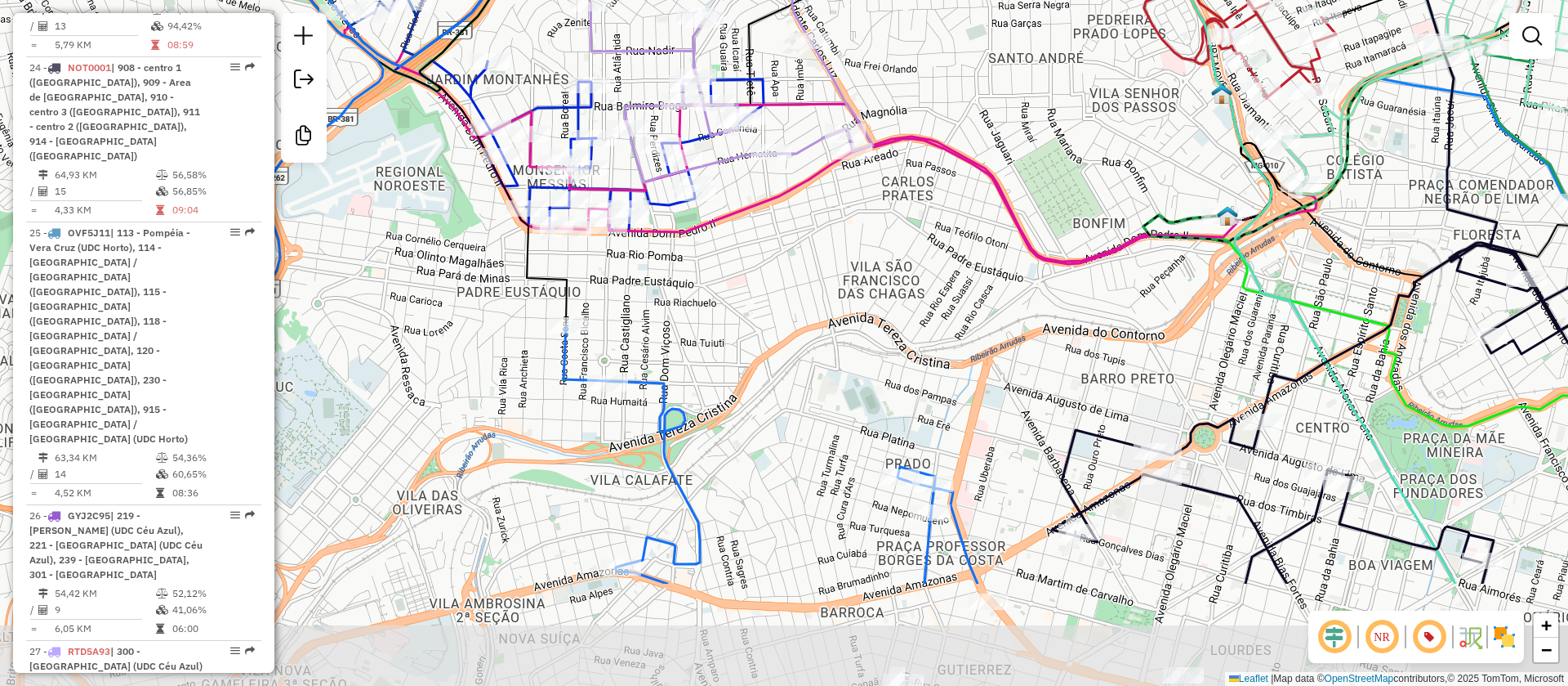
drag, startPoint x: 828, startPoint y: 362, endPoint x: 831, endPoint y: 227, distance: 135.0
click at [831, 227] on div "Janela de atendimento Grade de atendimento Capacidade Transportadoras Veículos …" at bounding box center [784, 343] width 1568 height 686
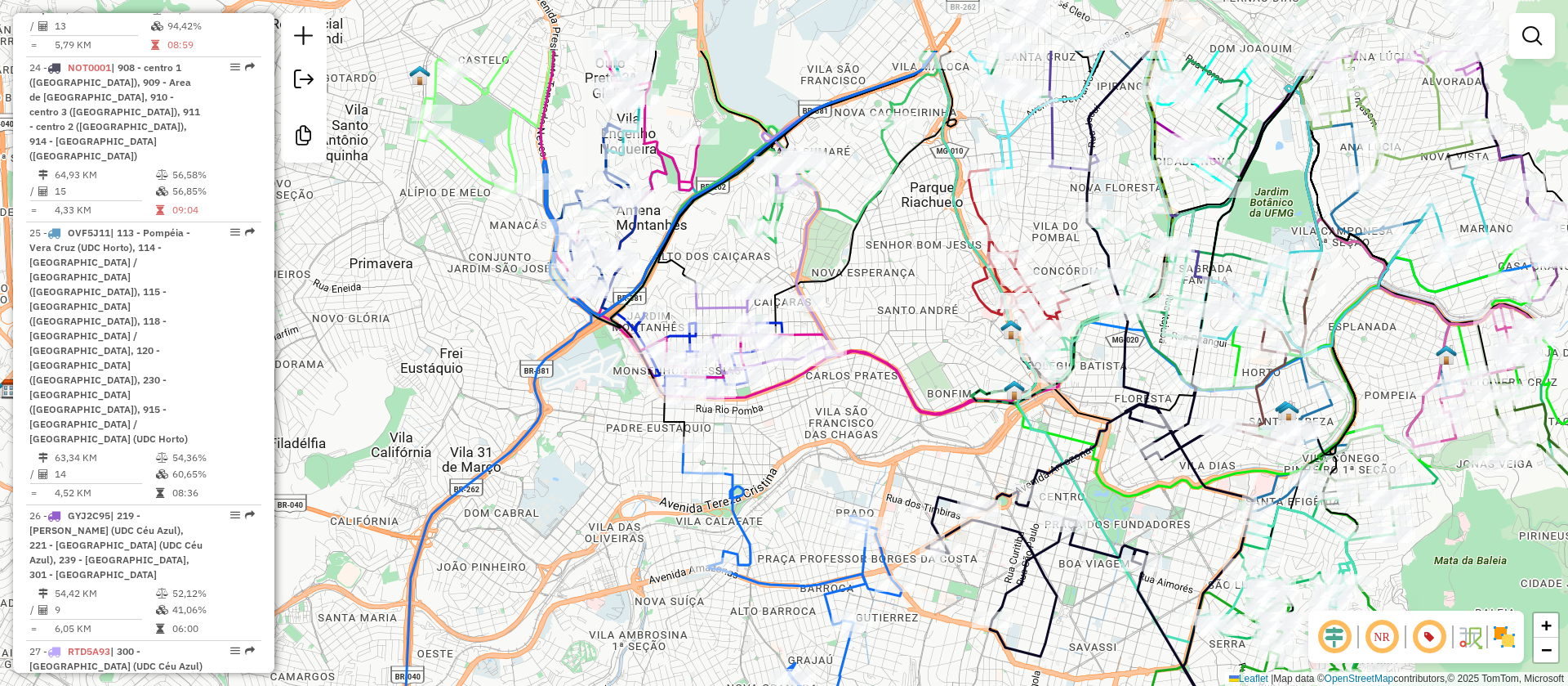
drag, startPoint x: 916, startPoint y: 277, endPoint x: 865, endPoint y: 390, distance: 124.0
click at [933, 390] on div "Janela de atendimento Grade de atendimento Capacidade Transportadoras Veículos …" at bounding box center [784, 343] width 1568 height 686
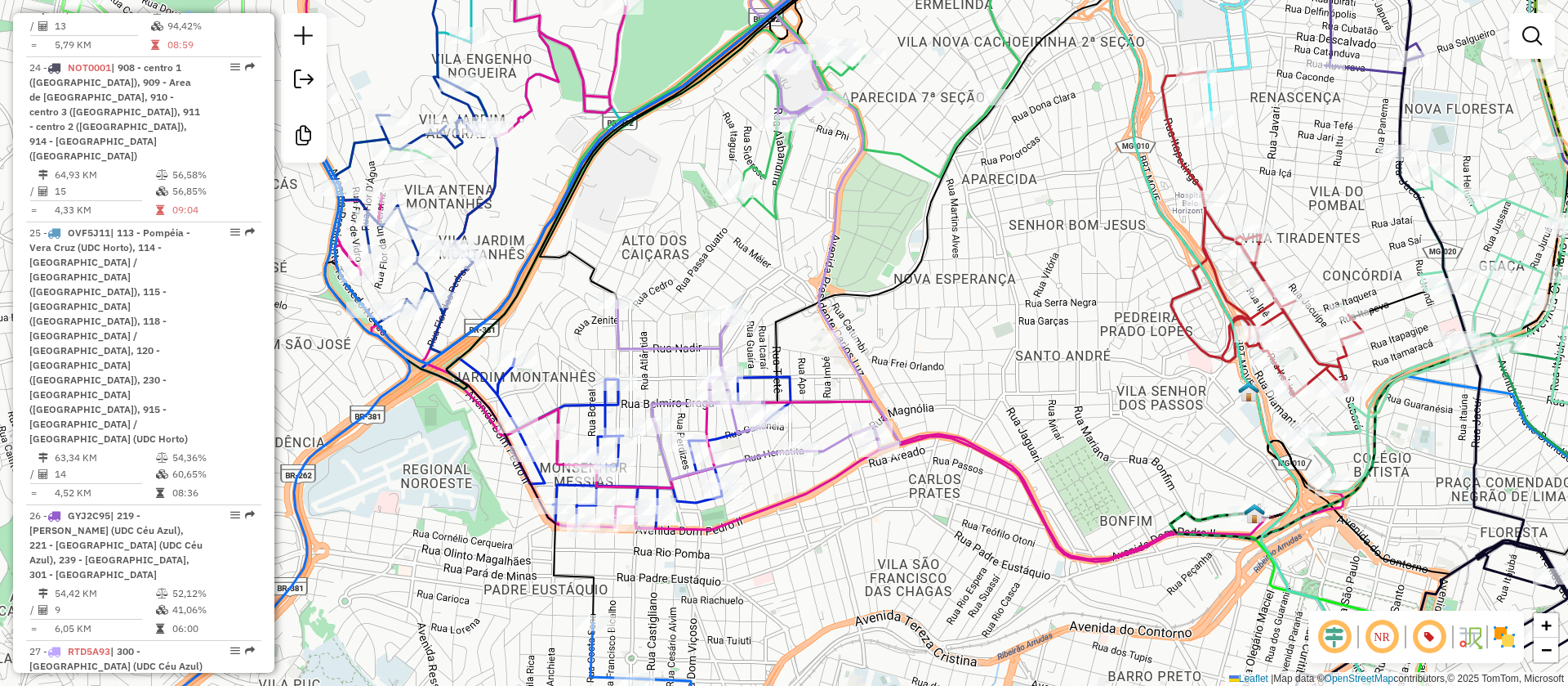
drag, startPoint x: 900, startPoint y: 346, endPoint x: 896, endPoint y: 304, distance: 42.2
click at [896, 304] on div "Janela de atendimento Grade de atendimento Capacidade Transportadoras Veículos …" at bounding box center [784, 343] width 1568 height 686
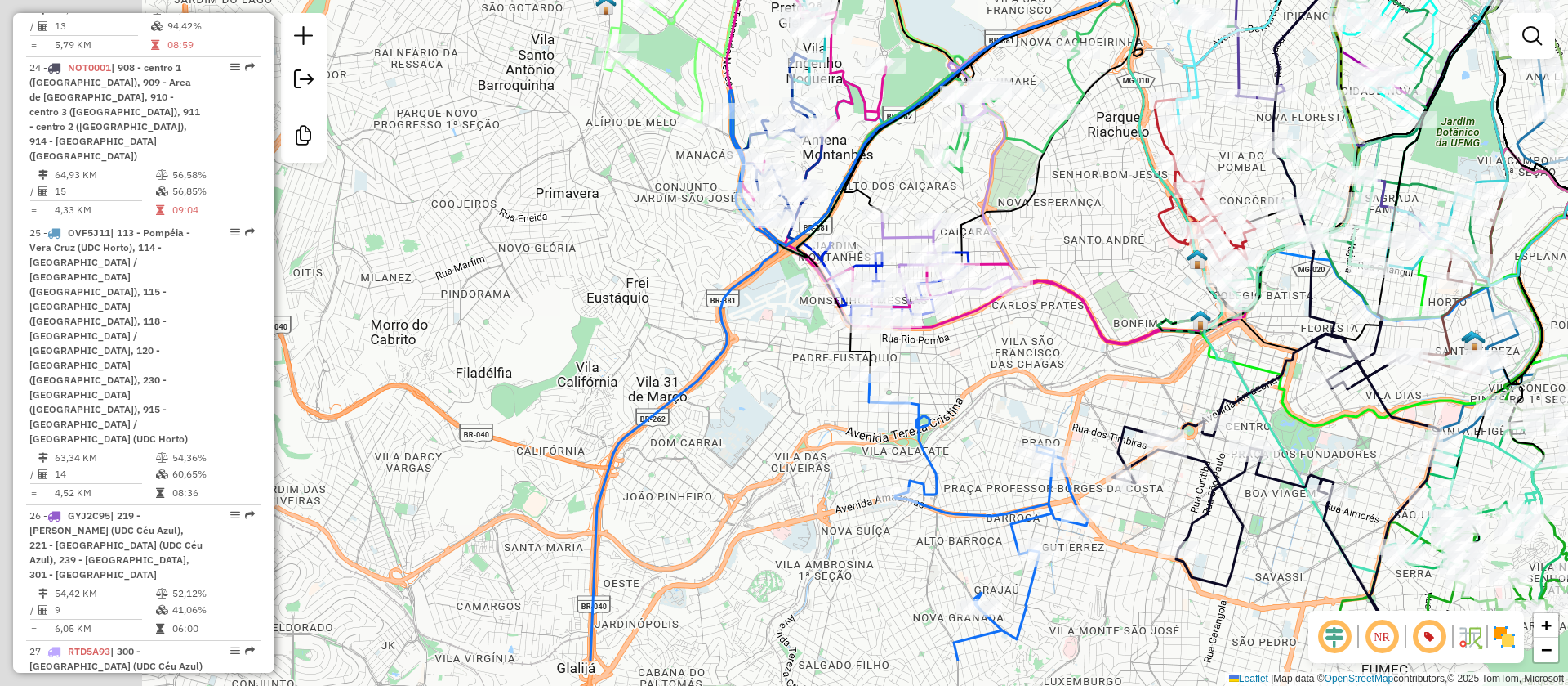
drag, startPoint x: 513, startPoint y: 305, endPoint x: 769, endPoint y: 173, distance: 288.0
click at [769, 173] on div "Janela de atendimento Grade de atendimento Capacidade Transportadoras Veículos …" at bounding box center [784, 343] width 1568 height 686
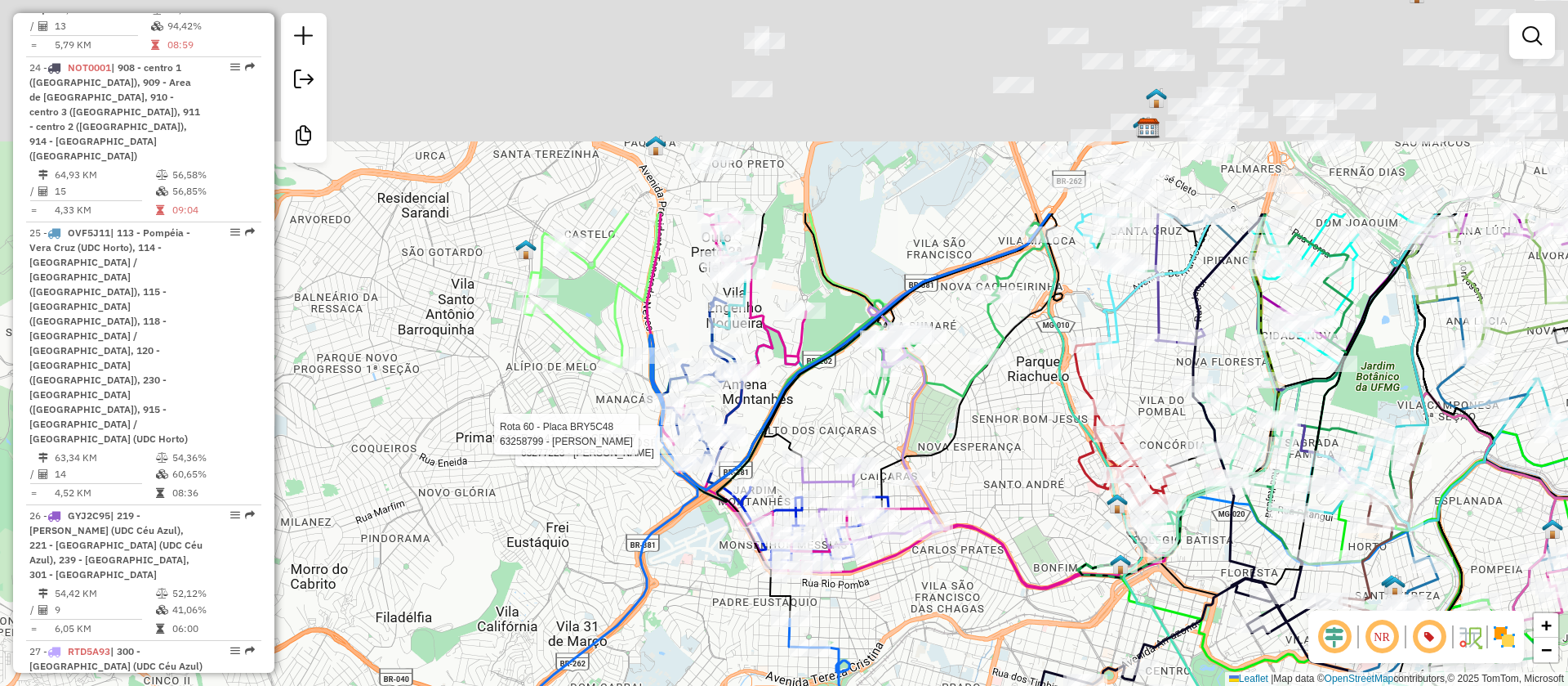
drag, startPoint x: 742, startPoint y: 237, endPoint x: 604, endPoint y: 488, distance: 286.4
click at [604, 488] on div "Rota 41 - Placa CRW2L07 63277223 - MARIA APARECIDA Rota 60 - Placa BRY5C48 6325…" at bounding box center [784, 343] width 1568 height 686
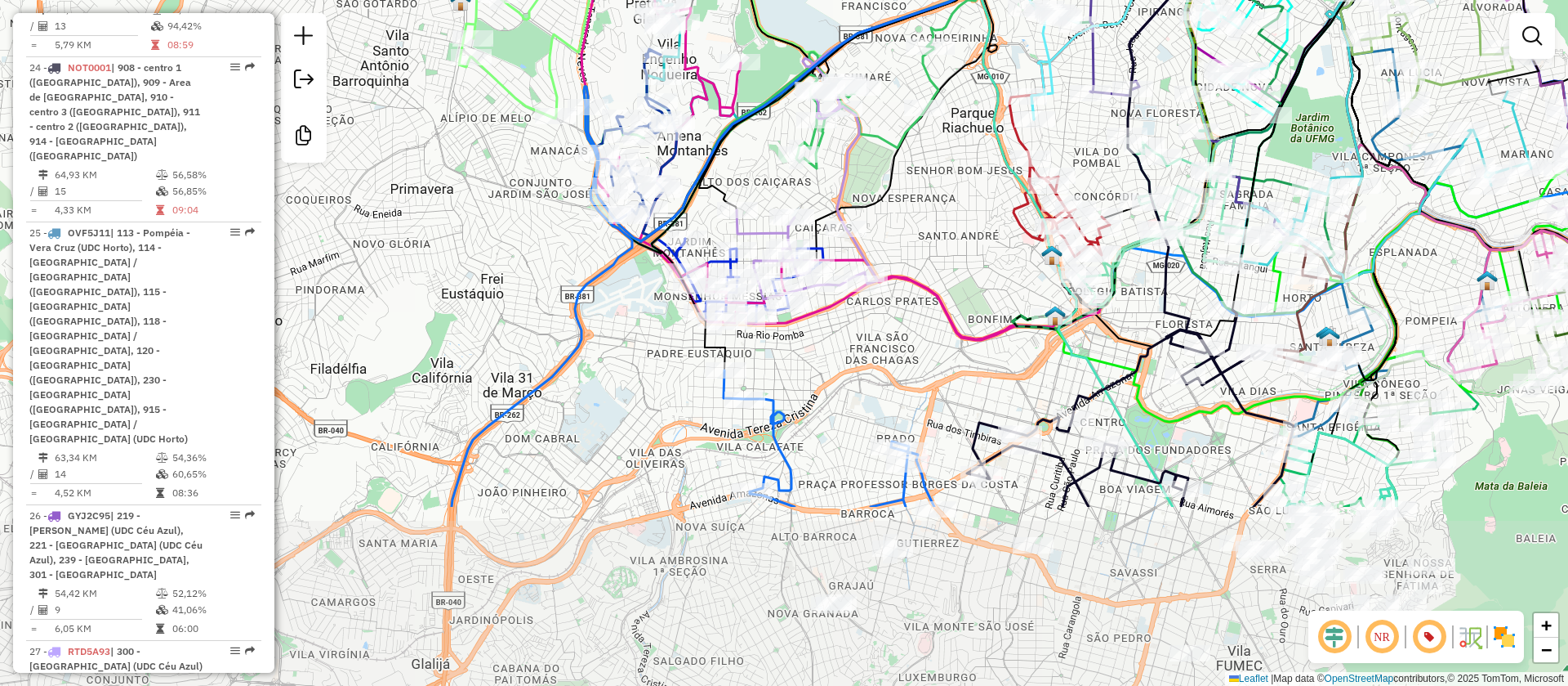
drag, startPoint x: 836, startPoint y: 417, endPoint x: 765, endPoint y: 162, distance: 264.7
click at [765, 162] on div "Janela de atendimento Grade de atendimento Capacidade Transportadoras Veículos …" at bounding box center [784, 343] width 1568 height 686
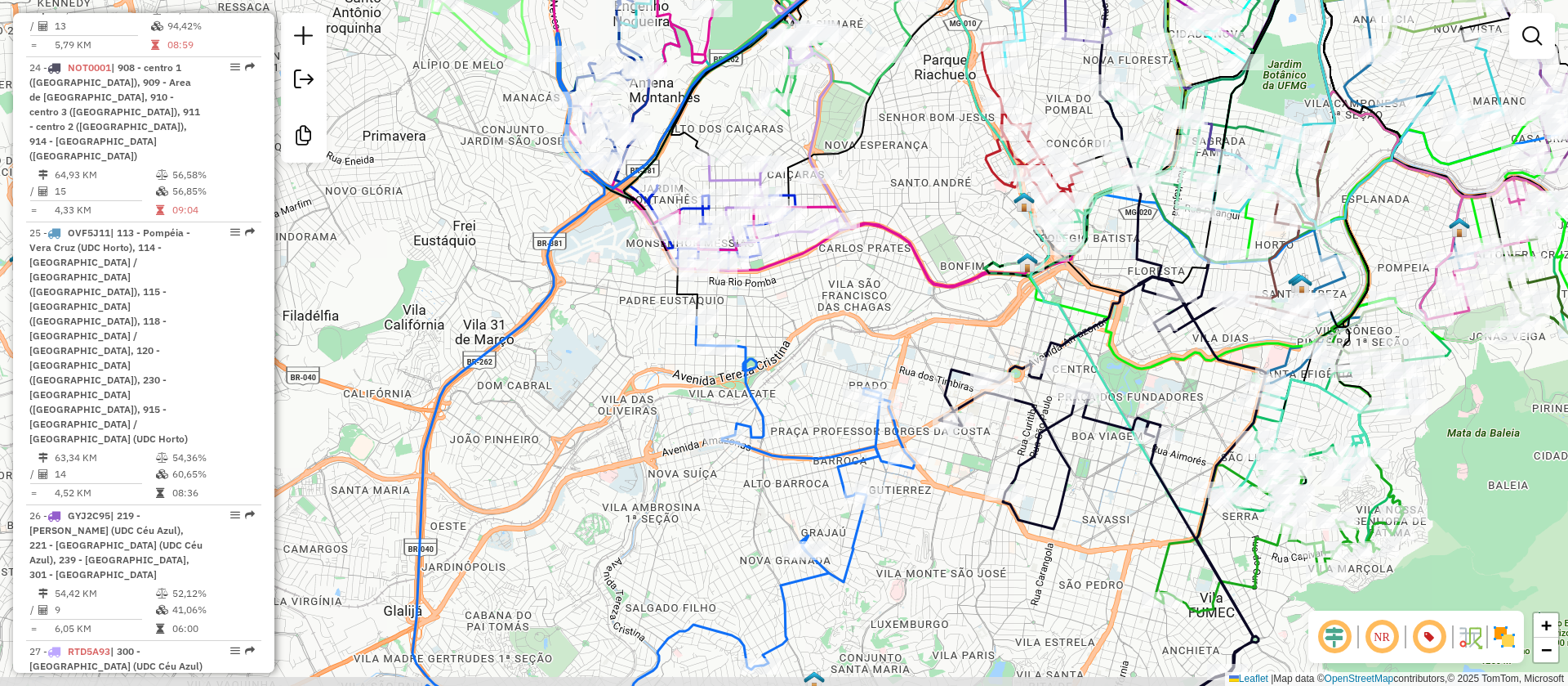
drag, startPoint x: 667, startPoint y: 402, endPoint x: 644, endPoint y: 355, distance: 52.3
click at [644, 355] on div "Janela de atendimento Grade de atendimento Capacidade Transportadoras Veículos …" at bounding box center [784, 343] width 1568 height 686
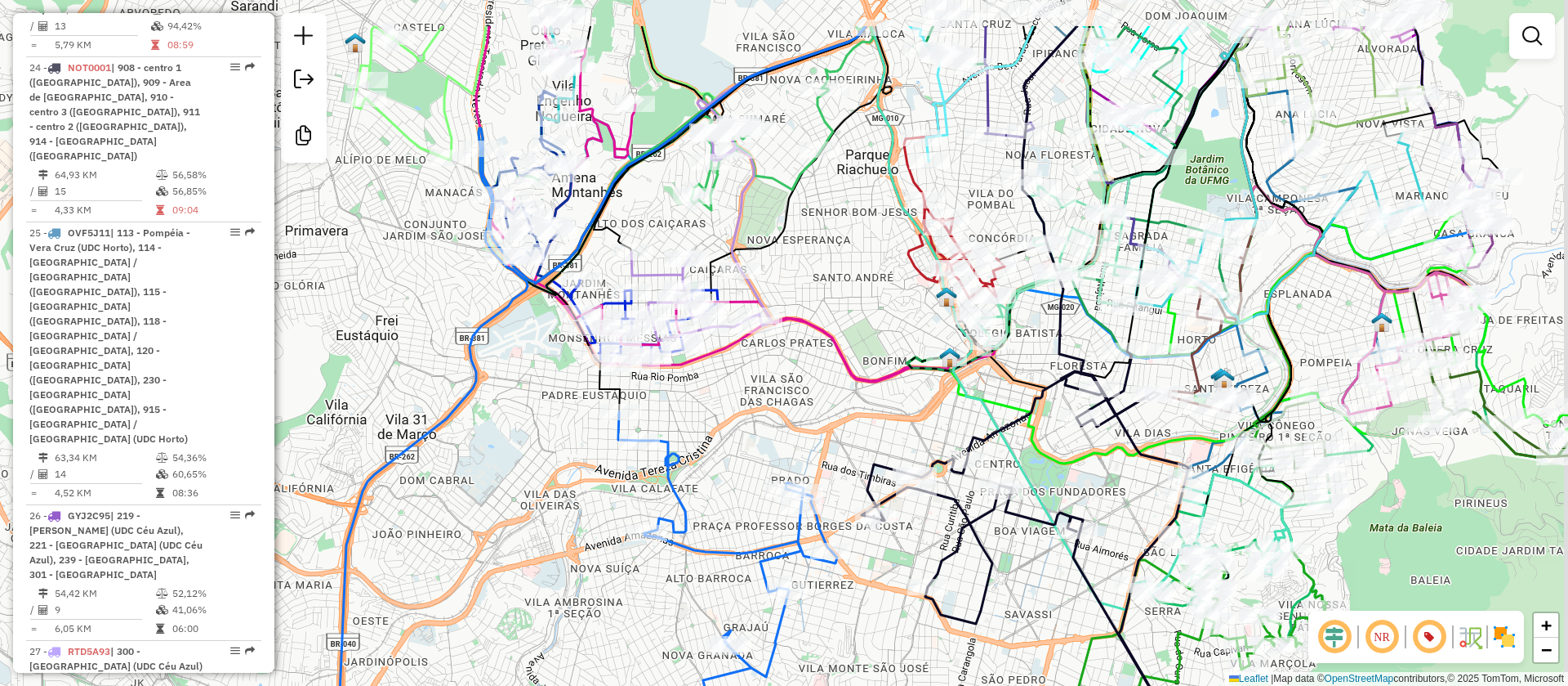
drag, startPoint x: 616, startPoint y: 341, endPoint x: 514, endPoint y: 456, distance: 153.7
click at [514, 456] on div "Janela de atendimento Grade de atendimento Capacidade Transportadoras Veículos …" at bounding box center [784, 343] width 1568 height 686
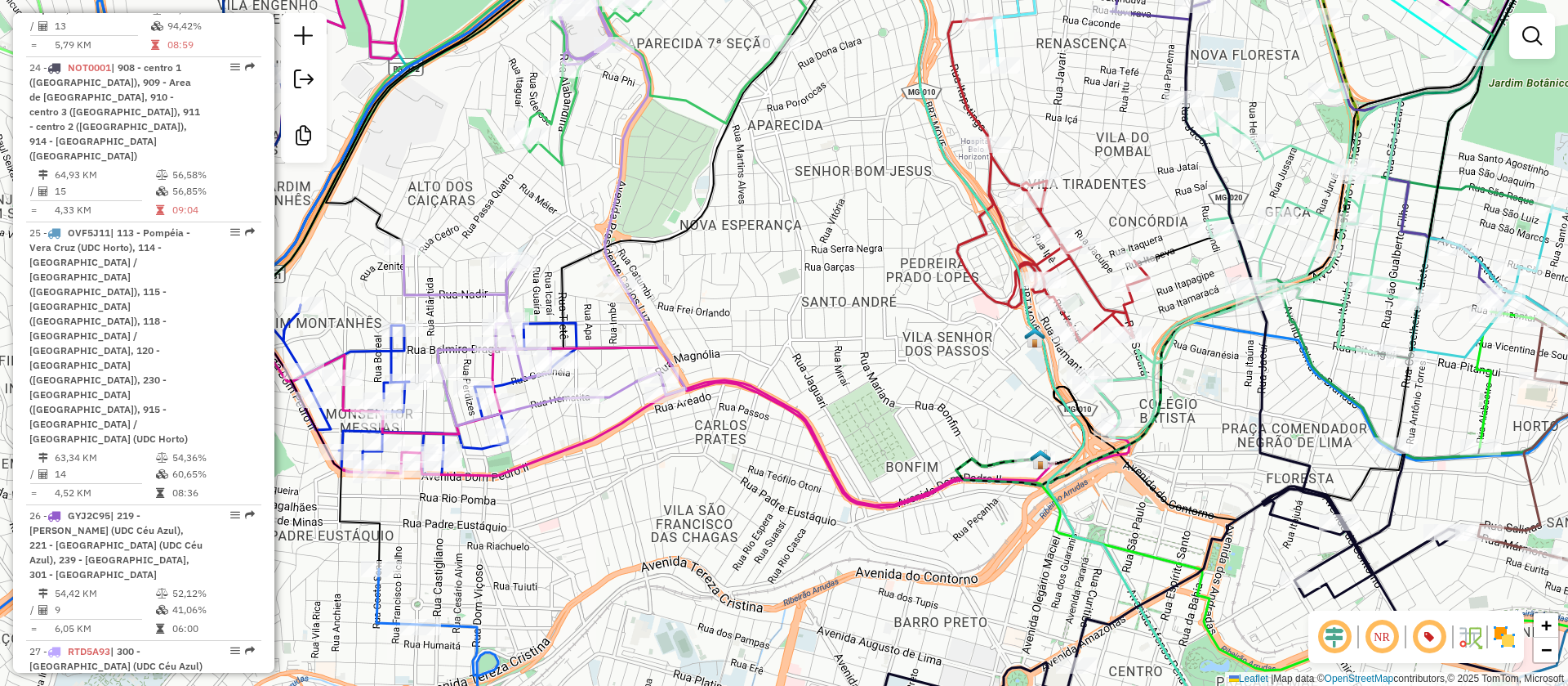
drag, startPoint x: 747, startPoint y: 380, endPoint x: 804, endPoint y: 268, distance: 125.7
click at [804, 276] on div "Janela de atendimento Grade de atendimento Capacidade Transportadoras Veículos …" at bounding box center [784, 343] width 1568 height 686
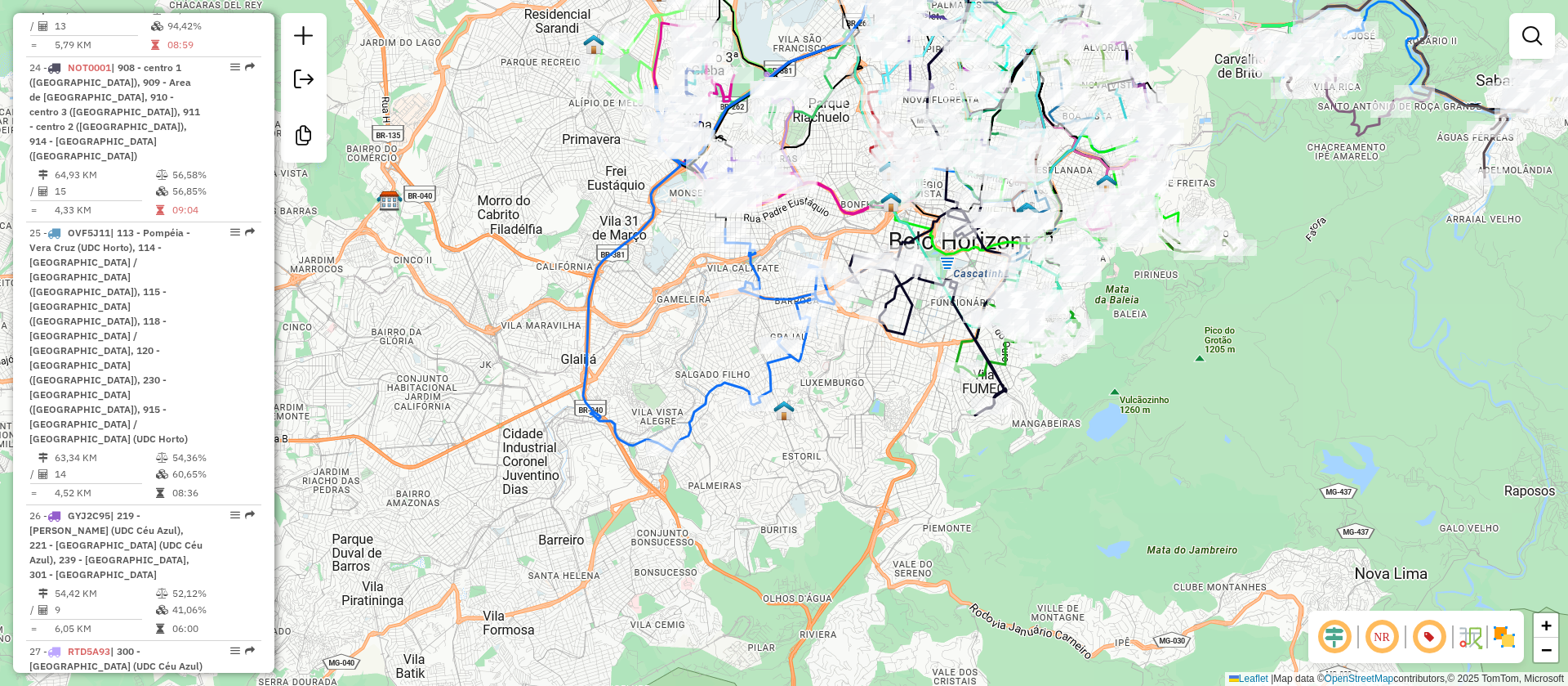
drag, startPoint x: 797, startPoint y: 380, endPoint x: 831, endPoint y: 229, distance: 154.8
click at [831, 229] on div "Janela de atendimento Grade de atendimento Capacidade Transportadoras Veículos …" at bounding box center [784, 343] width 1568 height 686
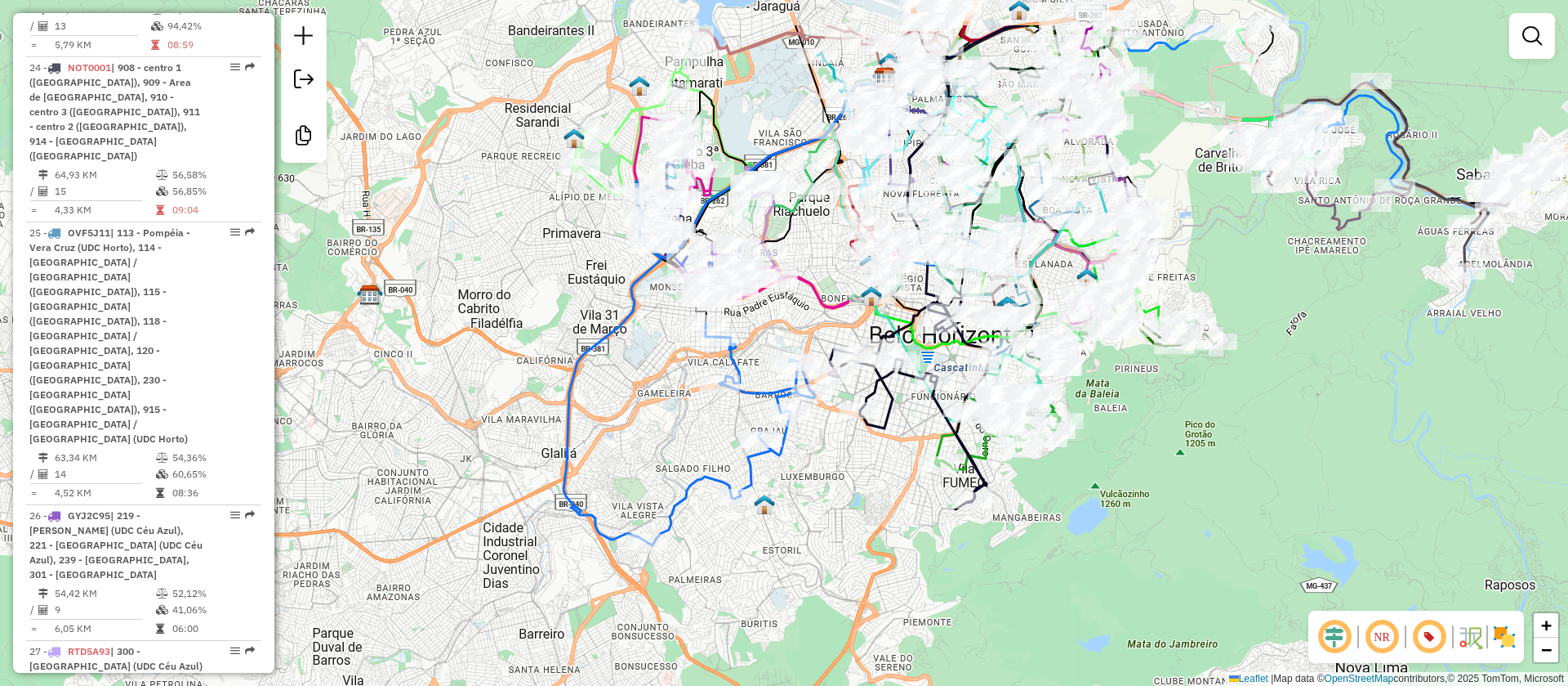
drag, startPoint x: 843, startPoint y: 235, endPoint x: 831, endPoint y: 279, distance: 45.6
click at [832, 277] on div "Janela de atendimento Grade de atendimento Capacidade Transportadoras Veículos …" at bounding box center [784, 343] width 1568 height 686
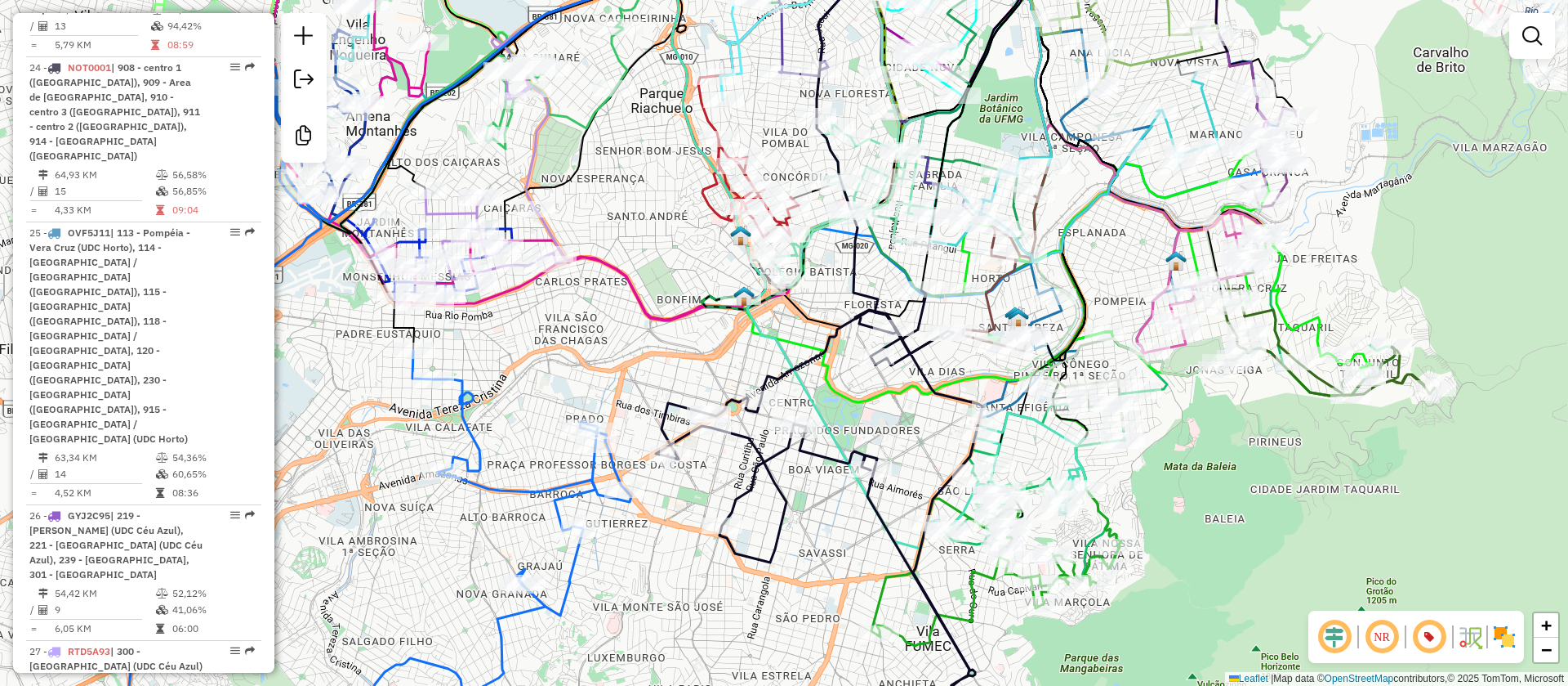
drag, startPoint x: 901, startPoint y: 229, endPoint x: 695, endPoint y: 237, distance: 206.2
click at [695, 237] on div "Janela de atendimento Grade de atendimento Capacidade Transportadoras Veículos …" at bounding box center [784, 343] width 1568 height 686
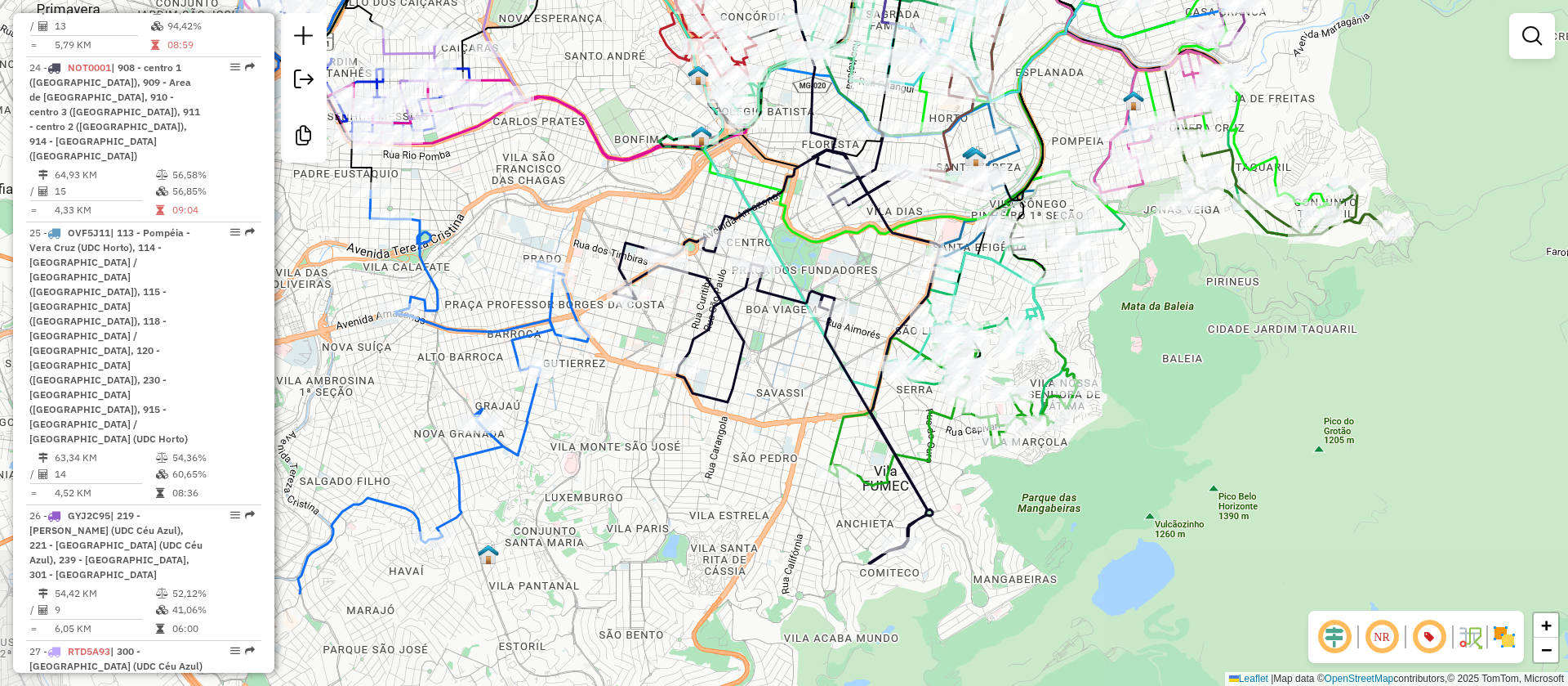
drag, startPoint x: 1176, startPoint y: 427, endPoint x: 1142, endPoint y: 240, distance: 190.1
click at [1142, 240] on div "Janela de atendimento Grade de atendimento Capacidade Transportadoras Veículos …" at bounding box center [784, 343] width 1568 height 686
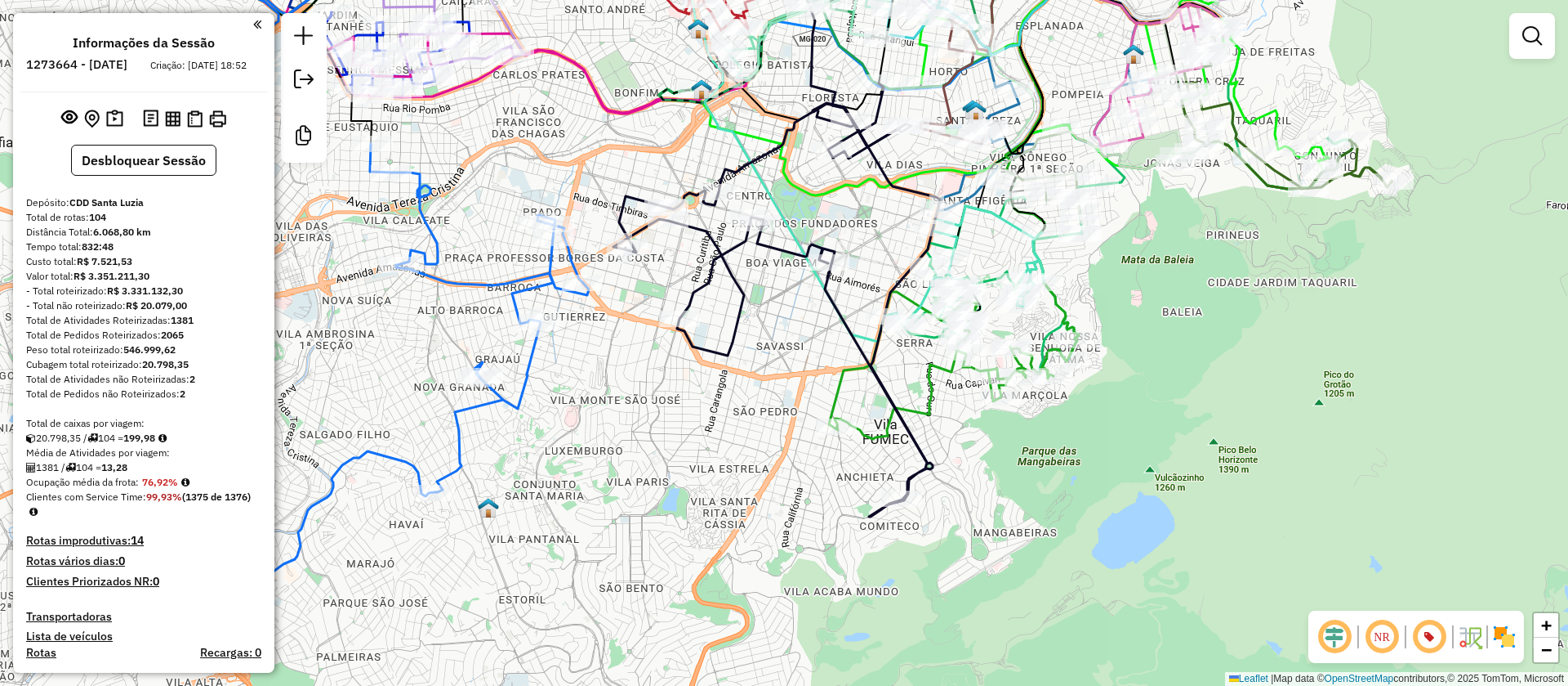
scroll to position [2864, 0]
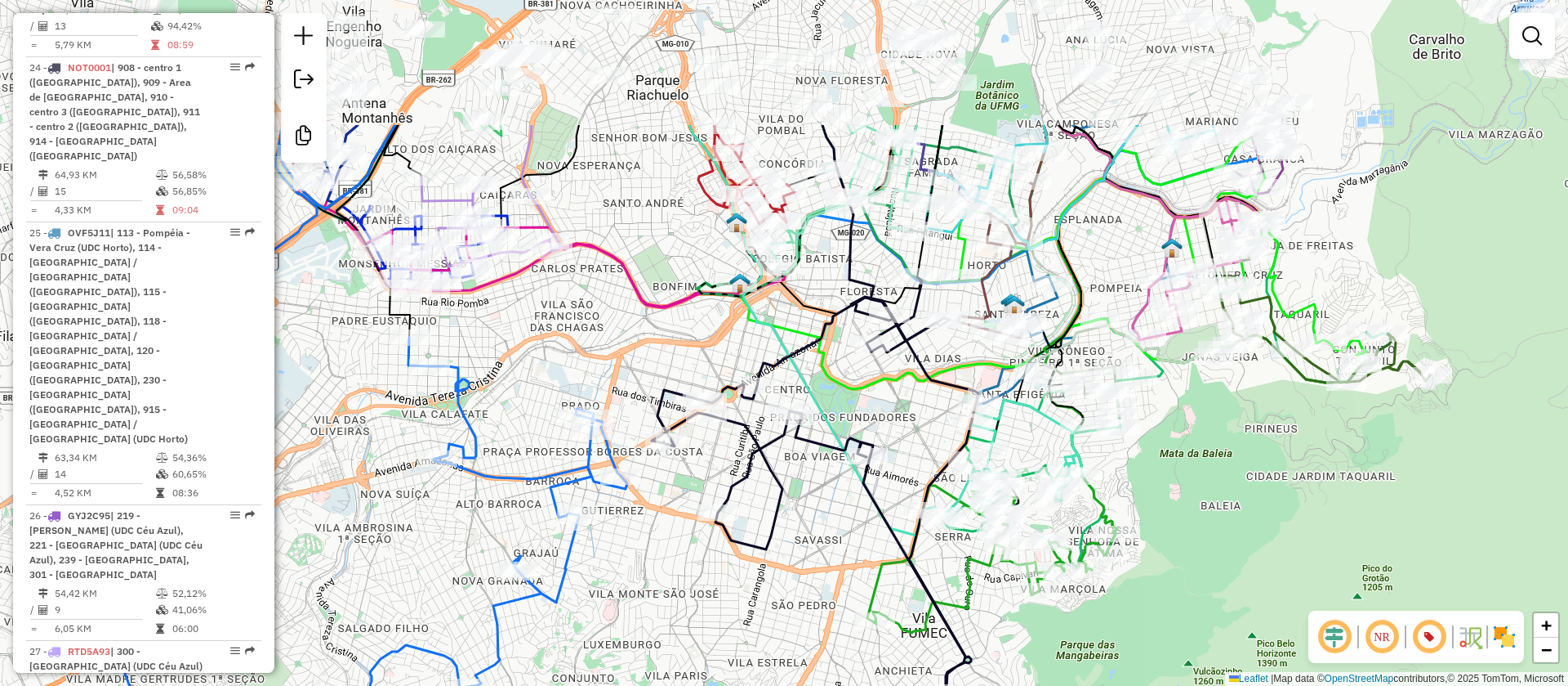
drag, startPoint x: 790, startPoint y: 134, endPoint x: 829, endPoint y: 328, distance: 197.9
click at [829, 328] on icon at bounding box center [815, 494] width 326 height 433
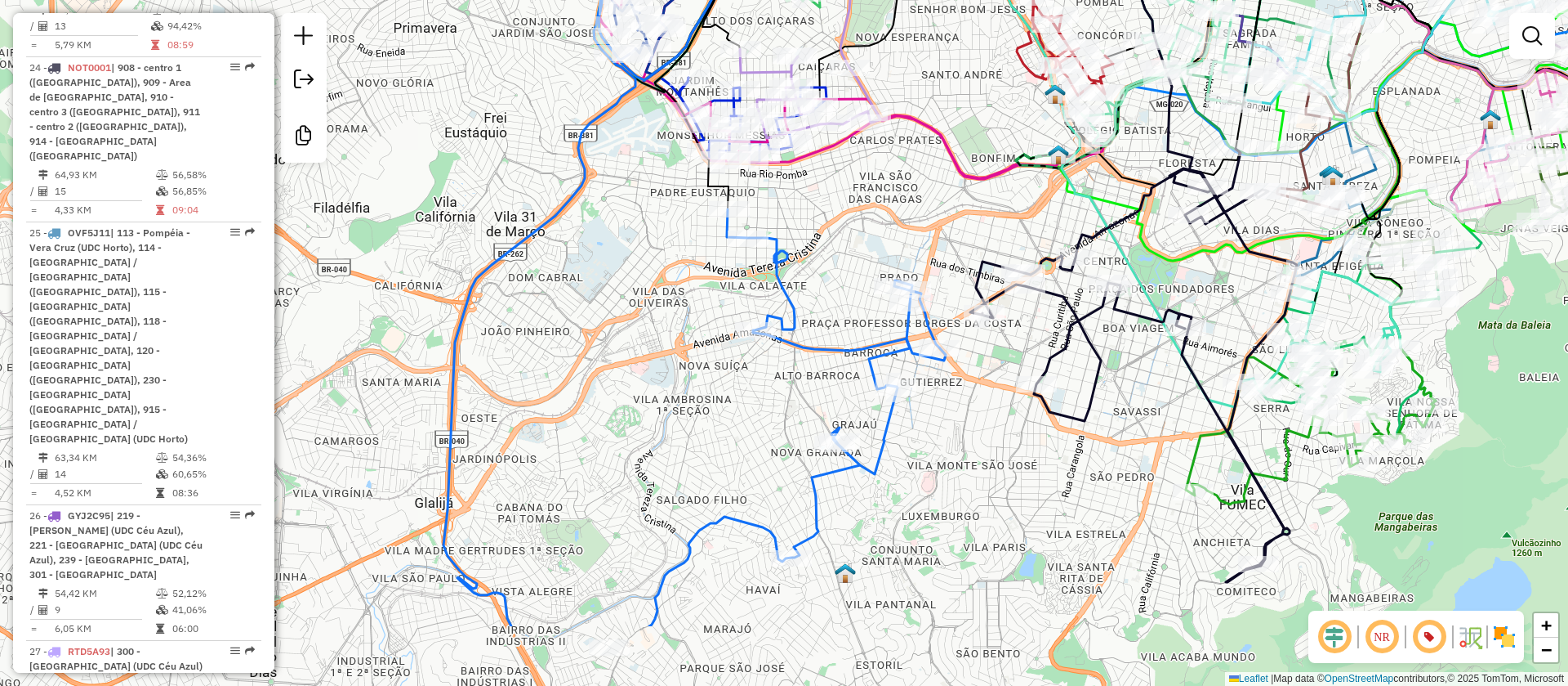
drag, startPoint x: 536, startPoint y: 416, endPoint x: 800, endPoint y: 300, distance: 288.4
click at [800, 300] on icon at bounding box center [694, 275] width 502 height 700
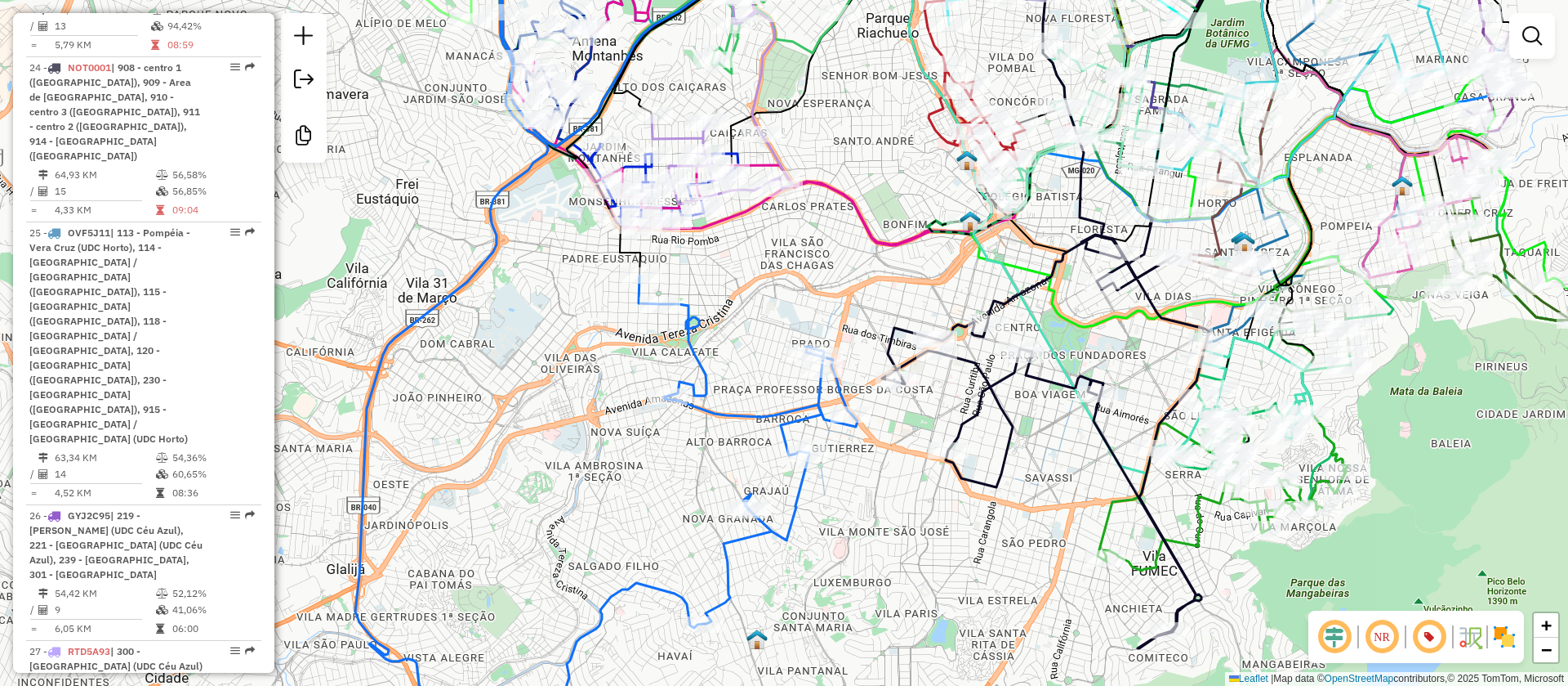
drag, startPoint x: 797, startPoint y: 381, endPoint x: 652, endPoint y: 465, distance: 167.6
click at [652, 465] on div "Janela de atendimento Grade de atendimento Capacidade Transportadoras Veículos …" at bounding box center [784, 343] width 1568 height 686
